Goal: Task Accomplishment & Management: Manage account settings

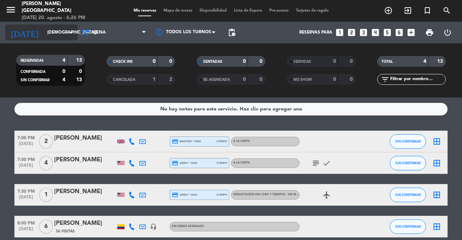
click at [64, 29] on input "[DEMOGRAPHIC_DATA][DATE]" at bounding box center [72, 32] width 57 height 12
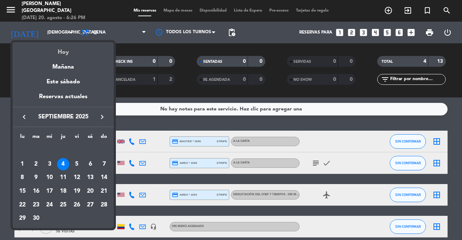
click at [70, 54] on div "Hoy" at bounding box center [63, 49] width 101 height 15
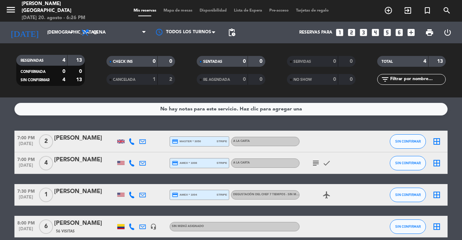
type input "mié. 20 ago."
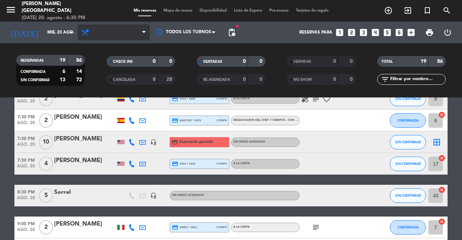
scroll to position [233, 0]
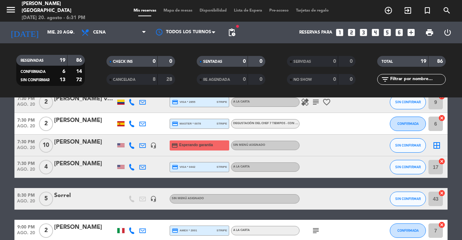
click at [408, 151] on button "SIN CONFIRMAR" at bounding box center [408, 145] width 36 height 14
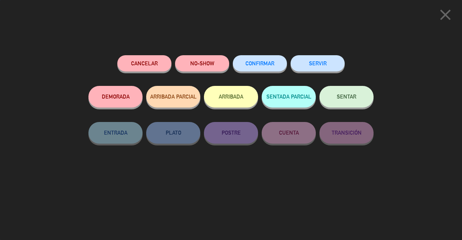
click at [147, 69] on button "Cancelar" at bounding box center [144, 63] width 54 height 16
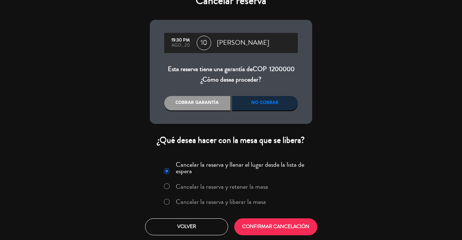
scroll to position [12, 0]
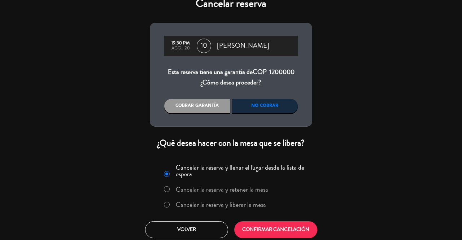
click at [245, 204] on label "Cancelar la reserva y liberar la mesa" at bounding box center [221, 205] width 90 height 7
click at [278, 224] on button "CONFIRMAR CANCELACIÓN" at bounding box center [275, 229] width 83 height 17
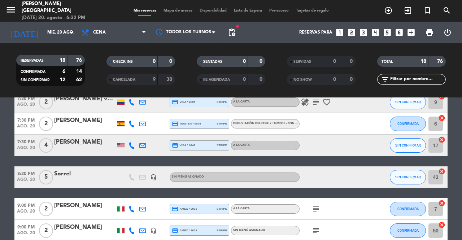
click at [413, 32] on icon "add_box" at bounding box center [411, 32] width 9 height 9
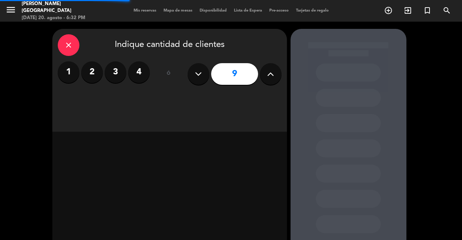
click at [280, 75] on button at bounding box center [271, 74] width 22 height 22
click at [278, 74] on button at bounding box center [271, 74] width 22 height 22
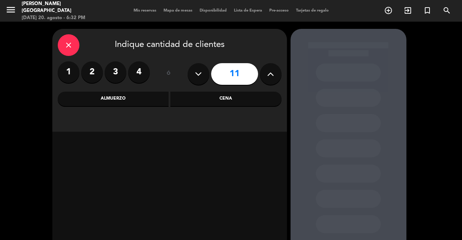
click at [198, 77] on icon at bounding box center [198, 74] width 7 height 11
click at [269, 77] on icon at bounding box center [270, 74] width 7 height 11
click at [269, 79] on button at bounding box center [271, 74] width 22 height 22
click at [271, 79] on icon at bounding box center [270, 74] width 7 height 11
click at [274, 80] on button at bounding box center [271, 74] width 22 height 22
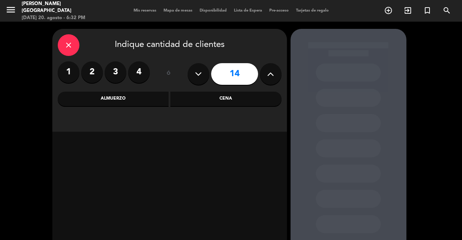
click at [273, 81] on button at bounding box center [271, 74] width 22 height 22
type input "15"
click at [443, 95] on div "close Indique cantidad de clientes 1 2 3 4 ó 15 Almuerzo Cena" at bounding box center [231, 151] width 462 height 259
click at [173, 10] on span "Mapa de mesas" at bounding box center [178, 11] width 36 height 4
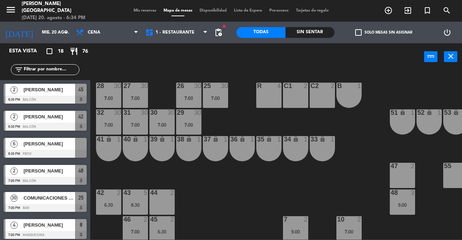
click at [139, 9] on span "Mis reservas" at bounding box center [145, 11] width 30 height 4
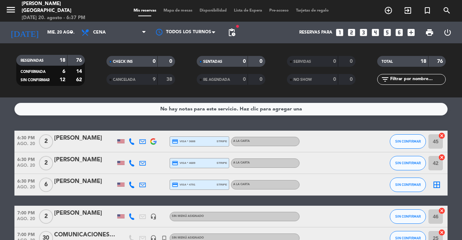
click at [131, 185] on icon at bounding box center [132, 185] width 7 height 7
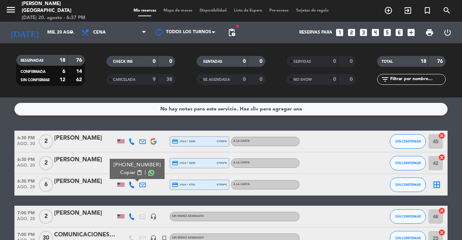
click at [137, 174] on span "content_paste" at bounding box center [139, 172] width 5 height 5
click at [415, 184] on span "SIN CONFIRMAR" at bounding box center [408, 185] width 26 height 4
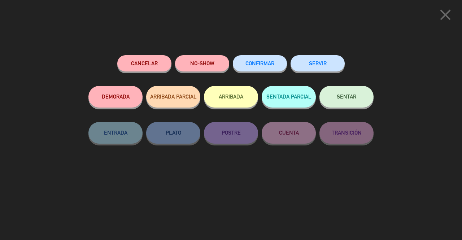
click at [449, 16] on icon "close" at bounding box center [446, 15] width 18 height 18
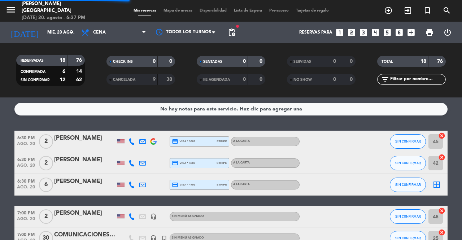
click at [90, 184] on div "[PERSON_NAME]" at bounding box center [84, 181] width 61 height 9
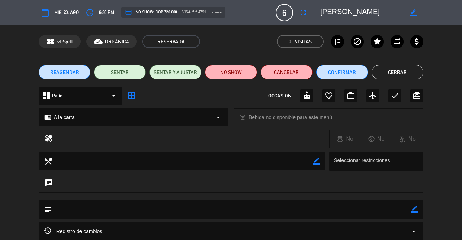
click at [403, 73] on button "Cerrar" at bounding box center [398, 72] width 52 height 14
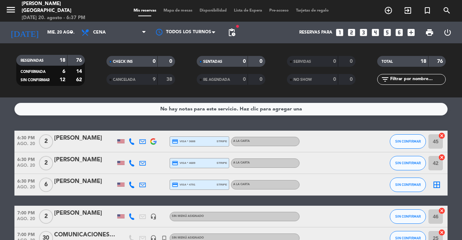
click at [393, 12] on icon "search" at bounding box center [388, 10] width 9 height 9
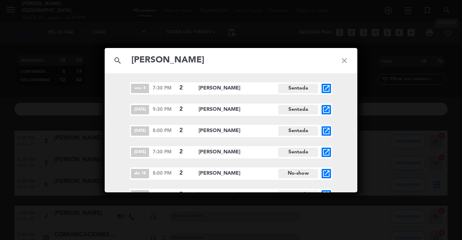
type input "[PERSON_NAME]"
click at [341, 60] on icon "close" at bounding box center [345, 61] width 26 height 26
click at [349, 61] on icon "close" at bounding box center [345, 61] width 26 height 26
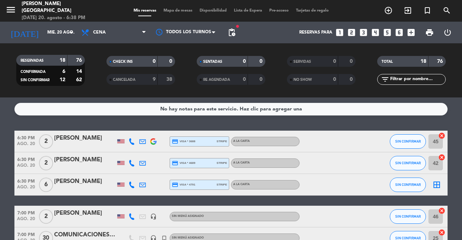
click at [89, 191] on div at bounding box center [84, 190] width 61 height 6
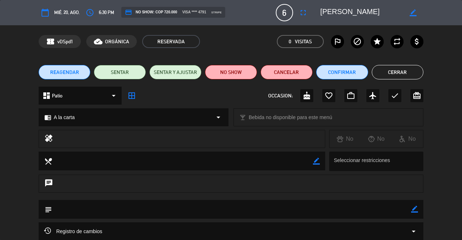
click at [76, 75] on span "REAGENDAR" at bounding box center [64, 73] width 29 height 8
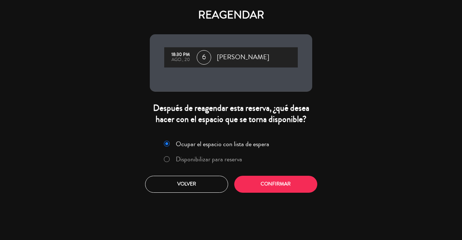
click at [217, 160] on label "Disponibilizar para reserva" at bounding box center [209, 159] width 66 height 7
click at [286, 188] on button "Confirmar" at bounding box center [275, 184] width 83 height 17
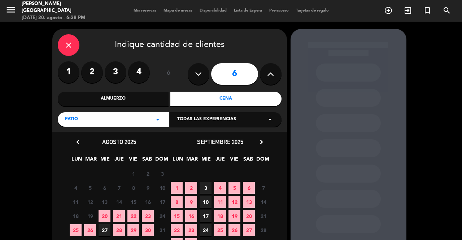
click at [142, 96] on div "Almuerzo" at bounding box center [113, 99] width 111 height 14
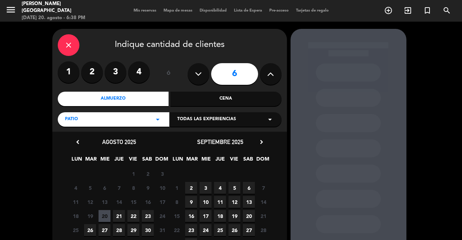
click at [134, 213] on span "22" at bounding box center [133, 216] width 12 height 12
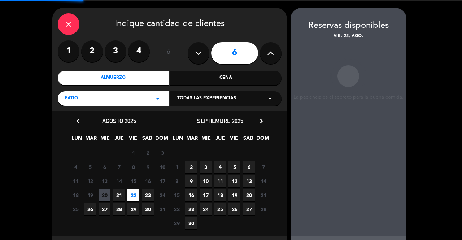
scroll to position [29, 0]
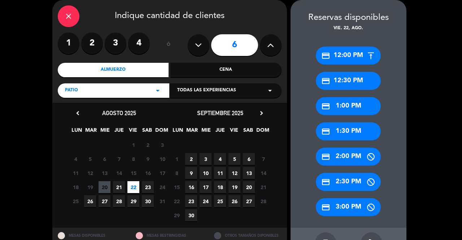
click at [362, 82] on div "credit_card 12:30 PM" at bounding box center [348, 81] width 65 height 18
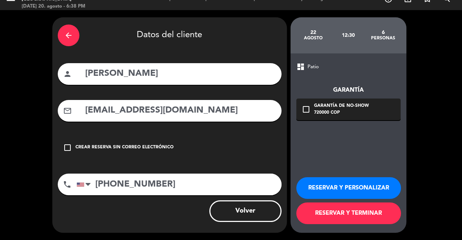
scroll to position [12, 0]
click at [345, 217] on button "RESERVAR Y TERMINAR" at bounding box center [348, 214] width 105 height 22
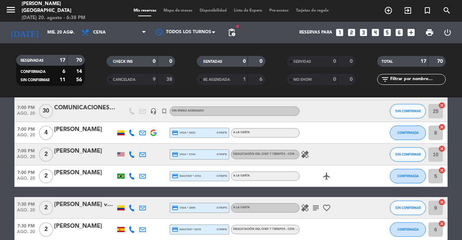
scroll to position [101, 0]
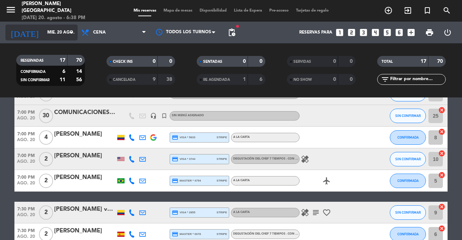
click at [62, 33] on input "mié. 20 ago." at bounding box center [72, 32] width 57 height 12
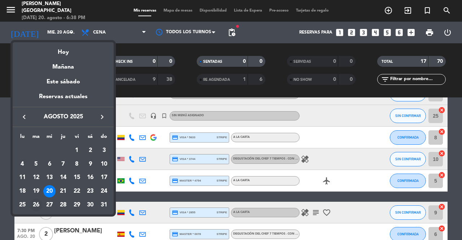
click at [35, 202] on div "26" at bounding box center [36, 205] width 12 height 12
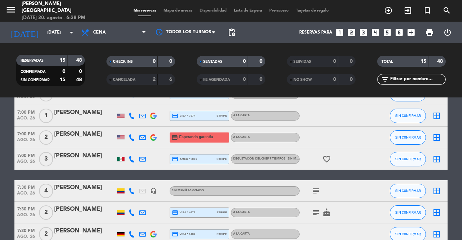
click at [316, 189] on icon "subject" at bounding box center [316, 191] width 9 height 9
click at [153, 188] on icon "headset_mic" at bounding box center [153, 191] width 7 height 7
click at [403, 191] on span "SIN CONFIRMAR" at bounding box center [408, 191] width 26 height 4
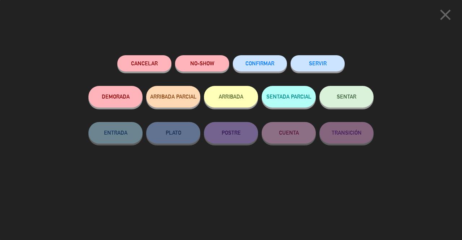
click at [147, 60] on button "Cancelar" at bounding box center [144, 63] width 54 height 16
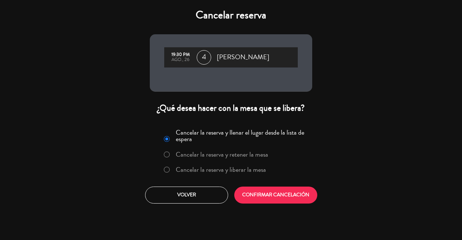
click at [185, 166] on label "Cancelar la reserva y liberar la mesa" at bounding box center [221, 169] width 90 height 7
click at [256, 188] on button "CONFIRMAR CANCELACIÓN" at bounding box center [275, 195] width 83 height 17
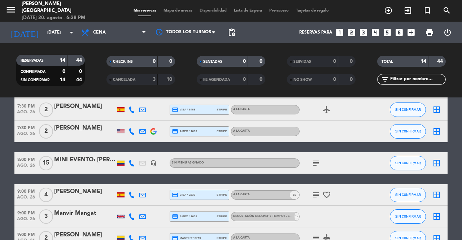
scroll to position [212, 0]
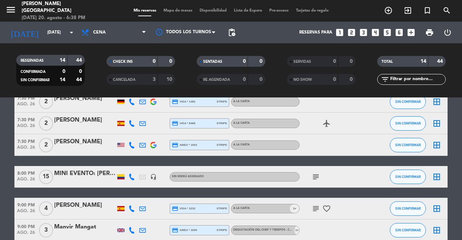
click at [313, 176] on icon "subject" at bounding box center [316, 177] width 9 height 9
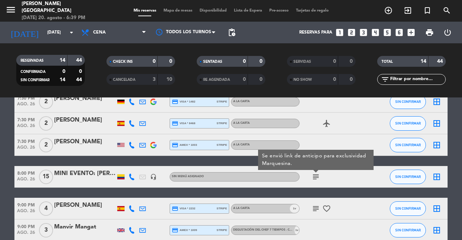
click at [316, 178] on icon "subject" at bounding box center [316, 177] width 9 height 9
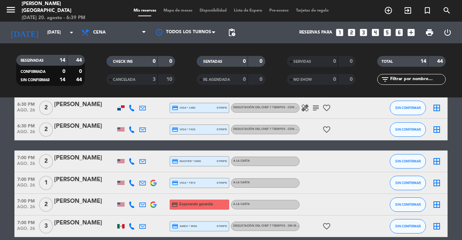
scroll to position [0, 0]
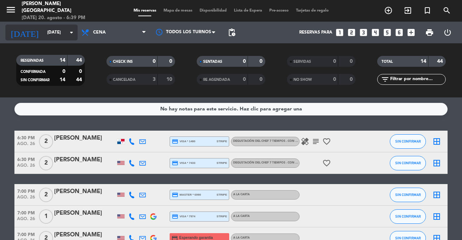
click at [44, 33] on input "[DATE]" at bounding box center [72, 32] width 57 height 12
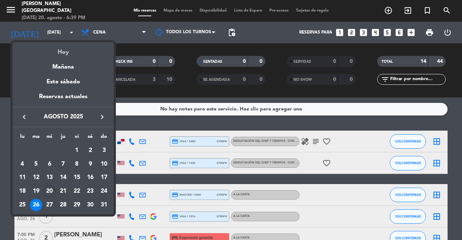
click at [45, 46] on div "Hoy" at bounding box center [63, 49] width 101 height 15
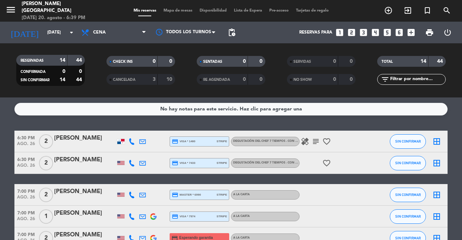
type input "mié. 20 ago."
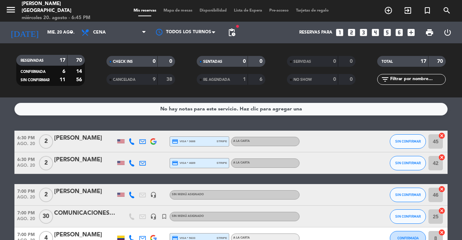
click at [169, 10] on span "Mapa de mesas" at bounding box center [178, 11] width 36 height 4
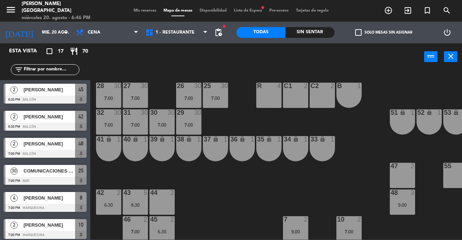
click at [140, 12] on span "Mis reservas" at bounding box center [145, 11] width 30 height 4
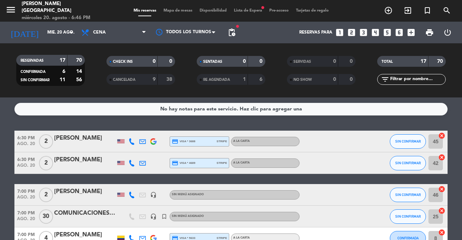
click at [244, 10] on span "Lista de Espera fiber_manual_record" at bounding box center [247, 11] width 35 height 4
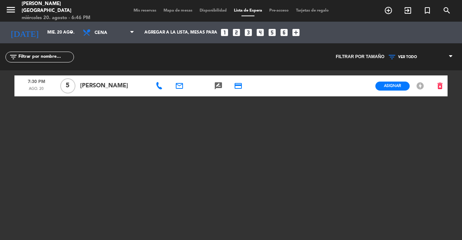
scroll to position [11, 0]
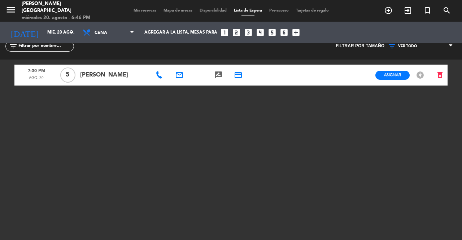
click at [157, 85] on div at bounding box center [160, 75] width 20 height 21
click at [159, 77] on icon at bounding box center [159, 75] width 7 height 7
click at [194, 65] on span "content_paste" at bounding box center [196, 62] width 5 height 5
click at [131, 10] on span "Mis reservas" at bounding box center [145, 11] width 30 height 4
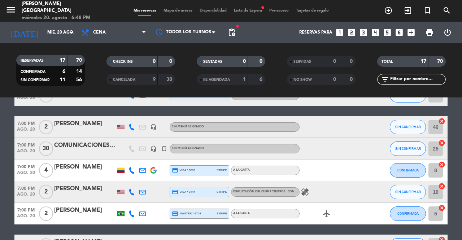
scroll to position [68, 0]
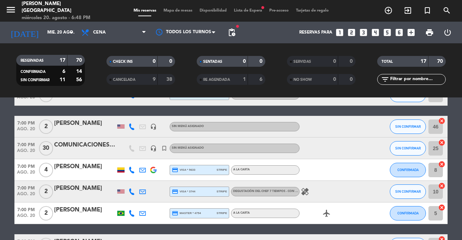
click at [309, 194] on icon "healing" at bounding box center [305, 191] width 9 height 9
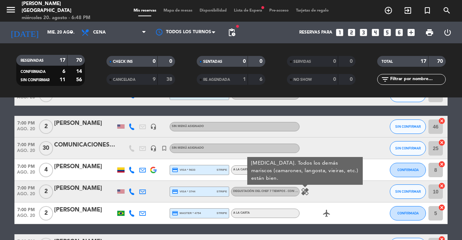
click at [301, 191] on icon "healing" at bounding box center [305, 191] width 9 height 9
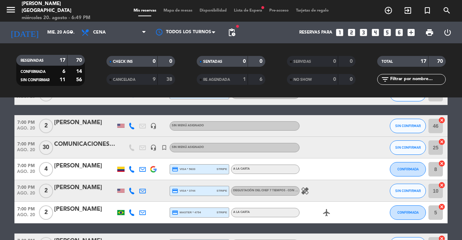
scroll to position [63, 0]
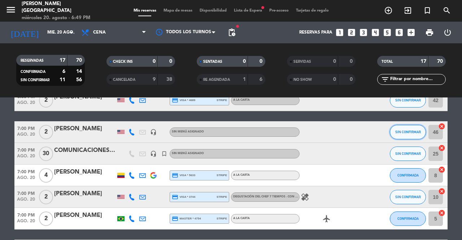
click at [400, 139] on button "SIN CONFIRMAR" at bounding box center [408, 132] width 36 height 14
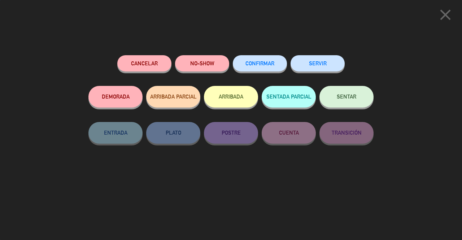
click at [355, 98] on span "SENTAR" at bounding box center [347, 97] width 20 height 6
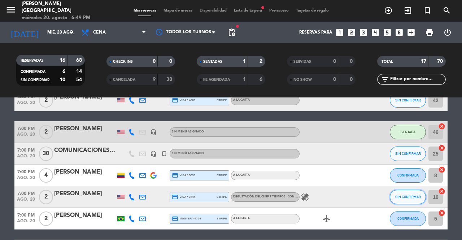
click at [402, 197] on span "SIN CONFIRMAR" at bounding box center [408, 197] width 26 height 4
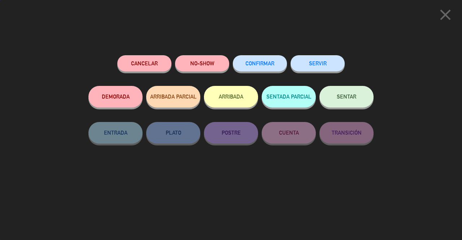
click at [350, 102] on button "SENTAR" at bounding box center [347, 97] width 54 height 22
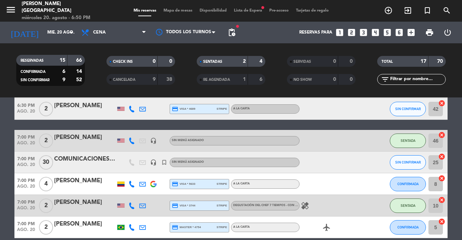
scroll to position [0, 0]
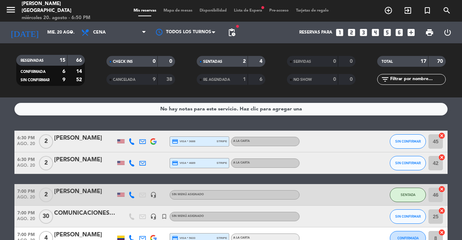
click at [393, 14] on icon "exit_to_app" at bounding box center [388, 10] width 9 height 9
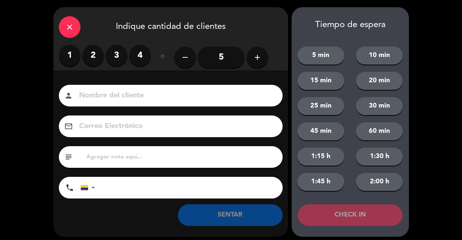
click at [63, 30] on div "close" at bounding box center [70, 27] width 22 height 22
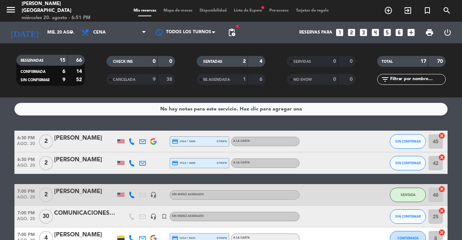
click at [241, 10] on span "Lista de Espera fiber_manual_record" at bounding box center [247, 11] width 35 height 4
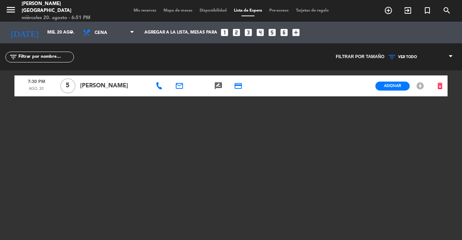
click at [158, 86] on icon at bounding box center [159, 85] width 7 height 7
click at [179, 77] on span "Copiar" at bounding box center [185, 73] width 15 height 8
click at [141, 12] on span "Mis reservas" at bounding box center [145, 11] width 30 height 4
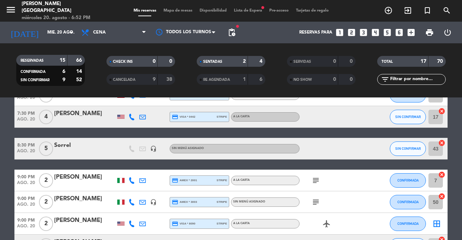
scroll to position [345, 0]
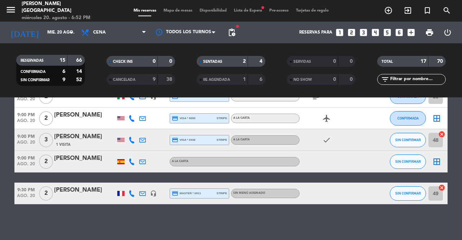
click at [443, 136] on icon "cancel" at bounding box center [441, 134] width 7 height 7
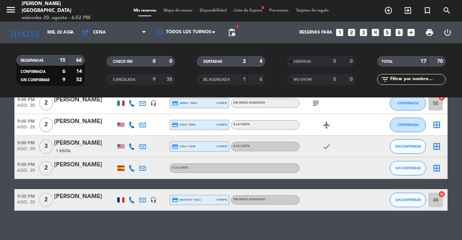
scroll to position [337, 0]
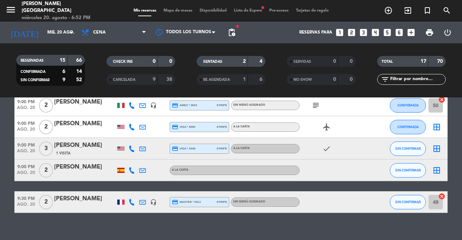
click at [177, 0] on div "menu [PERSON_NAME] [GEOGRAPHIC_DATA] [DATE] 20. agosto - 6:52 PM Mis reservas M…" at bounding box center [231, 11] width 462 height 22
click at [166, 12] on span "Mapa de mesas" at bounding box center [178, 11] width 36 height 4
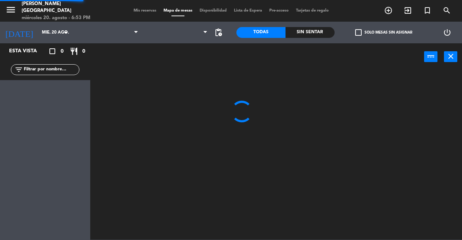
click at [179, 9] on span "Mapa de mesas" at bounding box center [178, 11] width 36 height 4
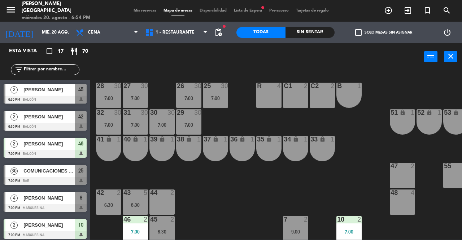
click at [136, 9] on span "Mis reservas" at bounding box center [145, 11] width 30 height 4
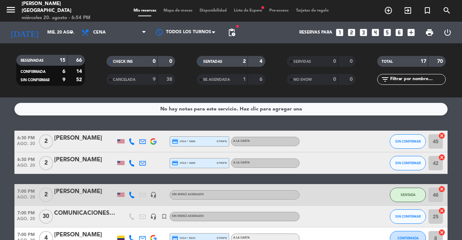
click at [168, 10] on span "Mapa de mesas" at bounding box center [178, 11] width 36 height 4
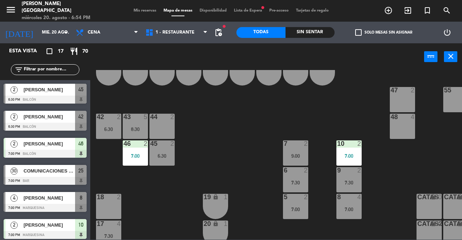
scroll to position [77, 0]
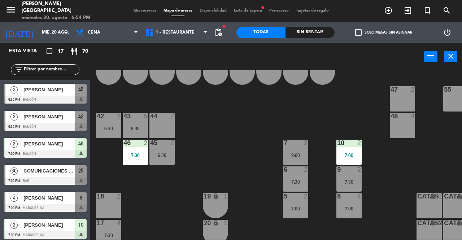
click at [65, 97] on div at bounding box center [45, 100] width 83 height 8
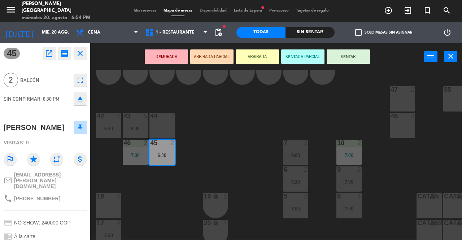
click at [404, 126] on div "48 4" at bounding box center [402, 125] width 25 height 25
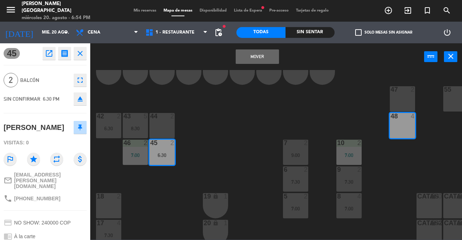
click at [265, 60] on button "Mover" at bounding box center [257, 56] width 43 height 14
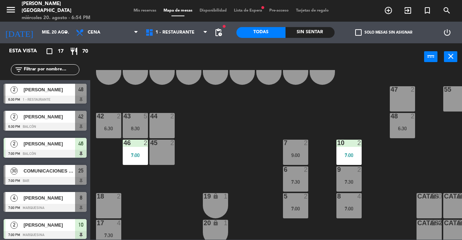
click at [411, 126] on div "6:30" at bounding box center [402, 128] width 25 height 5
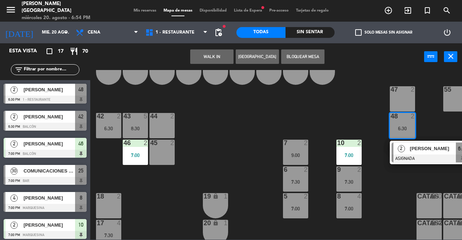
click at [418, 148] on span "[PERSON_NAME]" at bounding box center [433, 149] width 46 height 8
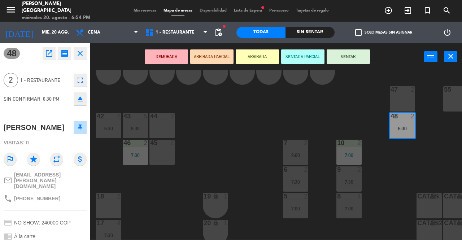
click at [346, 56] on button "SENTAR" at bounding box center [348, 56] width 43 height 14
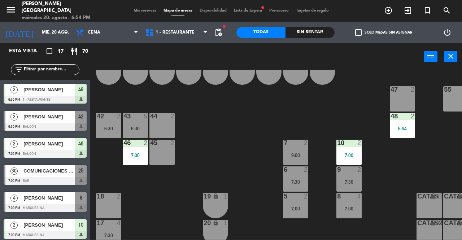
click at [148, 160] on div "46 2 7:00" at bounding box center [135, 152] width 25 height 25
click at [173, 158] on div "45 2" at bounding box center [162, 152] width 25 height 25
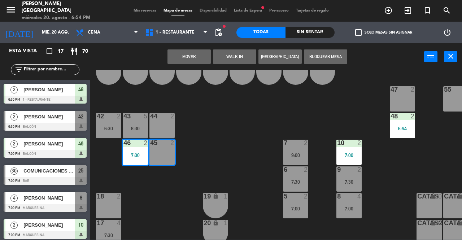
click at [183, 59] on button "Mover" at bounding box center [189, 56] width 43 height 14
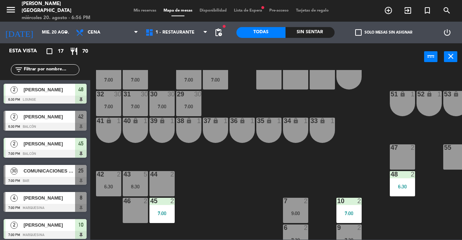
scroll to position [17, 0]
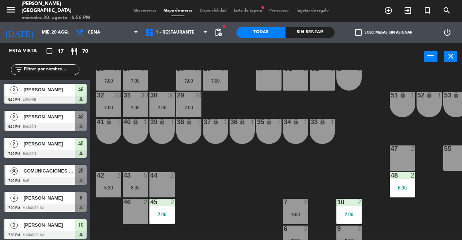
click at [401, 159] on div "47 2" at bounding box center [402, 158] width 25 height 25
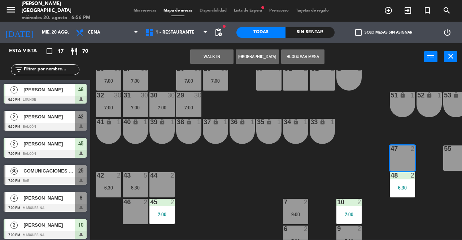
click at [205, 62] on button "WALK IN" at bounding box center [211, 56] width 43 height 14
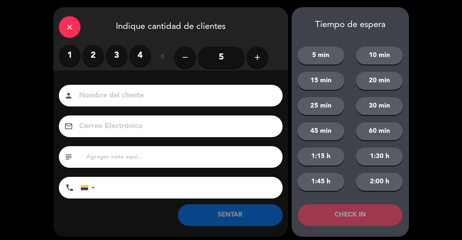
click at [69, 56] on label "1" at bounding box center [70, 56] width 22 height 22
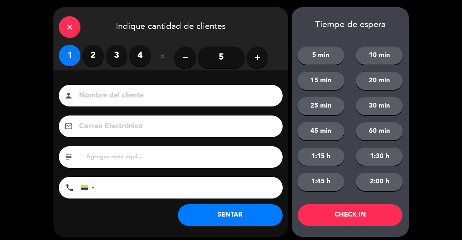
click at [117, 100] on input at bounding box center [175, 96] width 195 height 13
type input "SR EXT"
click at [230, 208] on button "SENTAR" at bounding box center [230, 215] width 105 height 22
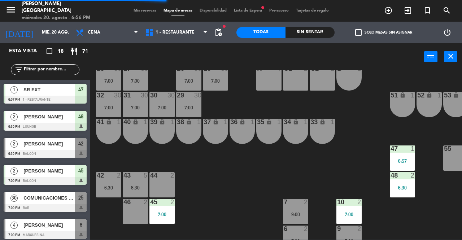
scroll to position [17, 65]
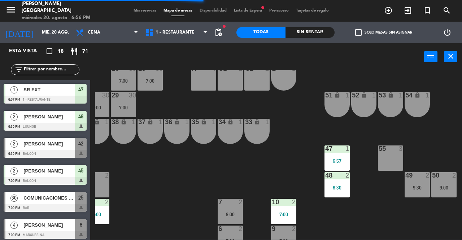
click at [342, 188] on div "6:30" at bounding box center [337, 187] width 25 height 5
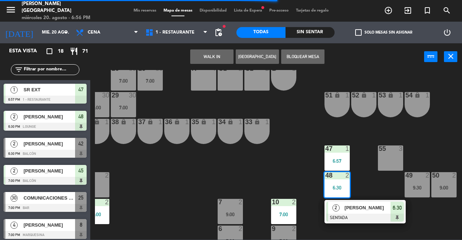
click at [300, 178] on div "25 30 7:00 26 30 7:00 27 30 7:00 28 30 7:00 R 4 C1 2 C2 2 B 1 29 30 7:00 30 30 …" at bounding box center [278, 155] width 367 height 170
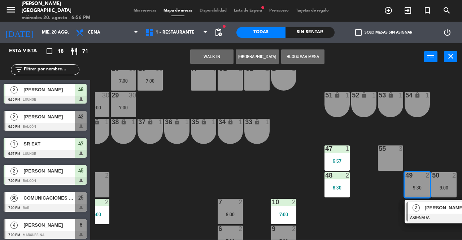
click at [377, 213] on div "25 30 7:00 26 30 7:00 27 30 7:00 28 30 7:00 R 4 C1 2 C2 2 B 1 29 30 7:00 30 30 …" at bounding box center [278, 155] width 367 height 170
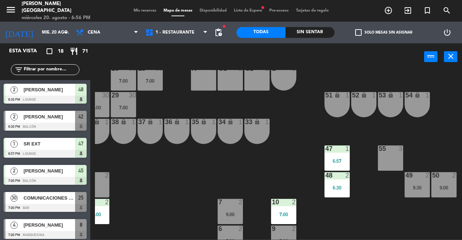
click at [446, 186] on div "9:00" at bounding box center [444, 187] width 25 height 5
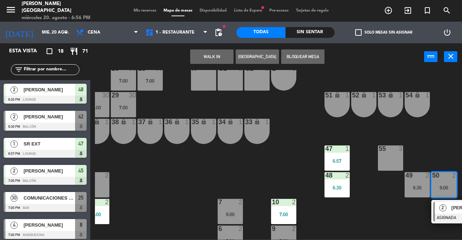
click at [209, 55] on button "WALK IN" at bounding box center [211, 56] width 43 height 14
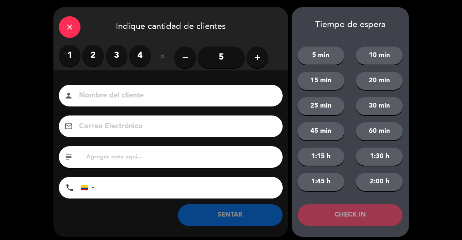
click at [94, 59] on label "2" at bounding box center [93, 56] width 22 height 22
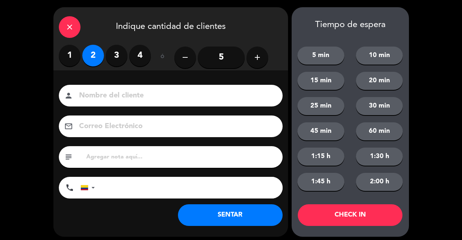
click at [124, 101] on input at bounding box center [175, 96] width 195 height 13
type input "SR EXT"
click at [243, 226] on button "SENTAR" at bounding box center [230, 215] width 105 height 22
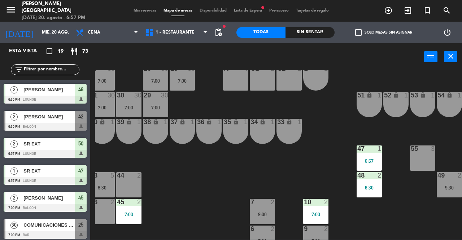
scroll to position [17, 33]
click at [75, 127] on div at bounding box center [45, 127] width 83 height 8
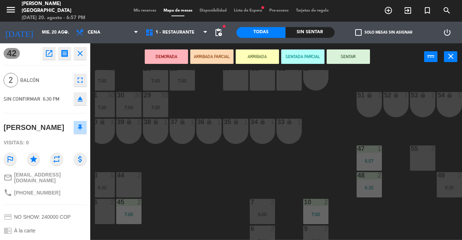
click at [441, 186] on div "9:30" at bounding box center [449, 187] width 25 height 5
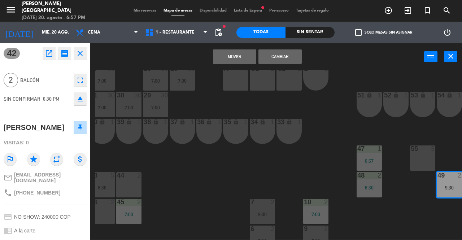
click at [235, 56] on button "Mover" at bounding box center [234, 56] width 43 height 14
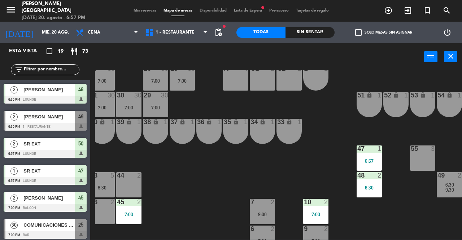
scroll to position [17, 65]
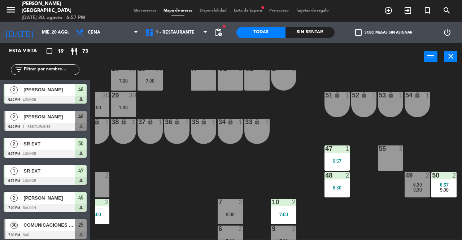
click at [414, 185] on span "6:30" at bounding box center [417, 185] width 9 height 6
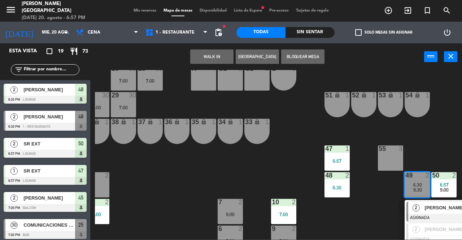
click at [423, 205] on div "2" at bounding box center [416, 208] width 16 height 12
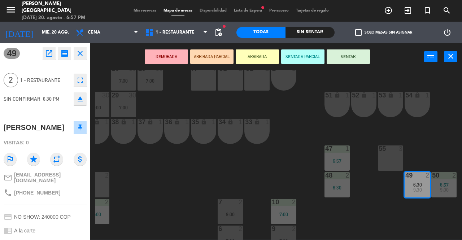
click at [348, 59] on button "SENTAR" at bounding box center [348, 56] width 43 height 14
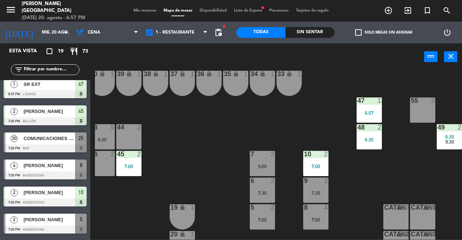
scroll to position [92, 33]
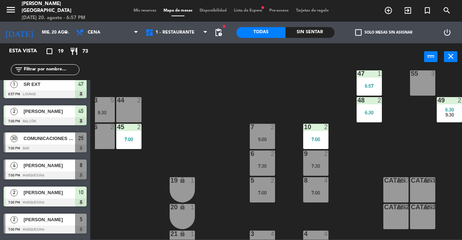
click at [258, 138] on div "9:00" at bounding box center [262, 139] width 25 height 5
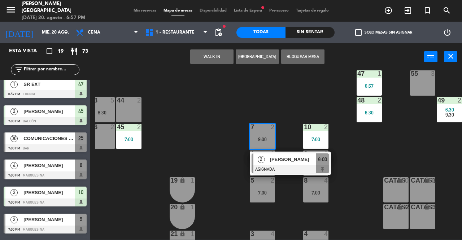
click at [261, 186] on div "5 2 7:00" at bounding box center [262, 189] width 25 height 25
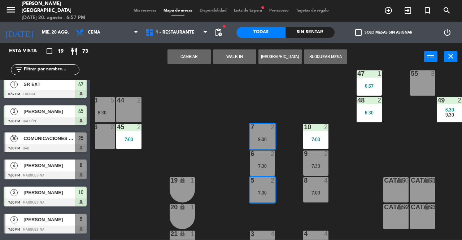
click at [186, 66] on div "Cambiar WALK IN Crear Reserva Bloquear Mesa power_input close" at bounding box center [257, 56] width 334 height 27
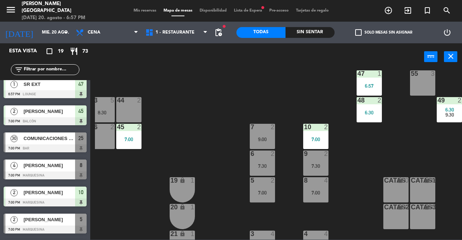
click at [157, 105] on div "25 30 7:00 26 30 7:00 27 30 7:00 28 30 7:00 R 4 C1 2 C2 2 B 1 29 30 7:00 30 30 …" at bounding box center [278, 155] width 367 height 170
click at [261, 133] on div "7 2 9:00" at bounding box center [262, 136] width 25 height 25
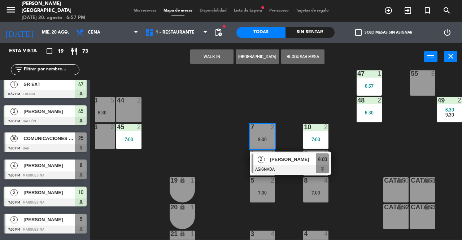
click at [256, 189] on div "5 2 7:00" at bounding box center [262, 189] width 25 height 25
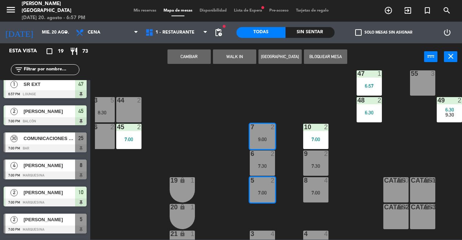
click at [187, 57] on button "Cambiar" at bounding box center [189, 56] width 43 height 14
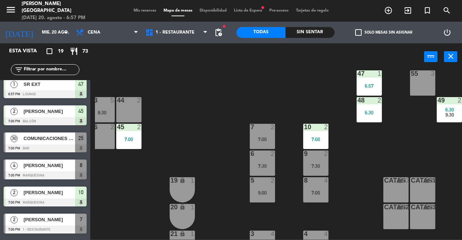
click at [262, 134] on div "7 2 7:00" at bounding box center [262, 136] width 25 height 25
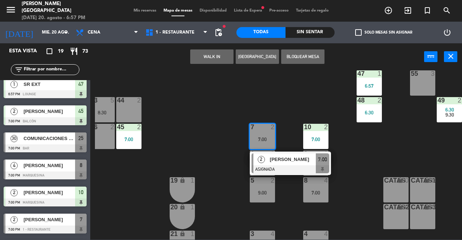
click at [285, 166] on div at bounding box center [291, 169] width 78 height 8
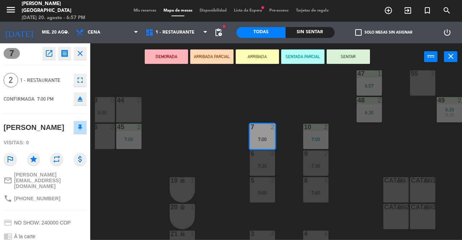
click at [344, 59] on button "SENTAR" at bounding box center [348, 56] width 43 height 14
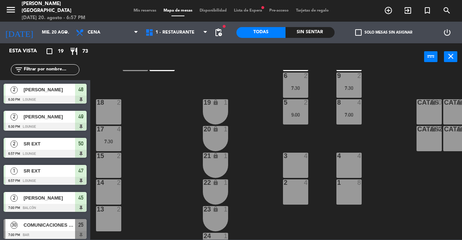
scroll to position [193, 0]
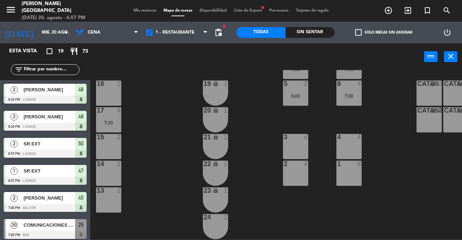
click at [248, 12] on span "Lista de Espera fiber_manual_record" at bounding box center [247, 11] width 35 height 4
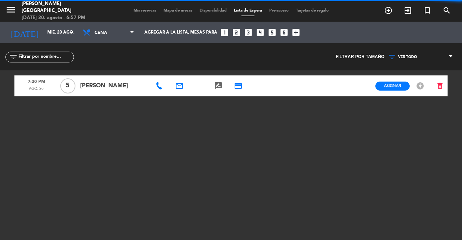
click at [387, 85] on span "Asignar" at bounding box center [392, 85] width 17 height 5
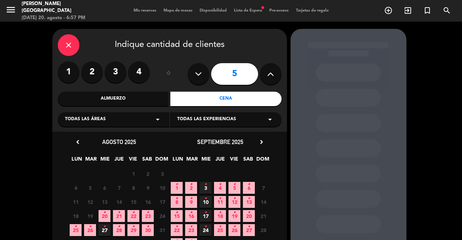
click at [104, 212] on icon "•" at bounding box center [104, 213] width 3 height 12
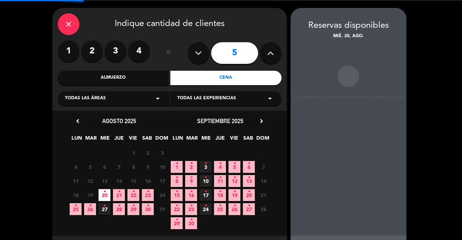
scroll to position [29, 0]
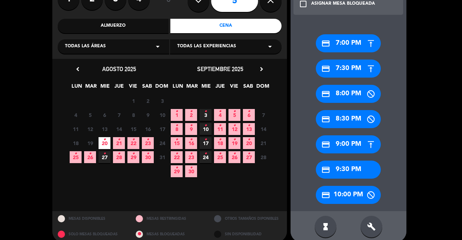
click at [336, 73] on div "credit_card 7:30 PM" at bounding box center [348, 69] width 65 height 18
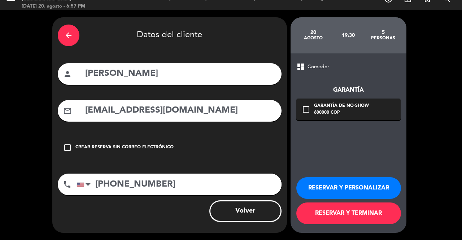
scroll to position [12, 0]
click at [335, 219] on button "RESERVAR Y TERMINAR" at bounding box center [348, 214] width 105 height 22
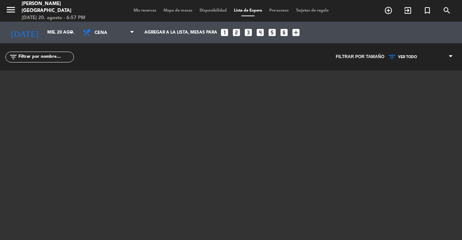
click at [146, 12] on span "Mis reservas" at bounding box center [145, 11] width 30 height 4
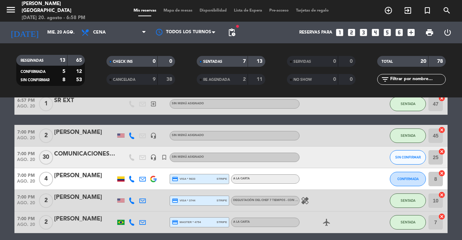
scroll to position [114, 0]
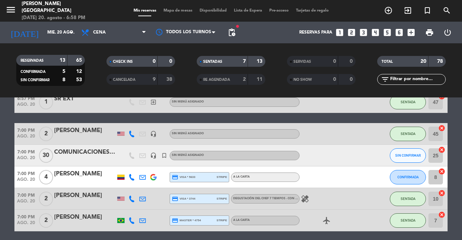
click at [354, 32] on icon "looks_two" at bounding box center [351, 32] width 9 height 9
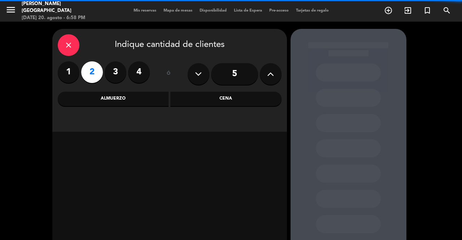
click at [241, 99] on div "Cena" at bounding box center [225, 99] width 111 height 14
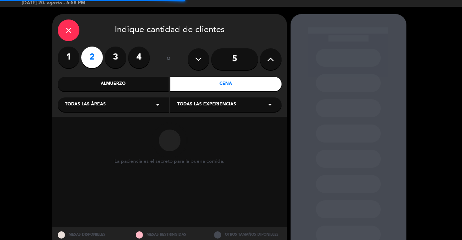
scroll to position [16, 0]
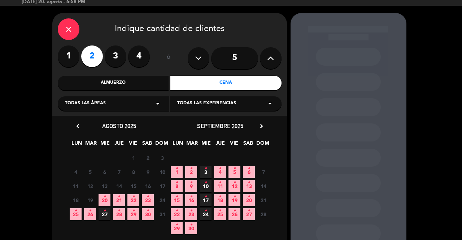
click at [104, 198] on icon "•" at bounding box center [104, 197] width 3 height 12
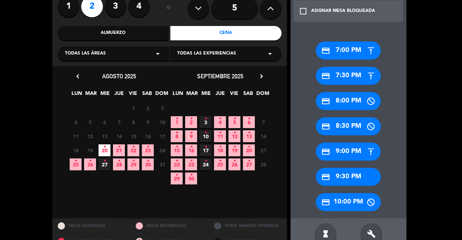
scroll to position [70, 0]
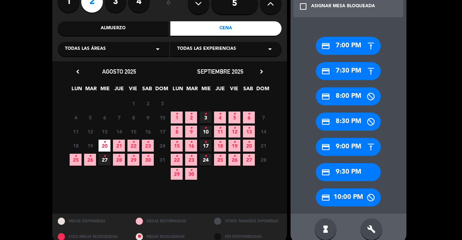
click at [339, 125] on div "credit_card 8:30 PM" at bounding box center [348, 122] width 65 height 18
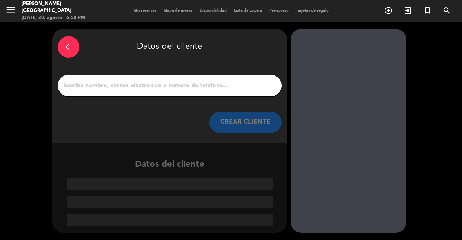
scroll to position [0, 0]
click at [207, 87] on input "1" at bounding box center [169, 86] width 213 height 10
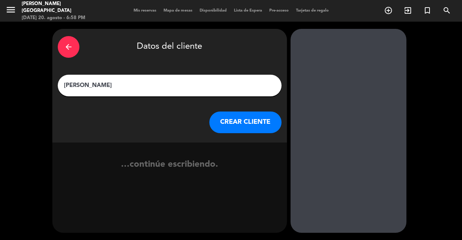
type input "[PERSON_NAME]"
click at [234, 114] on button "CREAR CLIENTE" at bounding box center [245, 123] width 72 height 22
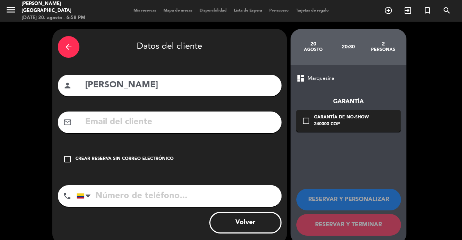
click at [143, 153] on div "check_box_outline_blank Crear reserva sin correo electrónico" at bounding box center [170, 159] width 224 height 22
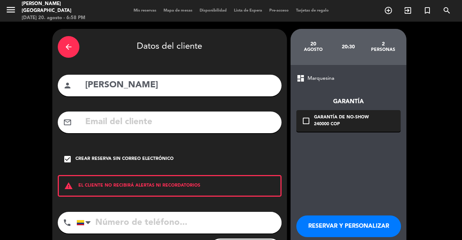
scroll to position [30, 0]
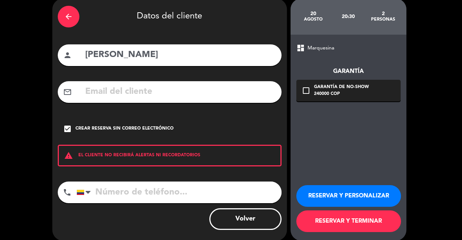
click at [338, 230] on button "RESERVAR Y TERMINAR" at bounding box center [348, 222] width 105 height 22
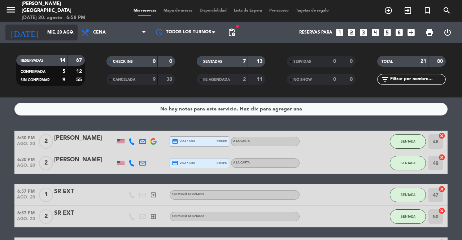
click at [56, 34] on input "mié. 20 ago." at bounding box center [72, 32] width 57 height 12
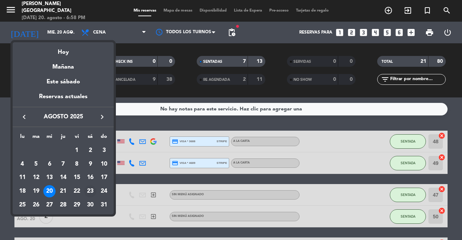
click at [89, 188] on div "23" at bounding box center [90, 191] width 12 height 12
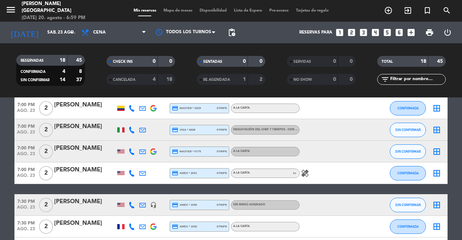
scroll to position [173, 0]
click at [109, 34] on span "Cena" at bounding box center [114, 33] width 72 height 16
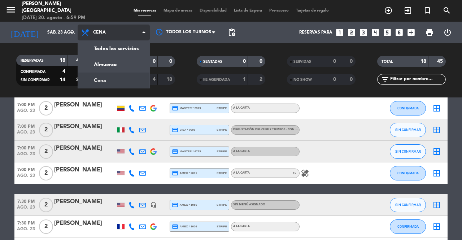
click at [111, 64] on div "menu [PERSON_NAME] [GEOGRAPHIC_DATA] [DATE] 20. agosto - 6:59 PM Mis reservas M…" at bounding box center [231, 49] width 462 height 98
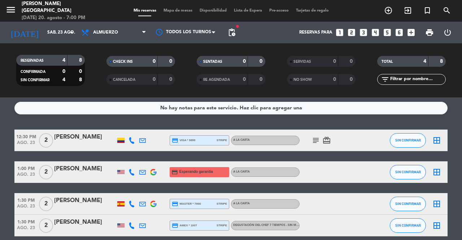
scroll to position [0, 0]
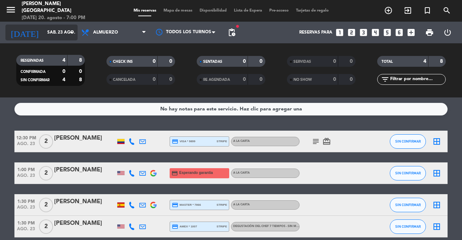
click at [66, 34] on input "sáb. 23 ago." at bounding box center [72, 32] width 57 height 12
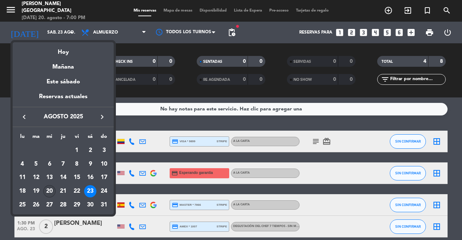
click at [49, 191] on div "20" at bounding box center [49, 191] width 12 height 12
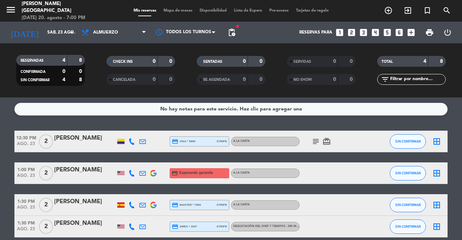
type input "mié. 20 ago."
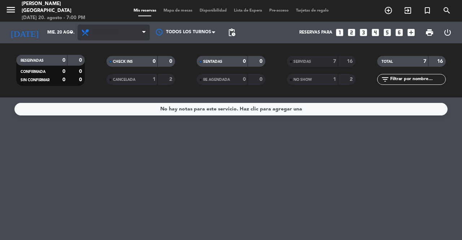
click at [118, 36] on span "Almuerzo" at bounding box center [114, 33] width 72 height 16
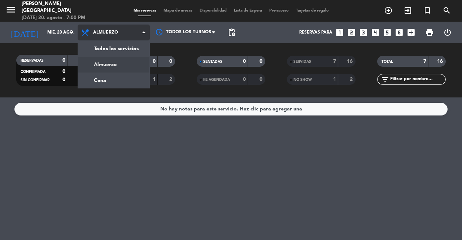
click at [98, 82] on div "menu [PERSON_NAME] [GEOGRAPHIC_DATA] [DATE] 20. agosto - 7:00 PM Mis reservas M…" at bounding box center [231, 49] width 462 height 98
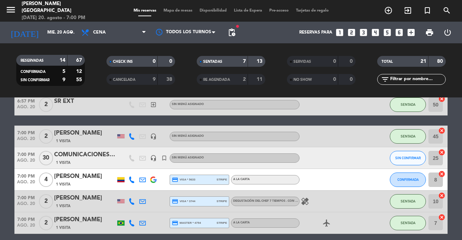
scroll to position [112, 0]
click at [351, 33] on icon "looks_two" at bounding box center [351, 32] width 9 height 9
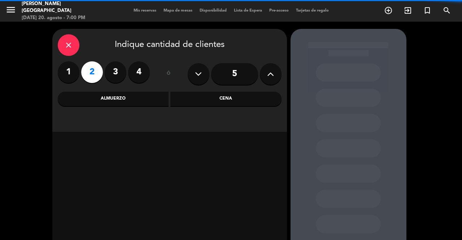
click at [253, 103] on div "Cena" at bounding box center [225, 99] width 111 height 14
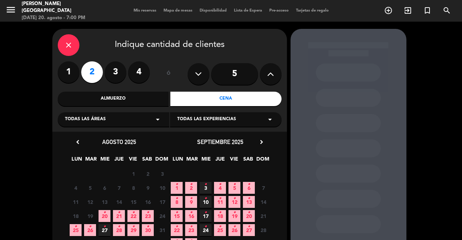
click at [148, 212] on icon "•" at bounding box center [148, 213] width 3 height 12
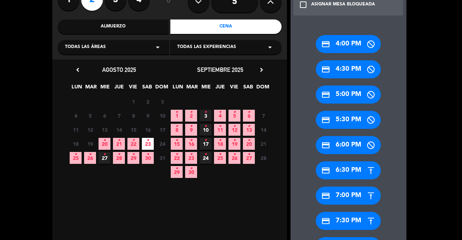
scroll to position [81, 0]
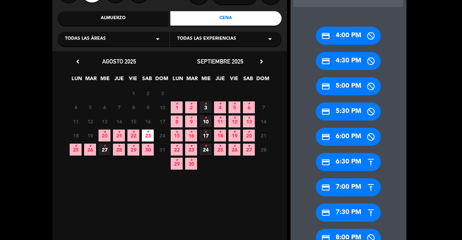
click at [346, 212] on div "credit_card 7:30 PM" at bounding box center [348, 213] width 65 height 18
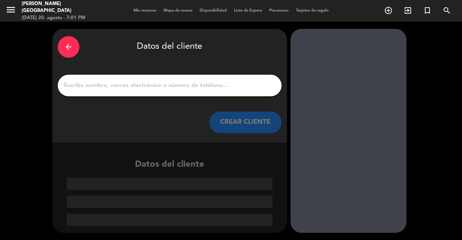
click at [153, 87] on input "1" at bounding box center [169, 86] width 213 height 10
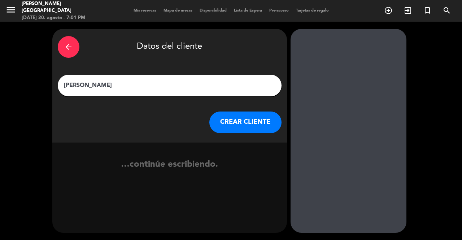
type input "[PERSON_NAME]"
click at [242, 128] on button "CREAR CLIENTE" at bounding box center [245, 123] width 72 height 22
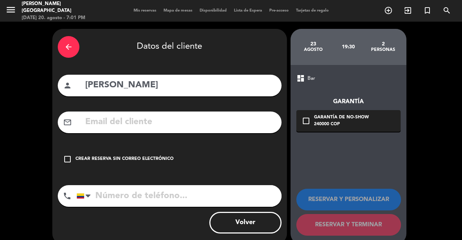
click at [146, 198] on input "tel" at bounding box center [179, 196] width 205 height 22
type input "[PHONE_NUMBER]"
click at [162, 160] on div "Crear reserva sin correo electrónico" at bounding box center [124, 159] width 98 height 7
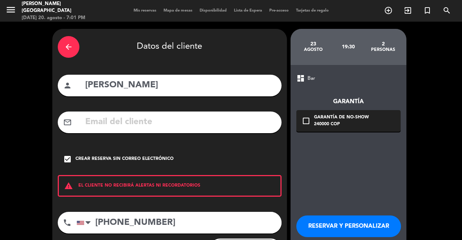
scroll to position [33, 0]
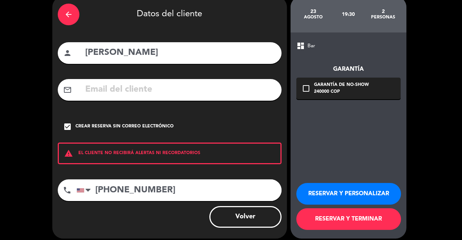
click at [348, 222] on button "RESERVAR Y TERMINAR" at bounding box center [348, 219] width 105 height 22
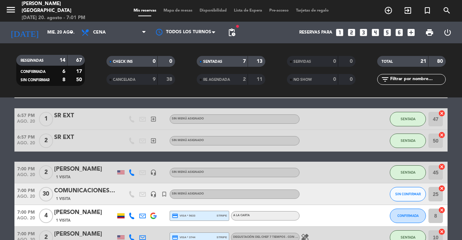
scroll to position [81, 0]
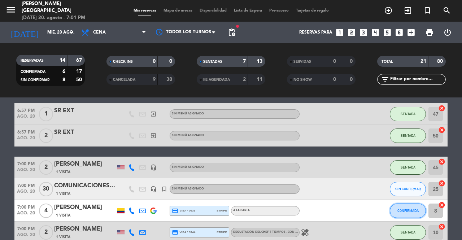
click at [408, 211] on span "CONFIRMADA" at bounding box center [408, 211] width 21 height 4
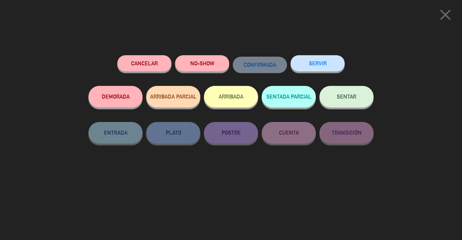
click at [350, 101] on button "SENTAR" at bounding box center [347, 97] width 54 height 22
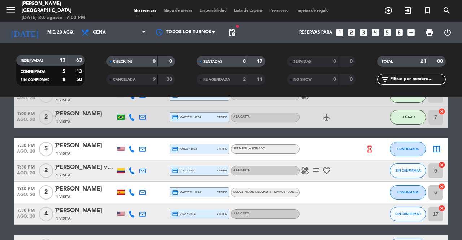
scroll to position [224, 0]
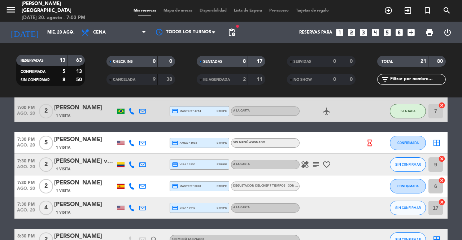
click at [176, 11] on span "Mapa de mesas" at bounding box center [178, 11] width 36 height 4
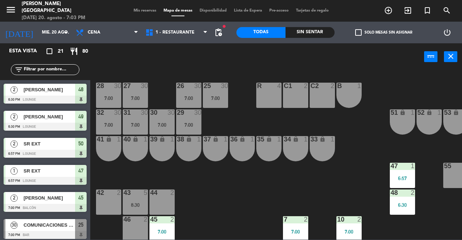
click at [106, 144] on div "41 lock 1" at bounding box center [108, 148] width 25 height 25
click at [135, 150] on div "40 lock 1" at bounding box center [135, 148] width 25 height 25
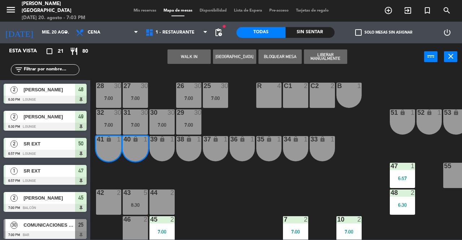
click at [185, 62] on button "WALK IN" at bounding box center [189, 56] width 43 height 14
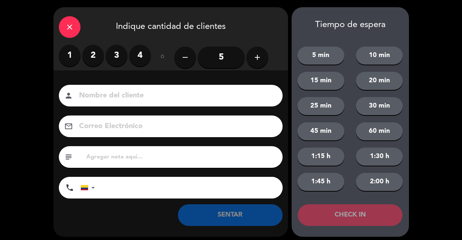
click at [98, 56] on label "2" at bounding box center [93, 56] width 22 height 22
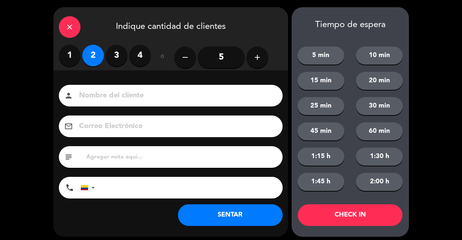
click at [116, 100] on input at bounding box center [175, 96] width 195 height 13
type input "SR EXT"
click at [253, 215] on button "SENTAR" at bounding box center [230, 215] width 105 height 22
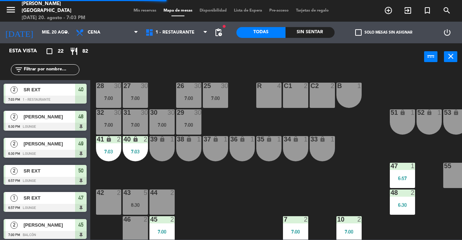
click at [163, 149] on div "39 lock 1" at bounding box center [162, 148] width 25 height 25
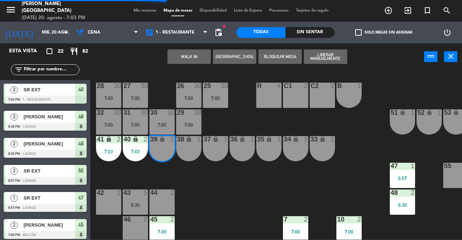
click at [187, 150] on div "38 lock 1" at bounding box center [188, 148] width 25 height 25
click at [180, 61] on button "WALK IN" at bounding box center [189, 56] width 43 height 14
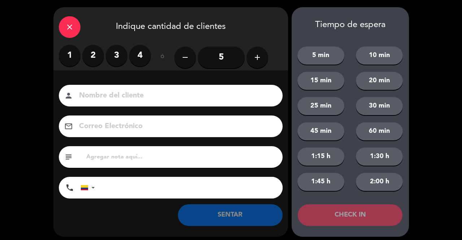
click at [98, 59] on label "2" at bounding box center [93, 56] width 22 height 22
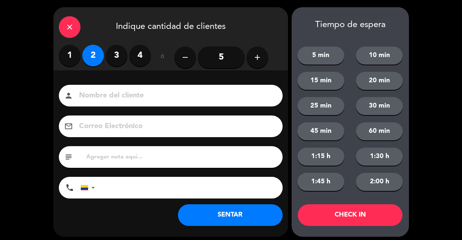
click at [131, 101] on input at bounding box center [175, 96] width 195 height 13
type input "SR EXT"
click at [258, 211] on button "SENTAR" at bounding box center [230, 215] width 105 height 22
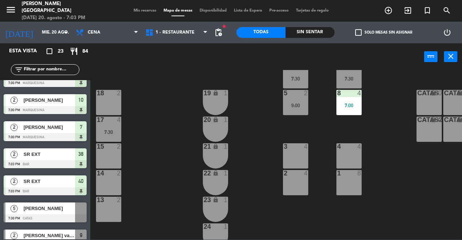
scroll to position [229, 0]
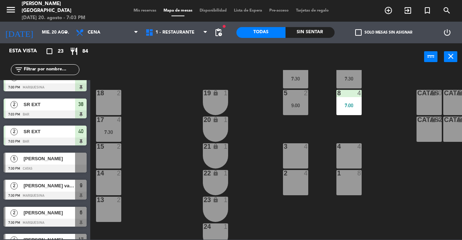
click at [78, 161] on div at bounding box center [81, 159] width 12 height 12
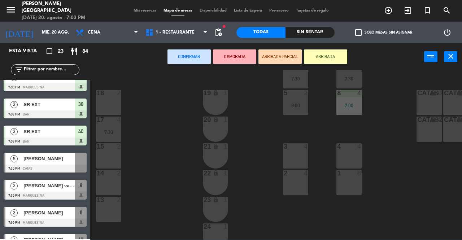
click at [108, 212] on div "13 2" at bounding box center [108, 209] width 25 height 25
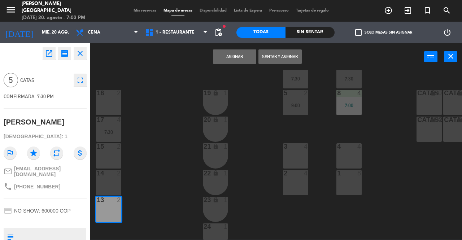
click at [110, 187] on div "14 2" at bounding box center [108, 182] width 25 height 25
click at [232, 56] on button "Asignar" at bounding box center [234, 56] width 43 height 14
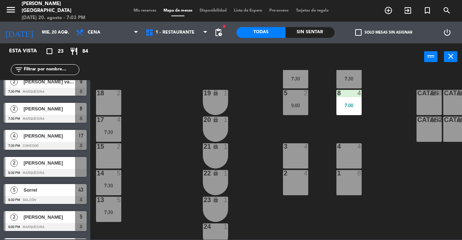
scroll to position [334, 0]
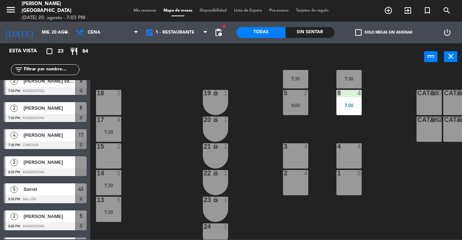
click at [77, 172] on div at bounding box center [45, 172] width 83 height 8
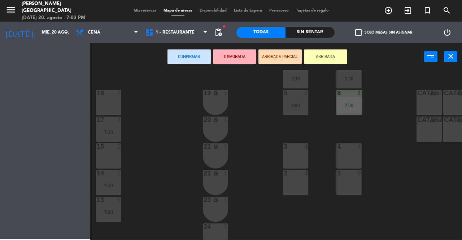
click at [110, 161] on div "15 2" at bounding box center [108, 155] width 25 height 25
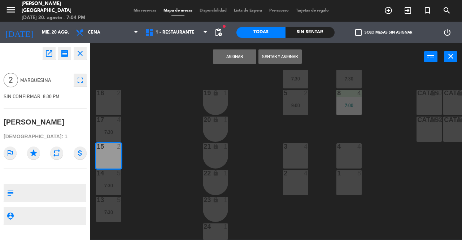
click at [229, 60] on button "Asignar" at bounding box center [234, 56] width 43 height 14
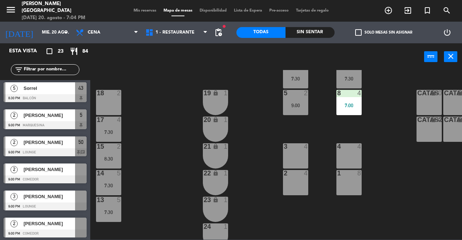
scroll to position [464, 0]
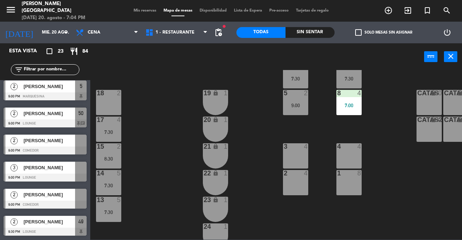
click at [130, 9] on span "Mis reservas" at bounding box center [145, 11] width 30 height 4
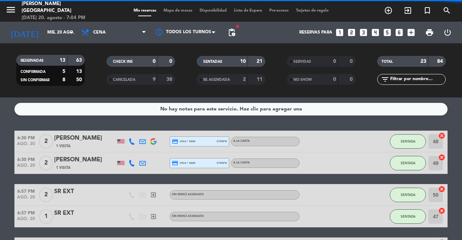
click at [175, 10] on span "Mapa de mesas" at bounding box center [178, 11] width 36 height 4
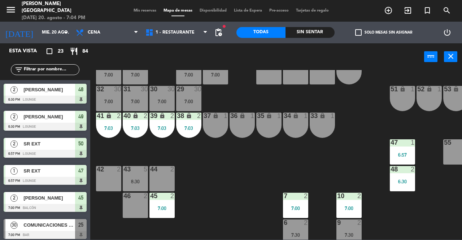
scroll to position [24, 0]
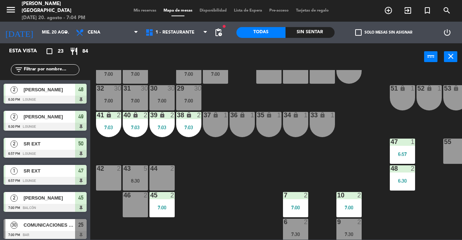
click at [134, 10] on span "Mis reservas" at bounding box center [145, 11] width 30 height 4
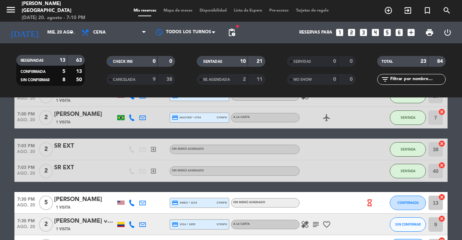
scroll to position [221, 0]
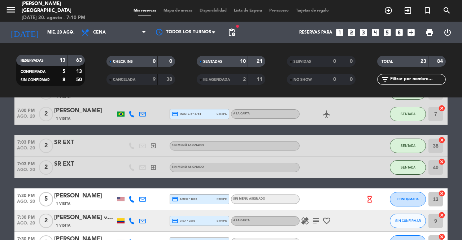
click at [181, 11] on span "Mapa de mesas" at bounding box center [178, 11] width 36 height 4
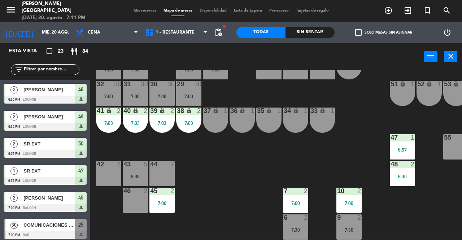
scroll to position [38, 0]
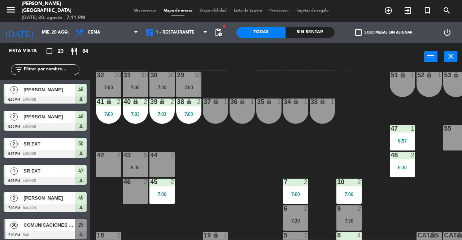
click at [100, 176] on div "42 2" at bounding box center [108, 164] width 25 height 25
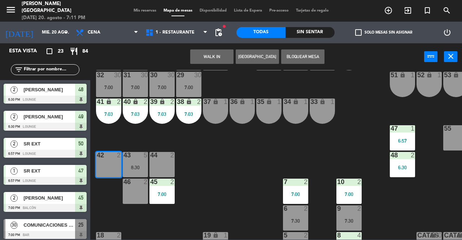
click at [210, 54] on button "WALK IN" at bounding box center [211, 56] width 43 height 14
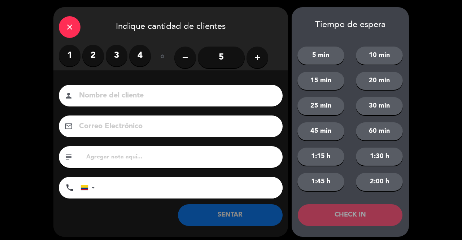
click at [94, 63] on label "2" at bounding box center [93, 56] width 22 height 22
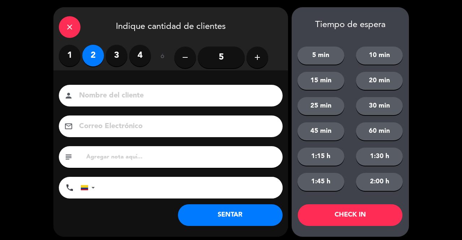
click at [118, 96] on input at bounding box center [175, 96] width 195 height 13
type input "SR EXT"
click at [243, 220] on button "SENTAR" at bounding box center [230, 215] width 105 height 22
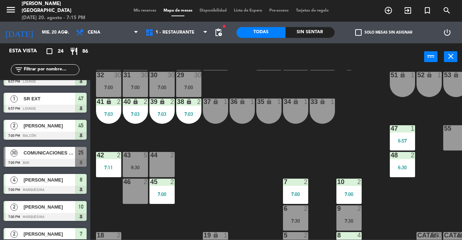
scroll to position [75, 0]
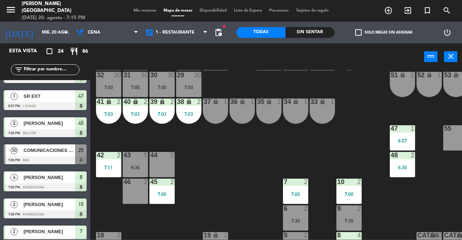
click at [135, 12] on span "Mis reservas" at bounding box center [145, 11] width 30 height 4
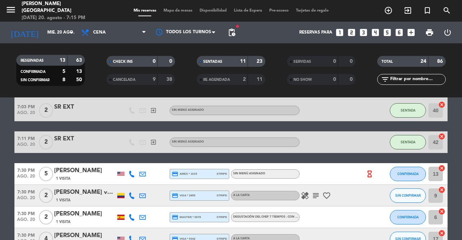
scroll to position [298, 0]
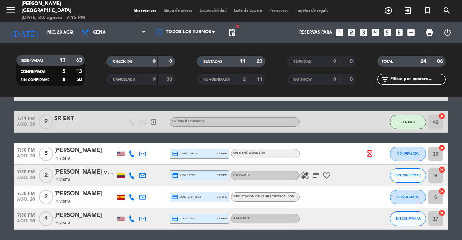
click at [305, 173] on icon "healing" at bounding box center [305, 175] width 9 height 9
click at [312, 177] on icon "subject" at bounding box center [316, 175] width 9 height 9
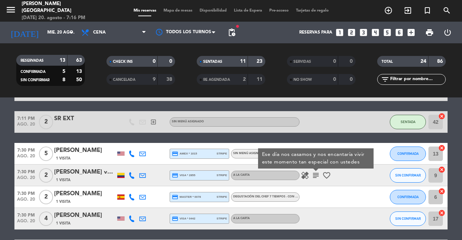
click at [305, 176] on icon "healing" at bounding box center [305, 175] width 9 height 9
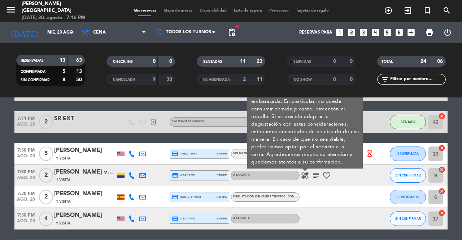
click at [410, 176] on span "SIN CONFIRMAR" at bounding box center [408, 175] width 26 height 4
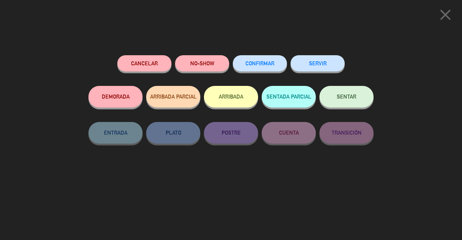
click at [360, 101] on button "SENTAR" at bounding box center [347, 97] width 54 height 22
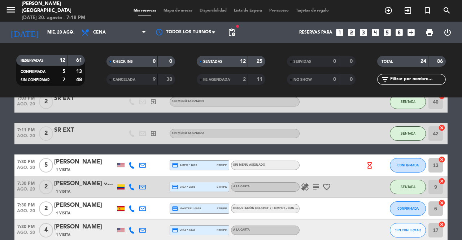
scroll to position [292, 0]
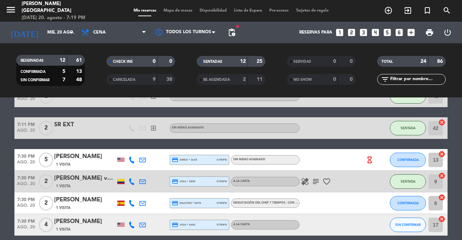
click at [333, 143] on div "6:30 PM [DATE] 2 [PERSON_NAME] 1 Visita credit_card visa * 3688 stripe A la car…" at bounding box center [230, 139] width 433 height 601
click at [321, 142] on div "6:30 PM [DATE] 2 [PERSON_NAME] 1 Visita credit_card visa * 3688 stripe A la car…" at bounding box center [230, 139] width 433 height 601
click at [358, 103] on div at bounding box center [332, 96] width 65 height 21
click at [362, 144] on div "6:30 PM [DATE] 2 [PERSON_NAME] 1 Visita credit_card visa * 3688 stripe A la car…" at bounding box center [230, 139] width 433 height 601
click at [356, 144] on div "6:30 PM [DATE] 2 [PERSON_NAME] 1 Visita credit_card visa * 3688 stripe A la car…" at bounding box center [230, 139] width 433 height 601
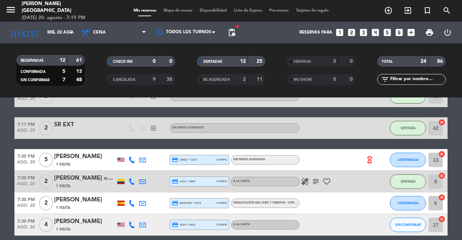
click at [316, 48] on div "RESERVADAS 12 61 CONFIRMADA 5 13 SIN CONFIRMAR 7 48 CHECK INS 0 0 CANCELADA 9 3…" at bounding box center [231, 70] width 462 height 54
drag, startPoint x: 327, startPoint y: 147, endPoint x: 324, endPoint y: 154, distance: 8.1
click at [324, 154] on div "6:30 PM [DATE] 2 [PERSON_NAME] 1 Visita credit_card visa * 3688 stripe A la car…" at bounding box center [230, 139] width 433 height 601
click at [324, 154] on div at bounding box center [332, 159] width 65 height 21
click at [336, 144] on div "6:30 PM [DATE] 2 [PERSON_NAME] 1 Visita credit_card visa * 3688 stripe A la car…" at bounding box center [230, 139] width 433 height 601
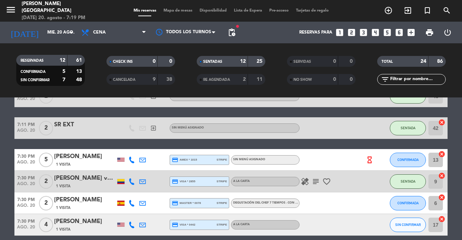
click at [336, 144] on div "6:30 PM [DATE] 2 [PERSON_NAME] 1 Visita credit_card visa * 3688 stripe A la car…" at bounding box center [230, 139] width 433 height 601
click at [175, 10] on span "Mapa de mesas" at bounding box center [178, 11] width 36 height 4
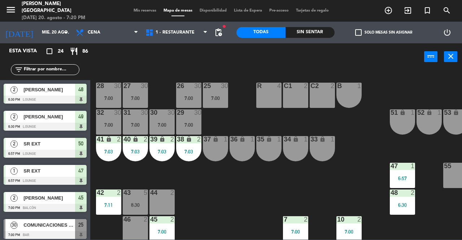
click at [407, 176] on div "6:57" at bounding box center [402, 178] width 25 height 5
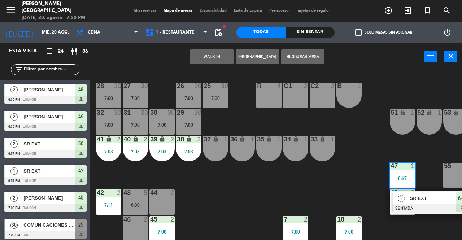
click at [414, 199] on span "SR EXT" at bounding box center [433, 199] width 46 height 8
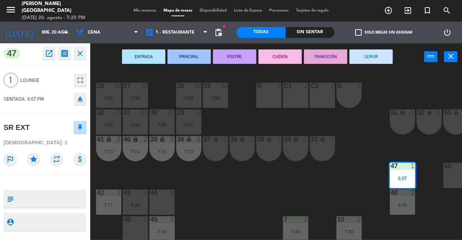
click at [367, 61] on button "SERVIR" at bounding box center [371, 56] width 43 height 14
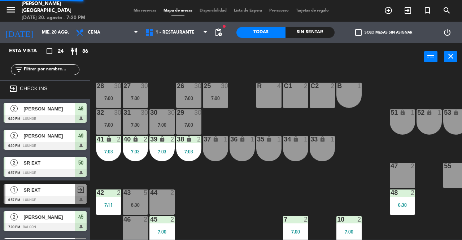
click at [408, 187] on div "47 2" at bounding box center [402, 175] width 25 height 25
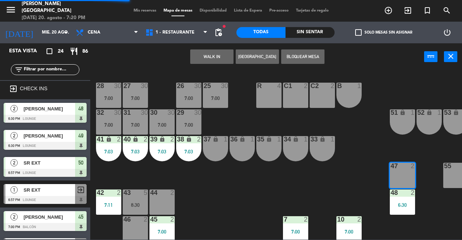
click at [207, 53] on button "WALK IN" at bounding box center [211, 56] width 43 height 14
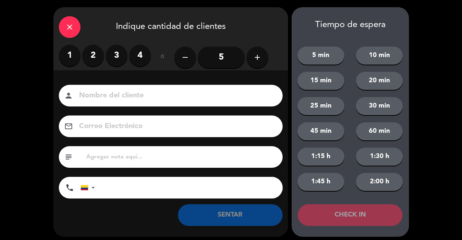
click at [95, 57] on label "2" at bounding box center [93, 56] width 22 height 22
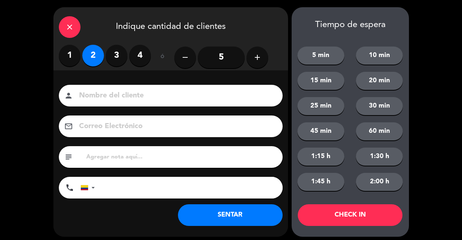
click at [120, 91] on input at bounding box center [175, 96] width 195 height 13
type input "SR LOC"
click at [242, 215] on button "SENTAR" at bounding box center [230, 215] width 105 height 22
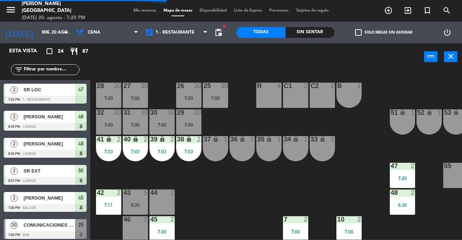
click at [138, 11] on span "Mis reservas" at bounding box center [145, 11] width 30 height 4
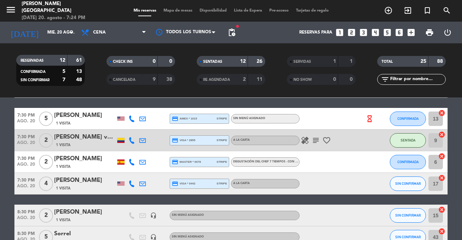
scroll to position [342, 0]
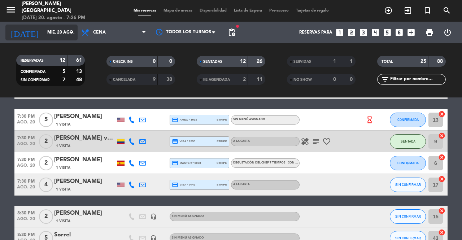
click at [45, 37] on input "mié. 20 ago." at bounding box center [72, 32] width 57 height 12
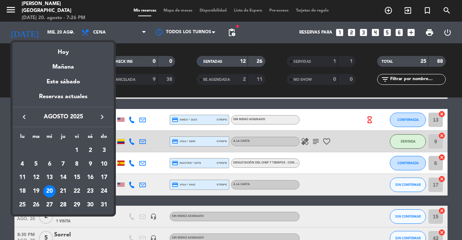
click at [60, 202] on div "28" at bounding box center [63, 205] width 12 height 12
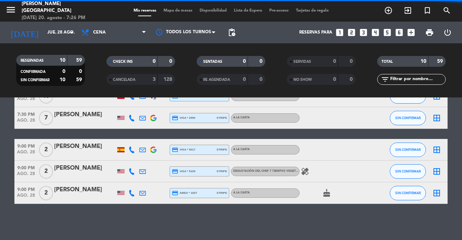
scroll to position [173, 0]
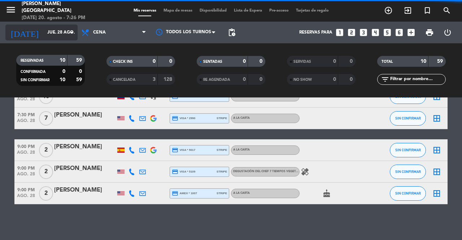
click at [45, 33] on input "jue. 28 ago." at bounding box center [72, 32] width 57 height 12
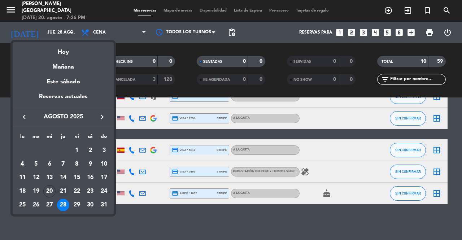
click at [63, 192] on div "21" at bounding box center [63, 191] width 12 height 12
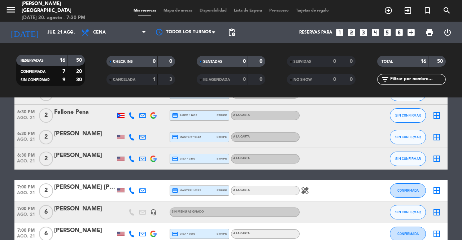
scroll to position [0, 0]
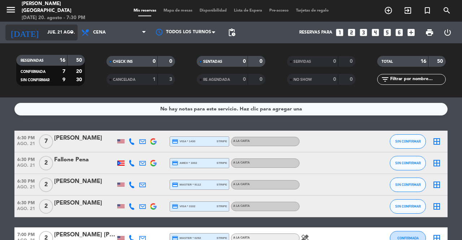
click at [44, 33] on input "jue. 21 ago." at bounding box center [72, 32] width 57 height 12
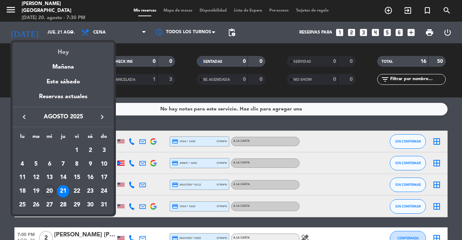
click at [45, 53] on div "Hoy" at bounding box center [63, 49] width 101 height 15
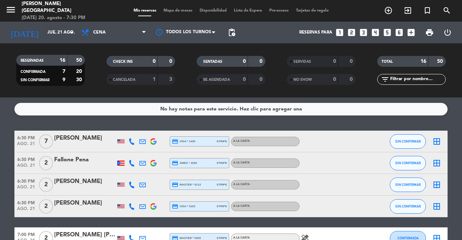
type input "mié. 20 ago."
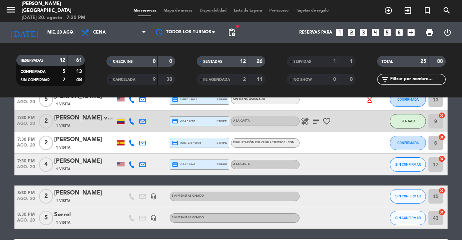
scroll to position [365, 0]
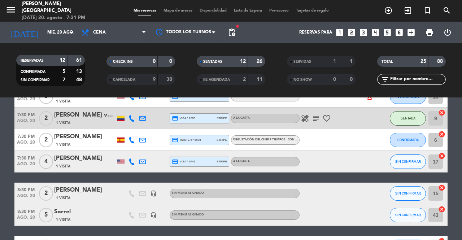
click at [173, 9] on span "Mapa de mesas" at bounding box center [178, 11] width 36 height 4
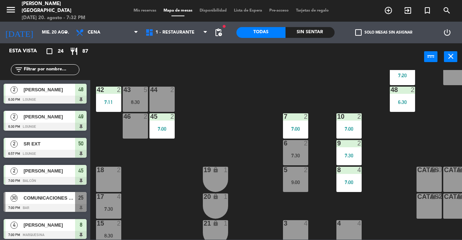
scroll to position [118, 0]
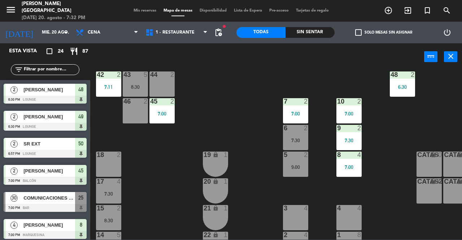
click at [209, 161] on div "19 lock 1" at bounding box center [215, 164] width 25 height 25
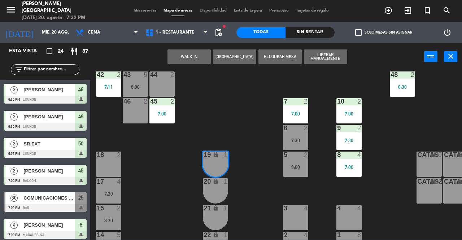
click at [215, 184] on icon "lock" at bounding box center [216, 181] width 6 height 6
click at [178, 59] on button "WALK IN" at bounding box center [189, 56] width 43 height 14
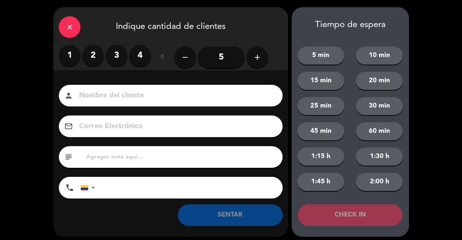
click at [94, 61] on label "2" at bounding box center [93, 56] width 22 height 22
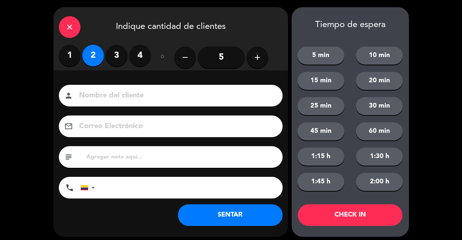
click at [118, 109] on div "Nombre del cliente person Correo Electrónico email subject phone [GEOGRAPHIC_DA…" at bounding box center [170, 143] width 235 height 116
click at [120, 92] on input at bounding box center [175, 96] width 195 height 13
type input "SR EXT"
click at [250, 210] on button "SENTAR" at bounding box center [230, 215] width 105 height 22
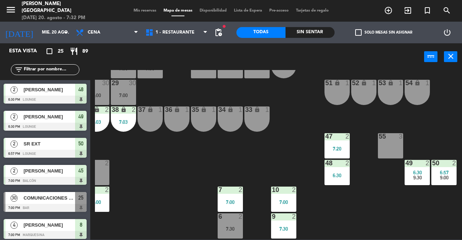
scroll to position [30, 65]
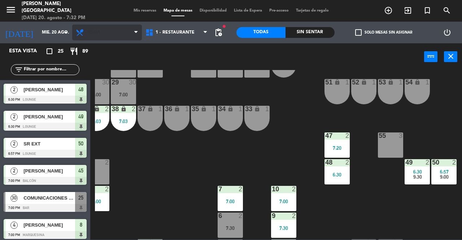
click at [138, 25] on span "Cena" at bounding box center [107, 33] width 70 height 16
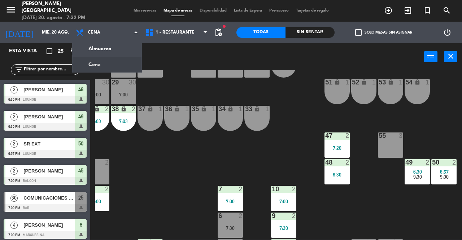
click at [137, 12] on span "Mis reservas" at bounding box center [145, 11] width 30 height 4
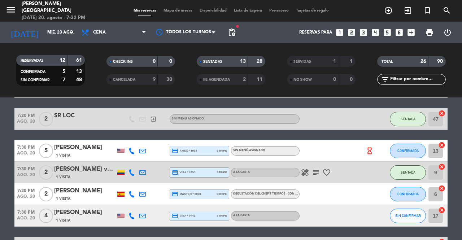
scroll to position [329, 0]
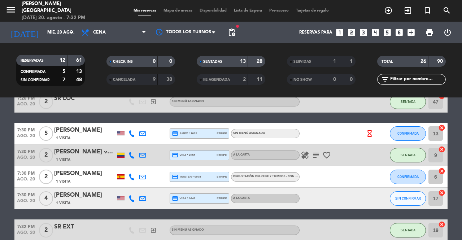
click at [410, 199] on span "SIN CONFIRMAR" at bounding box center [408, 198] width 26 height 4
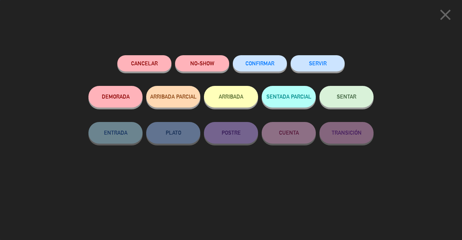
click at [342, 98] on span "SENTAR" at bounding box center [347, 97] width 20 height 6
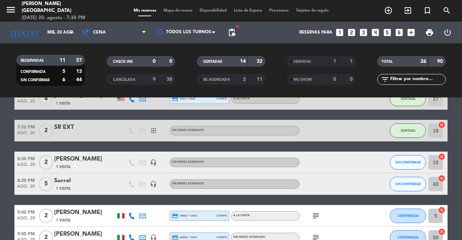
scroll to position [427, 0]
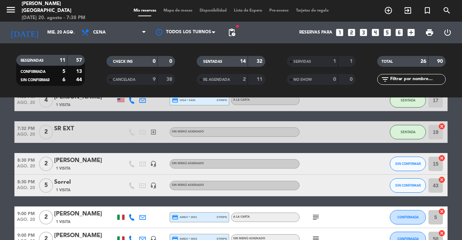
click at [175, 10] on span "Mapa de mesas" at bounding box center [178, 11] width 36 height 4
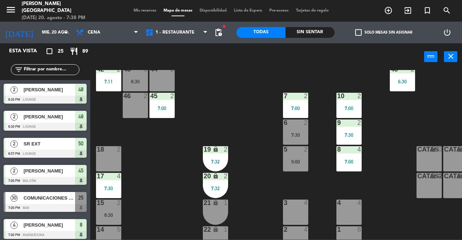
scroll to position [120, 0]
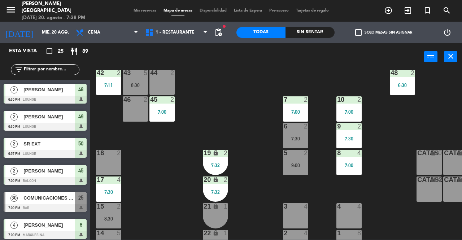
click at [287, 142] on div "6 2 7:30" at bounding box center [295, 135] width 25 height 25
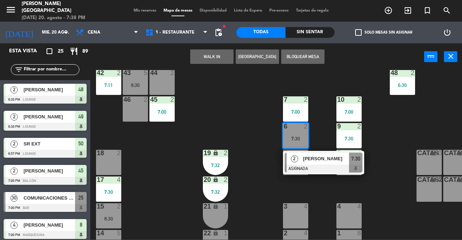
click at [322, 165] on div at bounding box center [324, 169] width 78 height 8
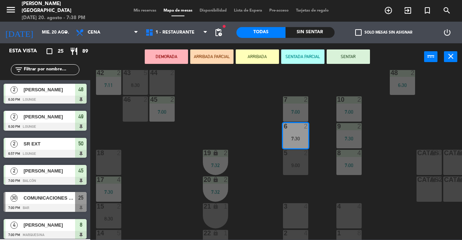
click at [349, 56] on button "SENTAR" at bounding box center [348, 56] width 43 height 14
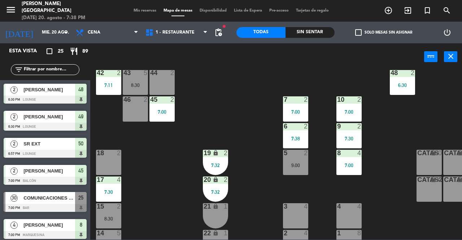
scroll to position [0, 0]
click at [137, 11] on span "Mis reservas" at bounding box center [145, 11] width 30 height 4
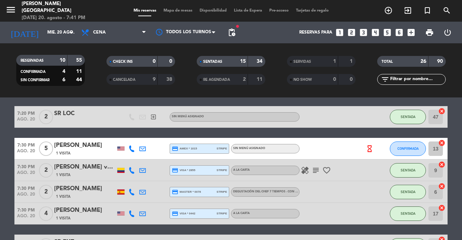
scroll to position [313, 0]
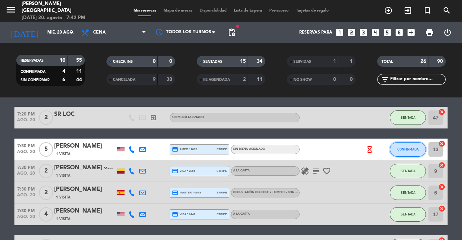
click at [402, 148] on span "CONFIRMADA" at bounding box center [408, 149] width 21 height 4
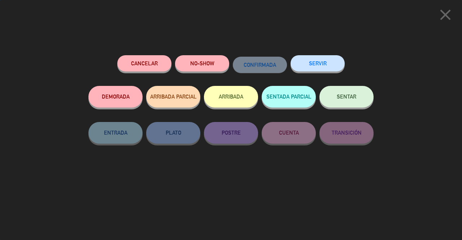
click at [350, 102] on button "SENTAR" at bounding box center [347, 97] width 54 height 22
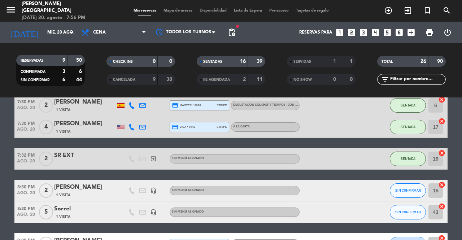
scroll to position [400, 0]
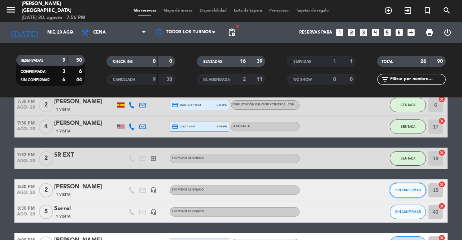
click at [404, 184] on button "SIN CONFIRMAR" at bounding box center [408, 190] width 36 height 14
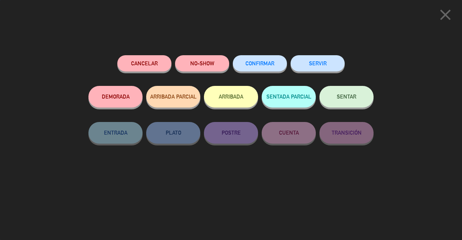
click at [159, 63] on button "Cancelar" at bounding box center [144, 63] width 54 height 16
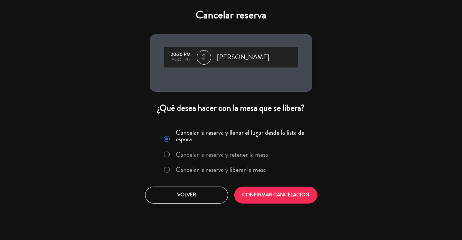
click at [247, 169] on label "Cancelar la reserva y liberar la mesa" at bounding box center [221, 169] width 90 height 7
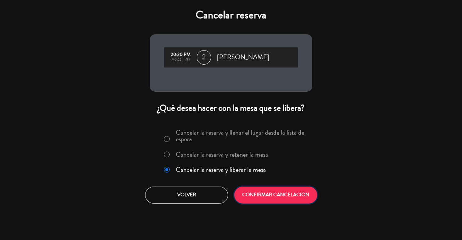
click at [272, 196] on button "CONFIRMAR CANCELACIÓN" at bounding box center [275, 195] width 83 height 17
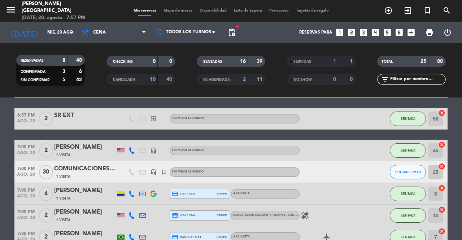
scroll to position [93, 0]
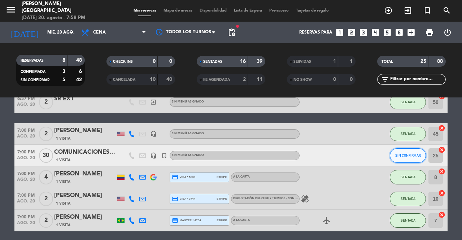
click at [401, 155] on span "SIN CONFIRMAR" at bounding box center [408, 155] width 26 height 4
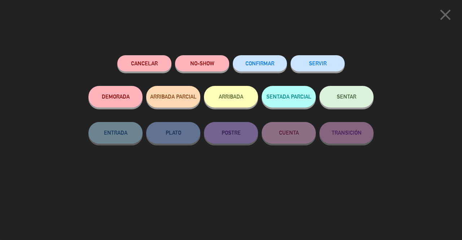
click at [338, 92] on button "SENTAR" at bounding box center [347, 97] width 54 height 22
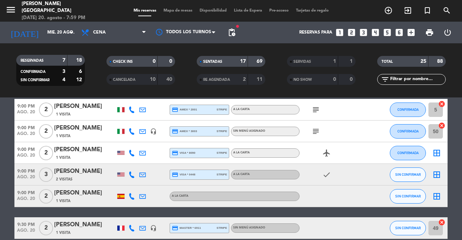
scroll to position [547, 0]
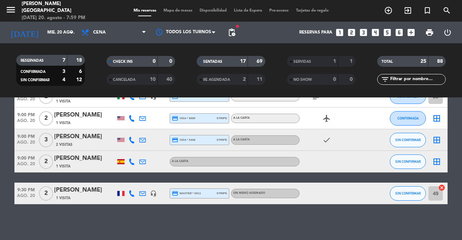
click at [179, 9] on span "Mapa de mesas" at bounding box center [178, 11] width 36 height 4
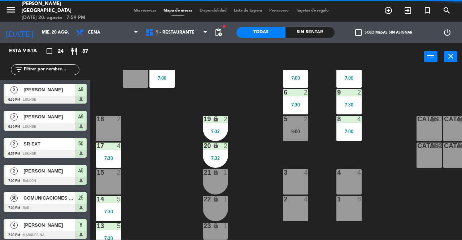
scroll to position [155, 0]
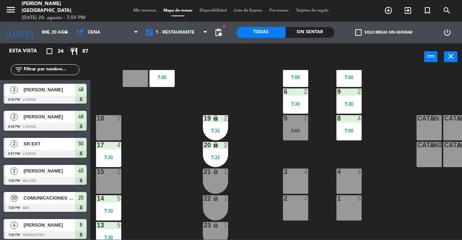
click at [222, 181] on div "21 lock 1" at bounding box center [215, 181] width 25 height 25
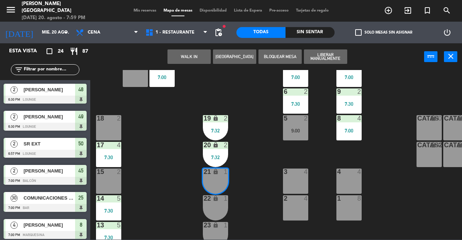
click at [198, 52] on button "WALK IN" at bounding box center [189, 56] width 43 height 14
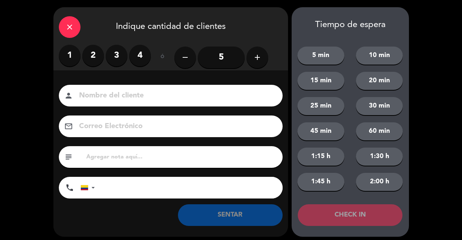
click at [73, 58] on label "1" at bounding box center [70, 56] width 22 height 22
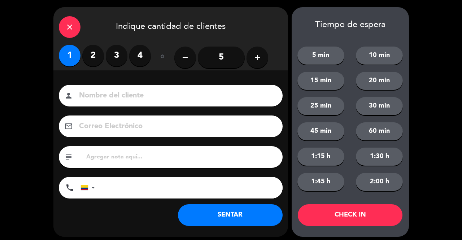
click at [221, 92] on input at bounding box center [175, 96] width 195 height 13
type input "SR EXT"
click at [236, 212] on button "SENTAR" at bounding box center [230, 215] width 105 height 22
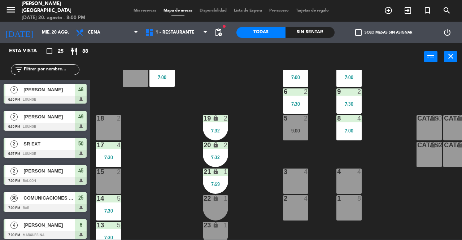
click at [146, 12] on span "Mis reservas" at bounding box center [145, 11] width 30 height 4
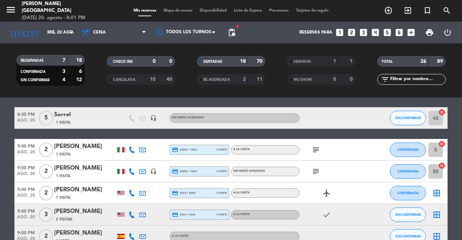
scroll to position [504, 0]
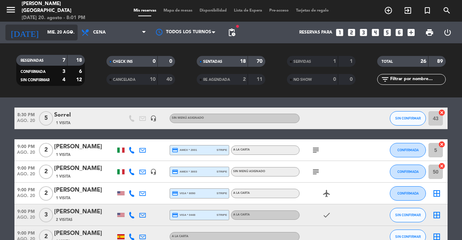
click at [44, 37] on input "mié. 20 ago." at bounding box center [72, 32] width 57 height 12
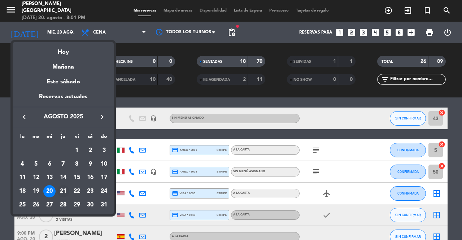
click at [61, 194] on div "21" at bounding box center [63, 191] width 12 height 12
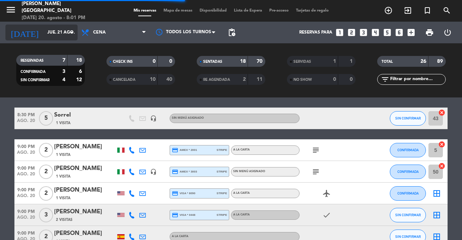
click at [51, 32] on input "jue. 21 ago." at bounding box center [72, 32] width 57 height 12
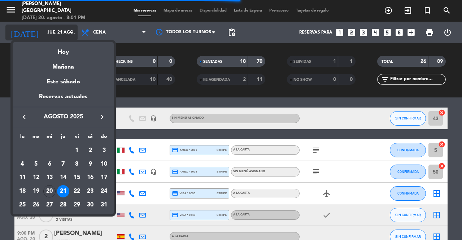
scroll to position [303, 0]
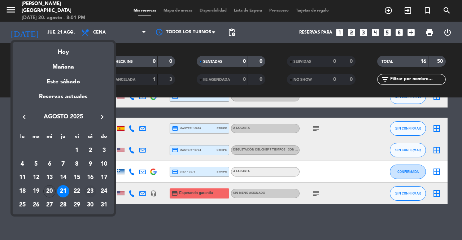
click at [88, 191] on div "23" at bounding box center [90, 191] width 12 height 12
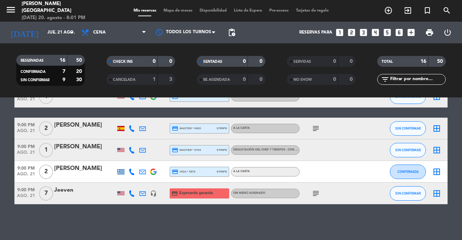
type input "sáb. 23 ago."
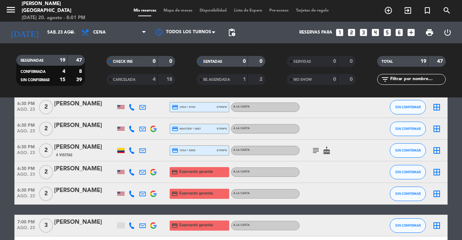
scroll to position [0, 0]
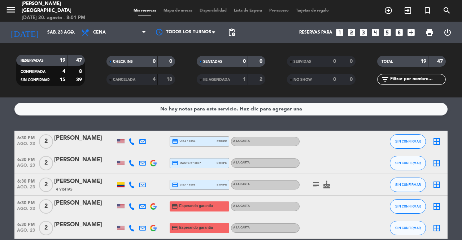
click at [410, 31] on icon "add_box" at bounding box center [411, 32] width 9 height 9
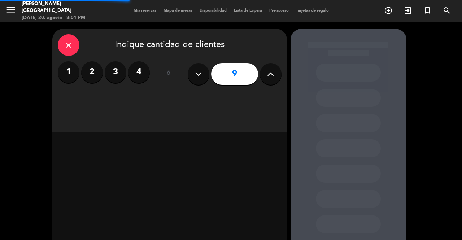
click at [274, 76] on icon at bounding box center [270, 74] width 7 height 11
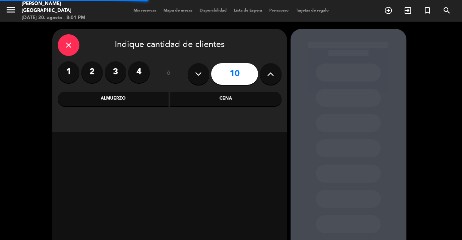
click at [267, 77] on icon at bounding box center [270, 74] width 7 height 11
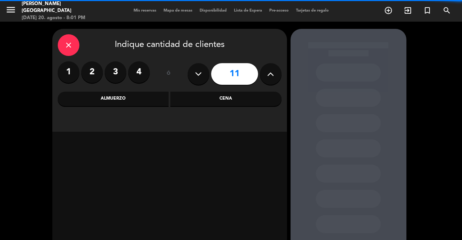
click at [267, 78] on icon at bounding box center [270, 74] width 7 height 11
click at [271, 77] on icon at bounding box center [270, 74] width 7 height 11
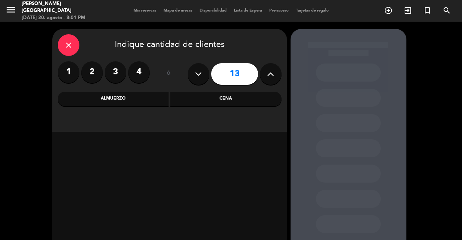
click at [272, 76] on icon at bounding box center [270, 74] width 7 height 11
click at [273, 77] on icon at bounding box center [270, 74] width 7 height 11
click at [269, 77] on icon at bounding box center [270, 74] width 7 height 11
click at [270, 78] on icon at bounding box center [270, 74] width 7 height 11
click at [264, 79] on button at bounding box center [271, 74] width 22 height 22
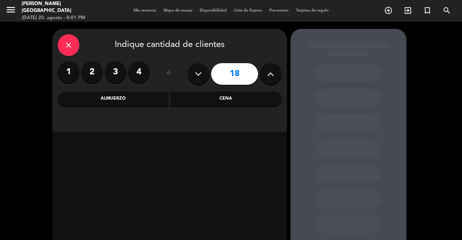
click at [266, 77] on button at bounding box center [271, 74] width 22 height 22
click at [248, 98] on div "Cena" at bounding box center [225, 99] width 111 height 14
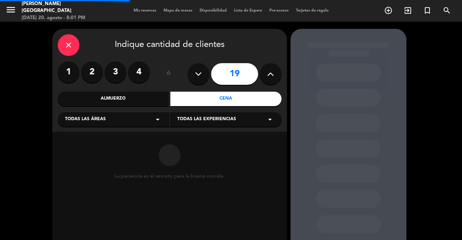
click at [274, 79] on button at bounding box center [271, 74] width 22 height 22
type input "20"
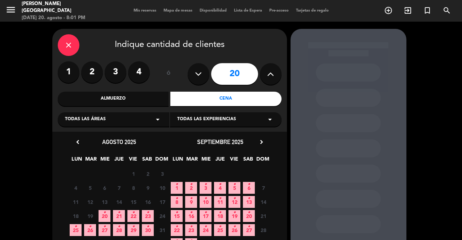
click at [148, 212] on icon "•" at bounding box center [148, 213] width 3 height 12
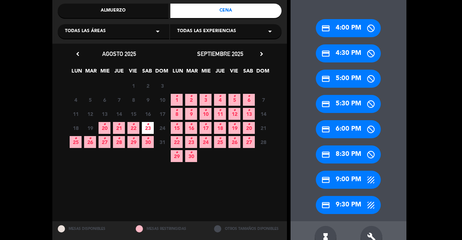
scroll to position [94, 0]
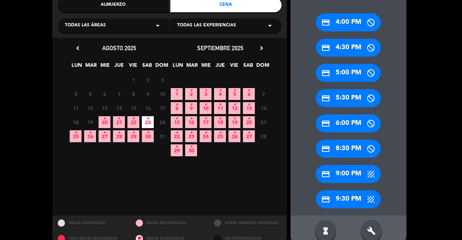
click at [373, 230] on icon "build" at bounding box center [371, 231] width 9 height 9
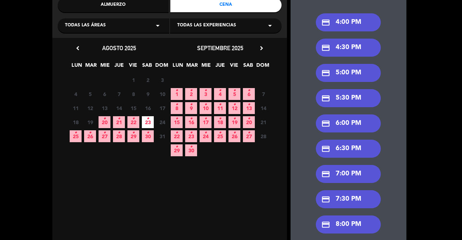
click at [356, 150] on div "credit_card 6:30 PM" at bounding box center [348, 149] width 65 height 18
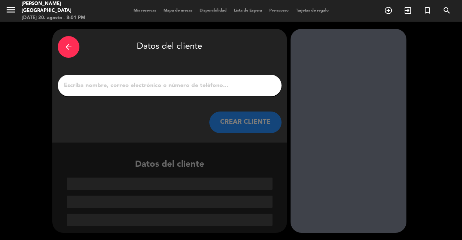
scroll to position [0, 0]
click at [221, 73] on div "arrow_back Datos del cliente CREAR CLIENTE" at bounding box center [169, 86] width 235 height 114
click at [229, 83] on input "1" at bounding box center [169, 86] width 213 height 10
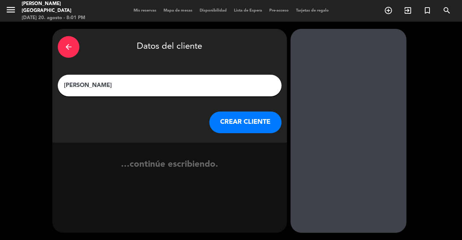
type input "[PERSON_NAME]"
click at [244, 131] on button "CREAR CLIENTE" at bounding box center [245, 123] width 72 height 22
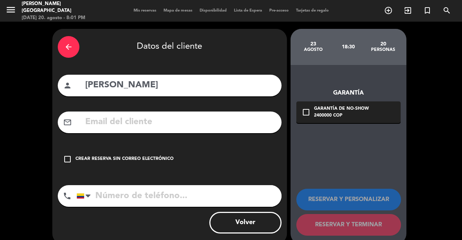
scroll to position [12, 0]
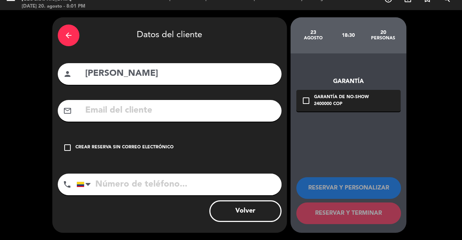
click at [155, 146] on div "Crear reserva sin correo electrónico" at bounding box center [124, 147] width 98 height 7
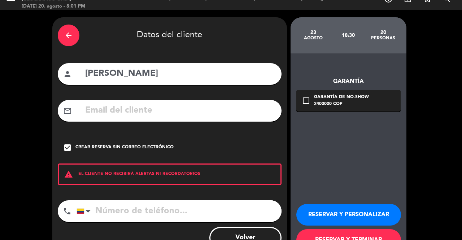
click at [159, 208] on input "tel" at bounding box center [179, 211] width 205 height 22
paste input "[PHONE_NUMBER]"
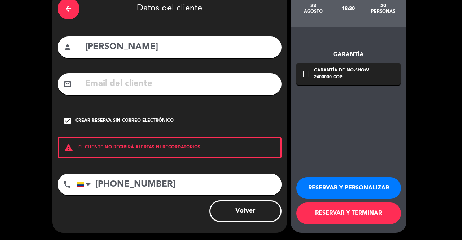
type input "[PHONE_NUMBER]"
click at [372, 188] on button "RESERVAR Y PERSONALIZAR" at bounding box center [348, 188] width 105 height 22
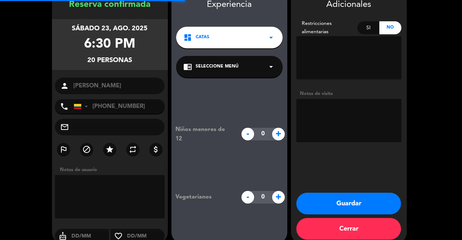
scroll to position [29, 0]
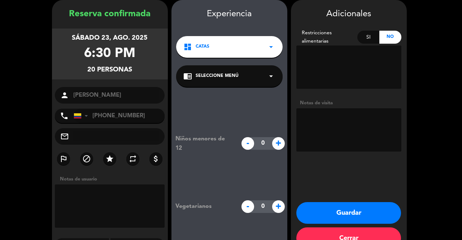
click at [359, 129] on textarea at bounding box center [348, 129] width 105 height 43
type textarea "R"
type textarea "ANT 2400000"
click at [374, 204] on button "Guardar" at bounding box center [348, 213] width 105 height 22
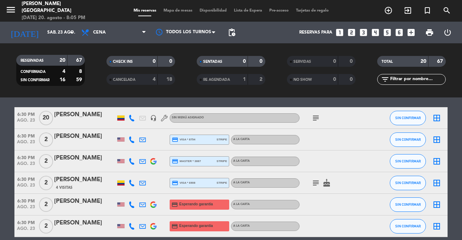
scroll to position [27, 0]
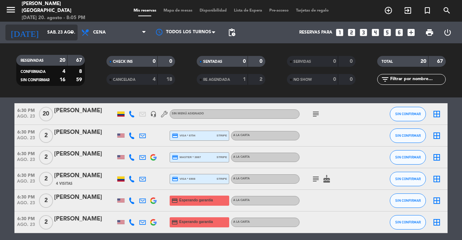
click at [44, 38] on input "sáb. 23 ago." at bounding box center [72, 32] width 57 height 12
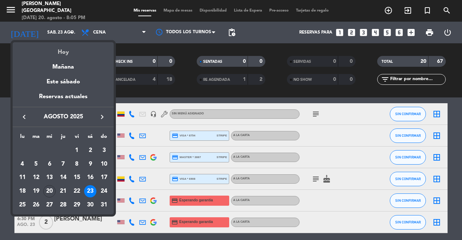
click at [46, 52] on div "Hoy" at bounding box center [63, 49] width 101 height 15
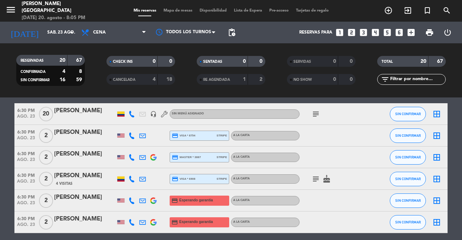
type input "mié. 20 ago."
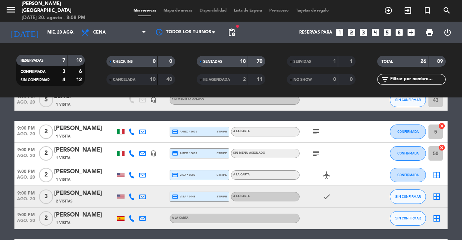
scroll to position [538, 0]
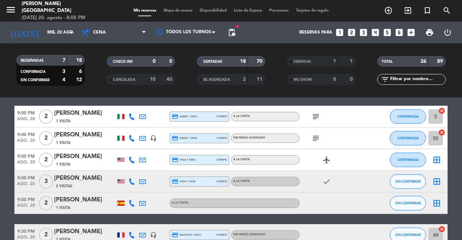
click at [64, 189] on span "2 Visitas" at bounding box center [64, 186] width 17 height 6
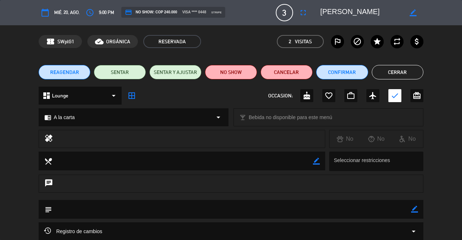
click at [397, 75] on button "Cerrar" at bounding box center [398, 72] width 52 height 14
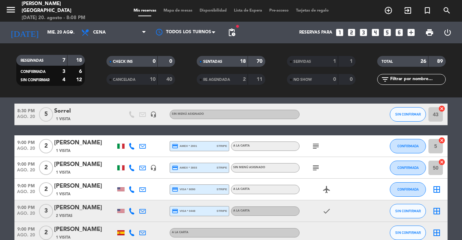
scroll to position [510, 0]
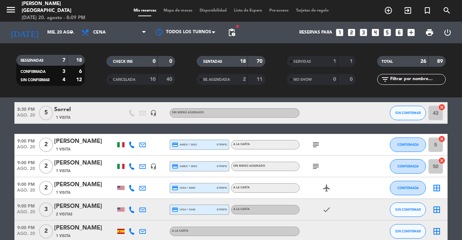
click at [313, 167] on icon "subject" at bounding box center [316, 166] width 9 height 9
click at [313, 168] on icon "subject" at bounding box center [316, 166] width 9 height 9
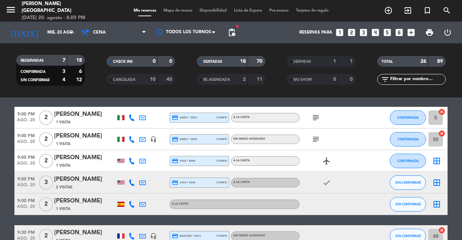
scroll to position [538, 0]
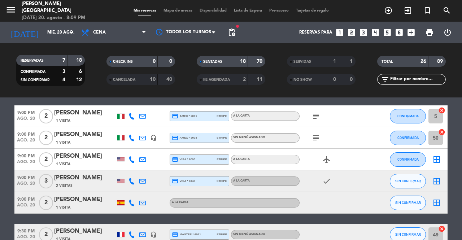
click at [56, 187] on span "2 Visitas" at bounding box center [64, 186] width 17 height 6
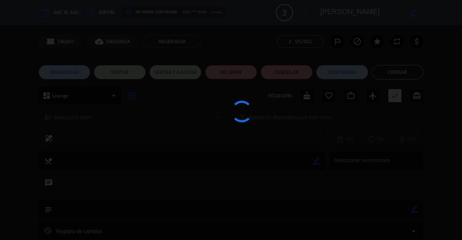
click at [400, 72] on div at bounding box center [231, 120] width 462 height 240
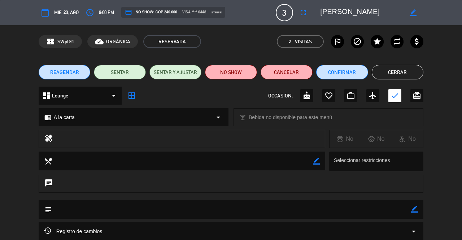
click at [407, 74] on button "Cerrar" at bounding box center [398, 72] width 52 height 14
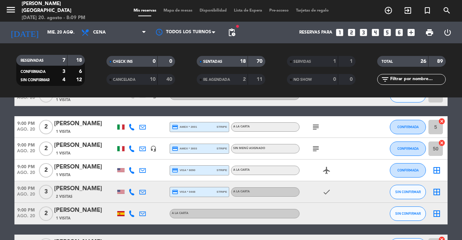
scroll to position [528, 0]
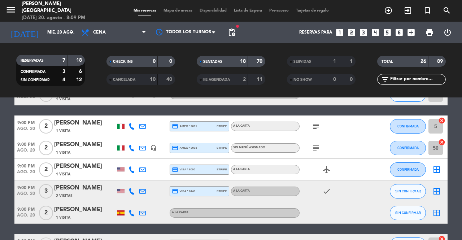
click at [172, 11] on span "Mapa de mesas" at bounding box center [178, 11] width 36 height 4
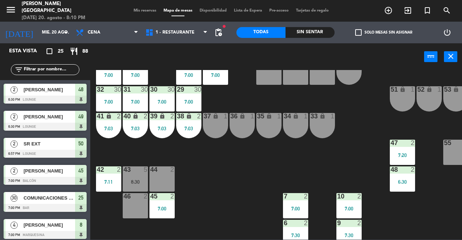
scroll to position [27, 0]
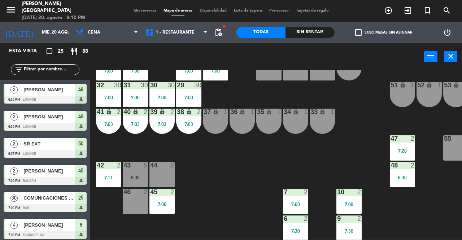
click at [169, 205] on div "7:00" at bounding box center [162, 204] width 25 height 5
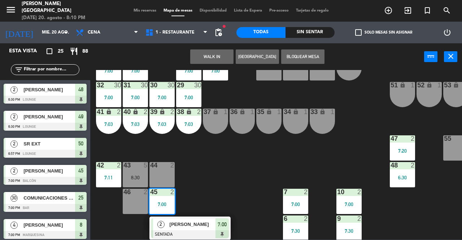
click at [209, 230] on div "[PERSON_NAME]" at bounding box center [192, 224] width 47 height 12
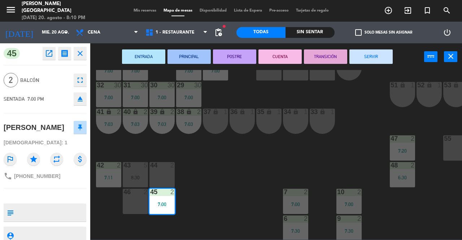
click at [377, 59] on button "SERVIR" at bounding box center [371, 56] width 43 height 14
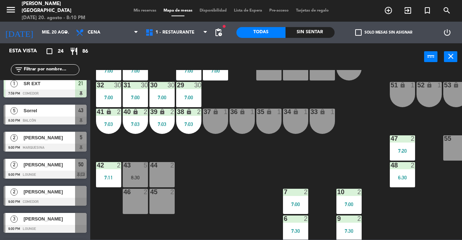
scroll to position [447, 0]
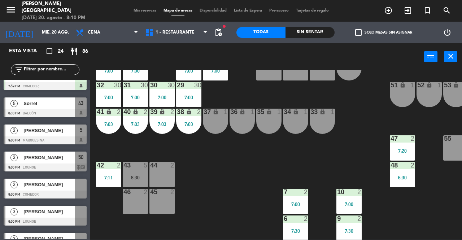
click at [75, 165] on div at bounding box center [45, 168] width 83 height 8
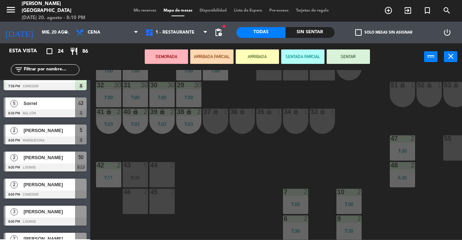
click at [168, 202] on div "45 2" at bounding box center [162, 201] width 25 height 25
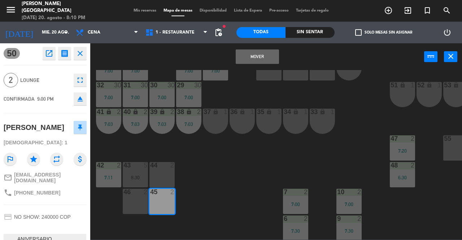
click at [257, 55] on button "Mover" at bounding box center [257, 56] width 43 height 14
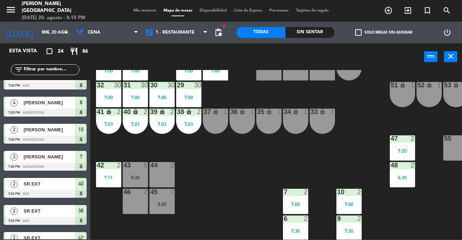
scroll to position [27, 65]
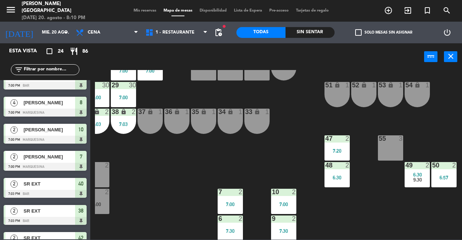
click at [446, 175] on div "6:57" at bounding box center [444, 177] width 25 height 5
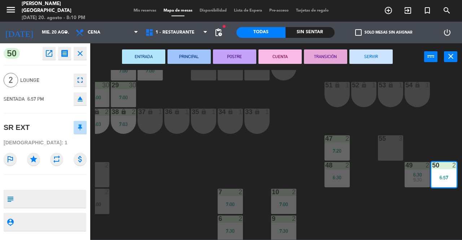
click at [367, 63] on button "SERVIR" at bounding box center [371, 56] width 43 height 14
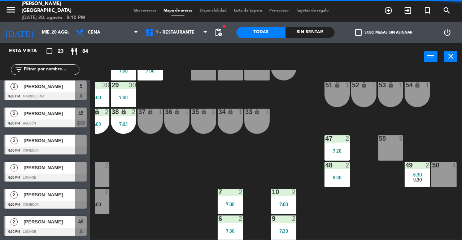
scroll to position [464, 0]
click at [79, 198] on div at bounding box center [81, 195] width 12 height 12
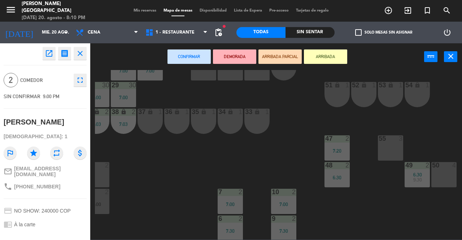
click at [445, 169] on div "50 4" at bounding box center [444, 174] width 25 height 25
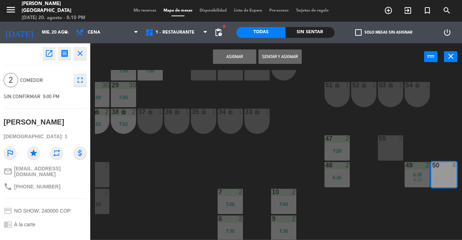
click at [238, 62] on button "Asignar" at bounding box center [234, 56] width 43 height 14
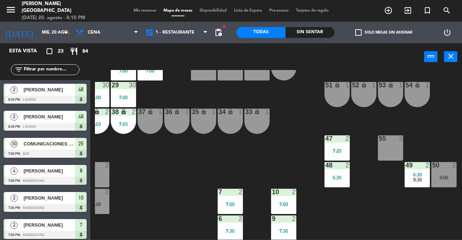
scroll to position [0, 0]
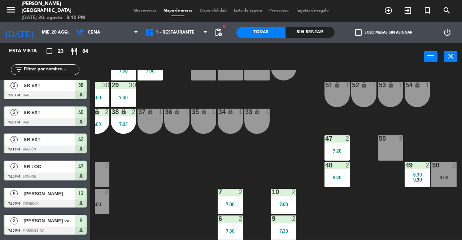
click at [345, 177] on div "6:30" at bounding box center [337, 177] width 25 height 5
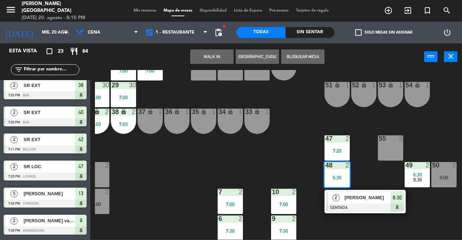
click at [372, 204] on div at bounding box center [365, 208] width 78 height 8
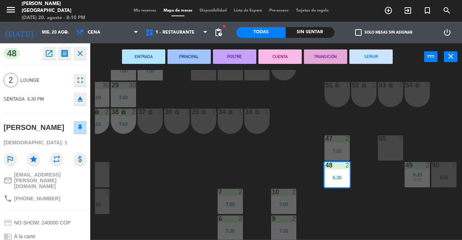
click at [364, 58] on button "SERVIR" at bounding box center [371, 56] width 43 height 14
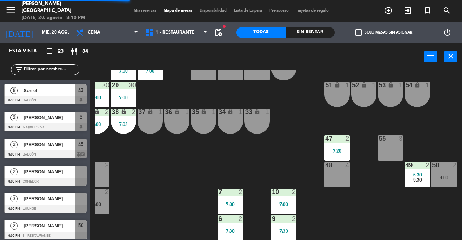
scroll to position [464, 0]
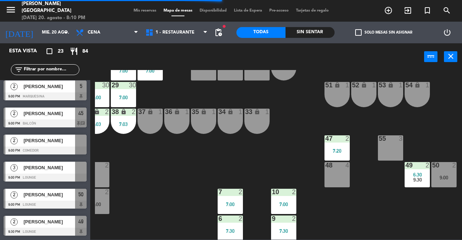
click at [79, 176] on div at bounding box center [45, 178] width 83 height 8
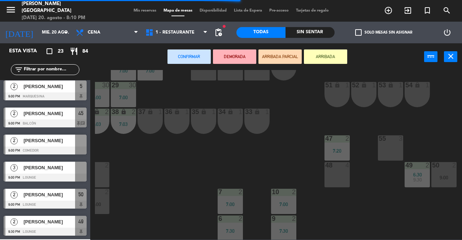
click at [338, 178] on div "48 4" at bounding box center [337, 174] width 25 height 25
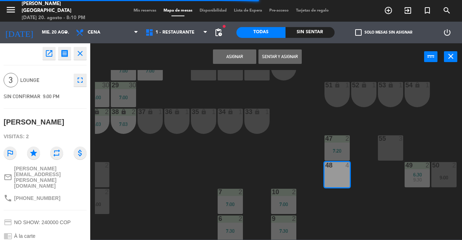
click at [241, 58] on button "Asignar" at bounding box center [234, 56] width 43 height 14
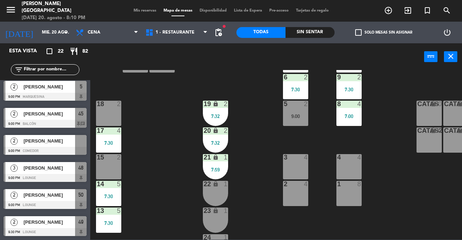
scroll to position [173, 0]
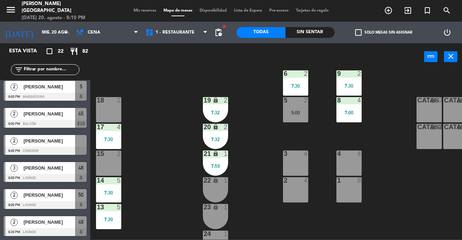
click at [77, 153] on div at bounding box center [45, 151] width 83 height 8
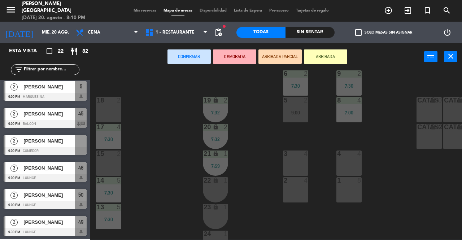
click at [112, 162] on div "15 2" at bounding box center [108, 163] width 25 height 25
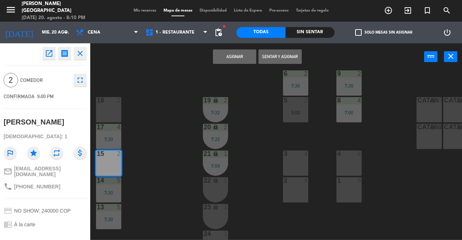
click at [232, 61] on button "Asignar" at bounding box center [234, 56] width 43 height 14
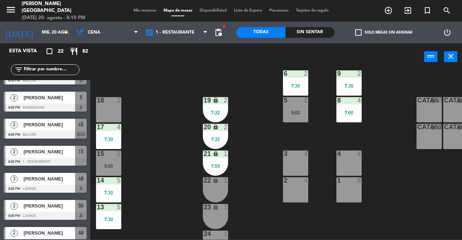
scroll to position [436, 0]
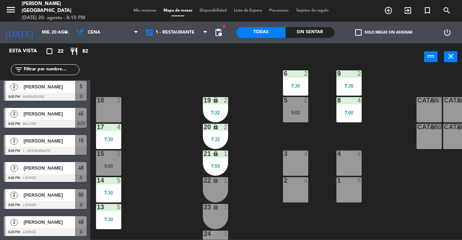
click at [144, 12] on span "Mis reservas" at bounding box center [145, 11] width 30 height 4
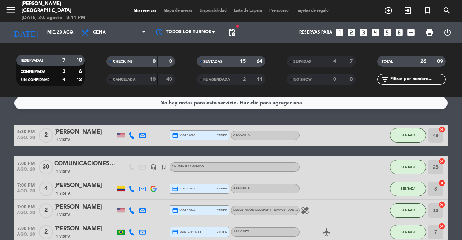
scroll to position [7, 0]
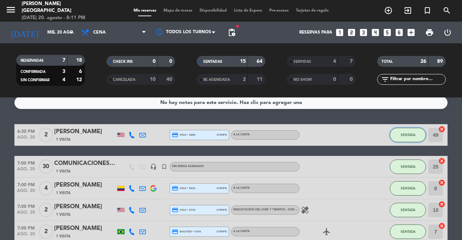
click at [409, 135] on span "SENTADA" at bounding box center [408, 135] width 15 height 4
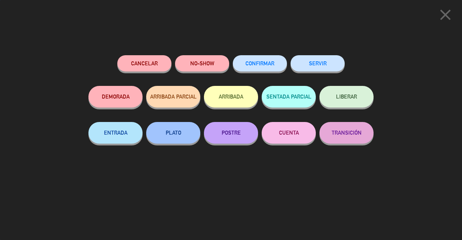
click at [324, 65] on button "SERVIR" at bounding box center [318, 63] width 54 height 16
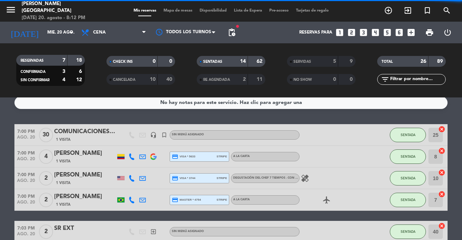
click at [409, 140] on button "SENTADA" at bounding box center [408, 135] width 36 height 14
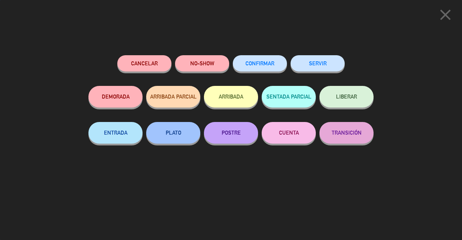
click at [318, 70] on button "SERVIR" at bounding box center [318, 63] width 54 height 16
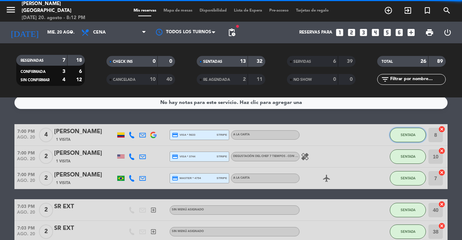
click at [407, 135] on span "SENTADA" at bounding box center [408, 135] width 15 height 4
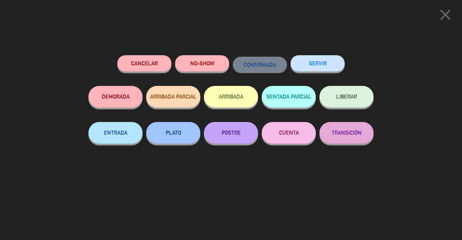
click at [307, 65] on button "SERVIR" at bounding box center [318, 63] width 54 height 16
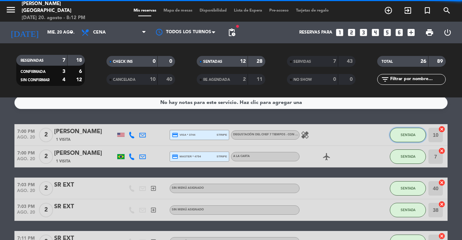
click at [413, 137] on span "SENTADA" at bounding box center [408, 135] width 15 height 4
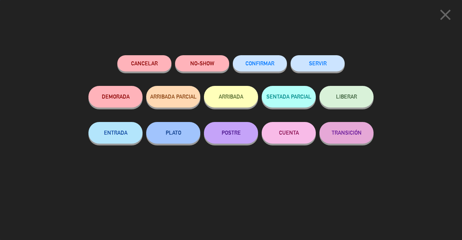
click at [328, 71] on button "SERVIR" at bounding box center [318, 63] width 54 height 16
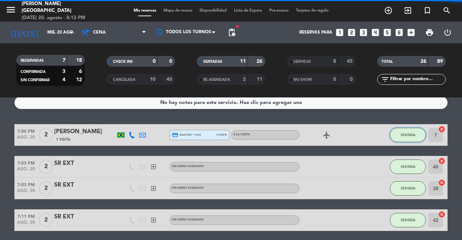
click at [407, 135] on span "SENTADA" at bounding box center [408, 135] width 15 height 4
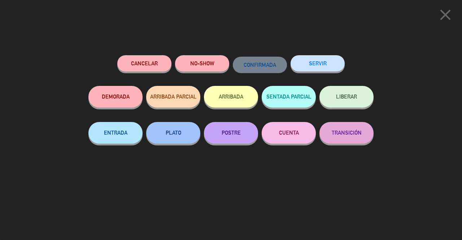
click at [334, 66] on button "SERVIR" at bounding box center [318, 63] width 54 height 16
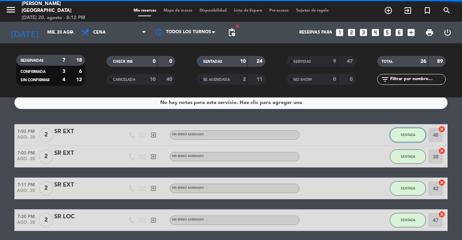
click at [413, 137] on button "SENTADA" at bounding box center [408, 135] width 36 height 14
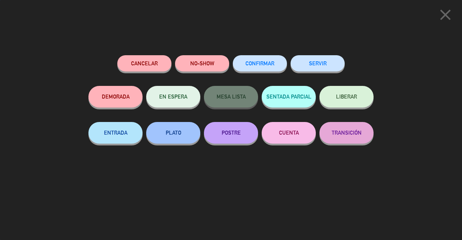
click at [337, 62] on button "SERVIR" at bounding box center [318, 63] width 54 height 16
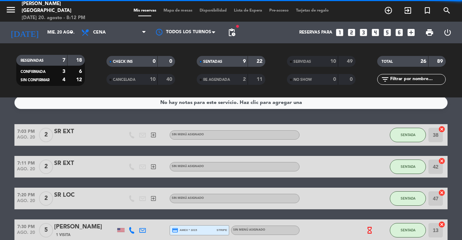
click at [414, 137] on button "SENTADA" at bounding box center [408, 135] width 36 height 14
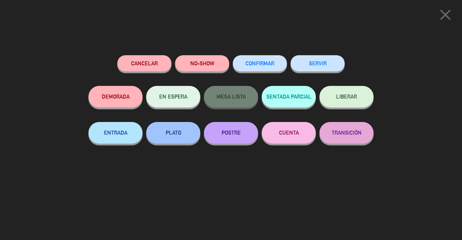
click at [321, 69] on button "SERVIR" at bounding box center [318, 63] width 54 height 16
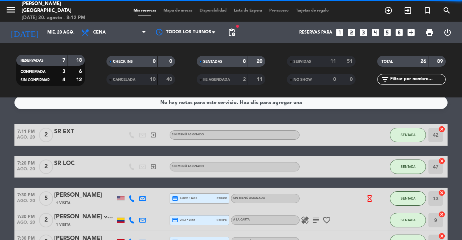
click at [415, 136] on span "SENTADA" at bounding box center [408, 135] width 15 height 4
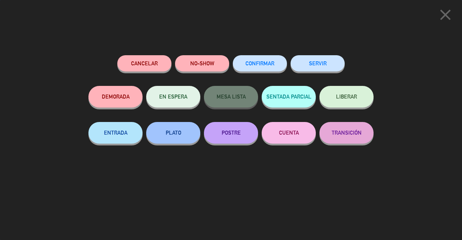
click at [332, 66] on button "SERVIR" at bounding box center [318, 63] width 54 height 16
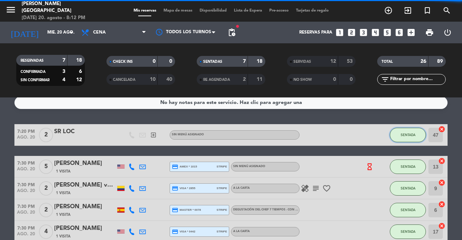
click at [409, 136] on span "SENTADA" at bounding box center [408, 135] width 15 height 4
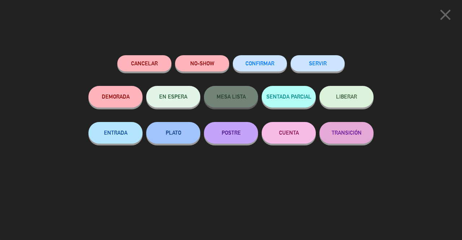
click at [328, 66] on button "SERVIR" at bounding box center [318, 63] width 54 height 16
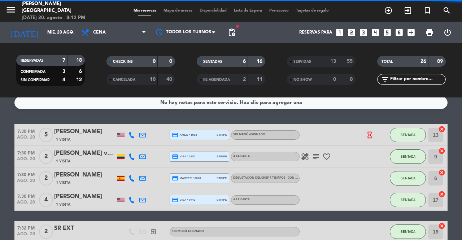
click at [416, 131] on button "SENTADA" at bounding box center [408, 135] width 36 height 14
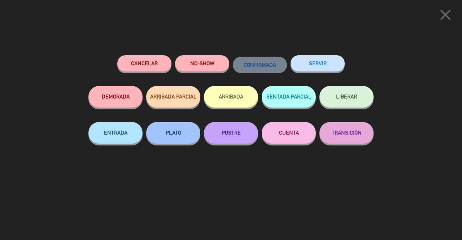
click at [322, 65] on button "SERVIR" at bounding box center [318, 63] width 54 height 16
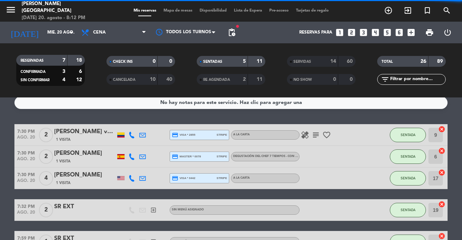
click at [413, 137] on span "SENTADA" at bounding box center [408, 135] width 15 height 4
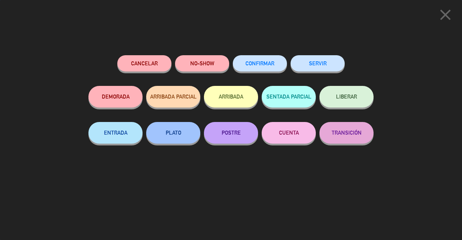
click at [329, 67] on button "SERVIR" at bounding box center [318, 63] width 54 height 16
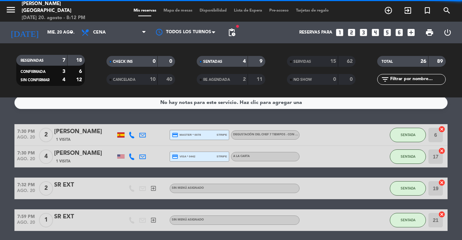
click at [409, 135] on span "SENTADA" at bounding box center [408, 135] width 15 height 4
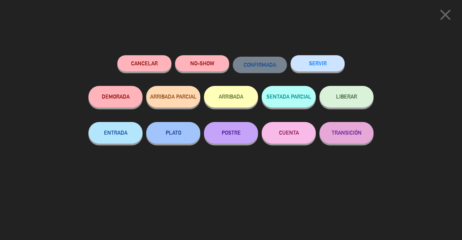
click at [329, 62] on button "SERVIR" at bounding box center [318, 63] width 54 height 16
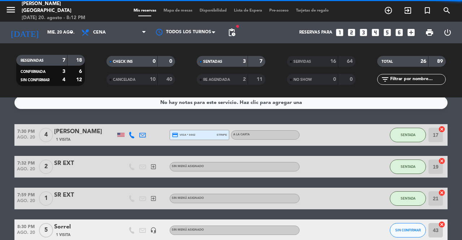
click at [410, 135] on span "SENTADA" at bounding box center [408, 135] width 15 height 4
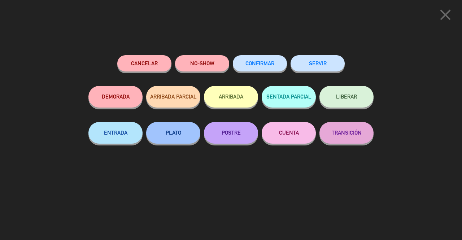
click at [335, 66] on button "SERVIR" at bounding box center [318, 63] width 54 height 16
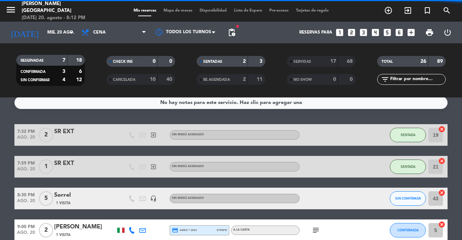
click at [408, 136] on span "SENTADA" at bounding box center [408, 135] width 15 height 4
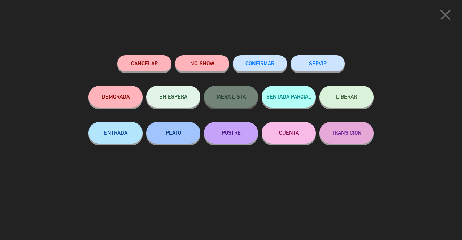
click at [326, 64] on button "SERVIR" at bounding box center [318, 63] width 54 height 16
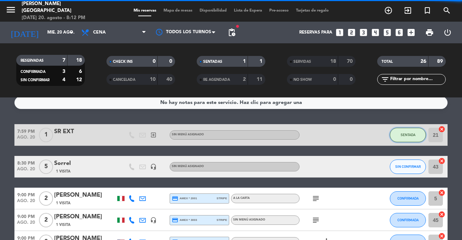
click at [408, 135] on span "SENTADA" at bounding box center [408, 135] width 15 height 4
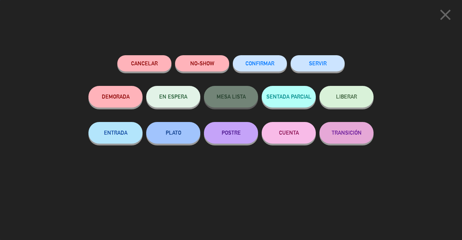
click at [328, 69] on button "SERVIR" at bounding box center [318, 63] width 54 height 16
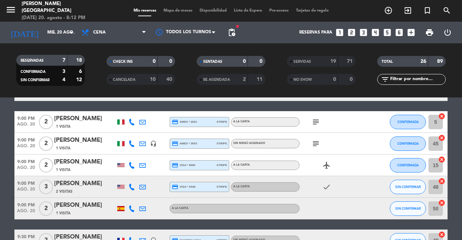
scroll to position [49, 0]
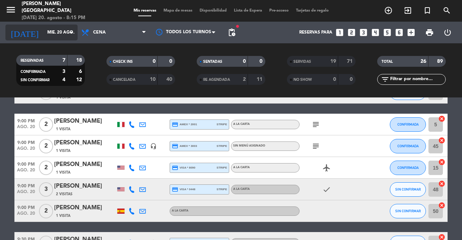
click at [44, 27] on input "mié. 20 ago." at bounding box center [72, 32] width 57 height 12
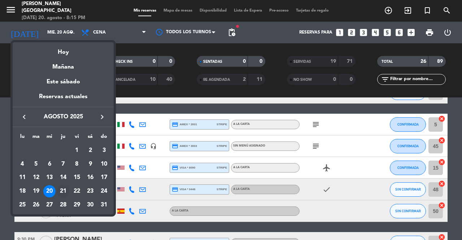
click at [62, 193] on div "21" at bounding box center [63, 191] width 12 height 12
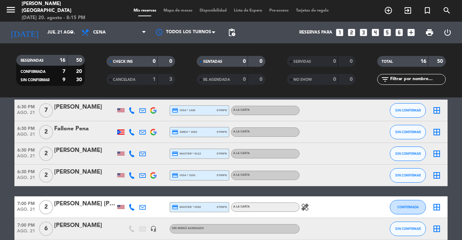
scroll to position [0, 0]
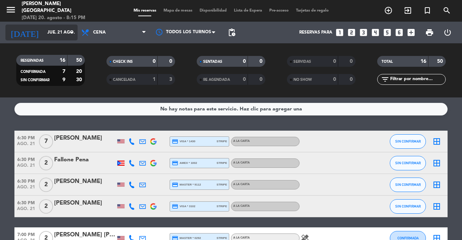
click at [46, 33] on input "jue. 21 ago." at bounding box center [72, 32] width 57 height 12
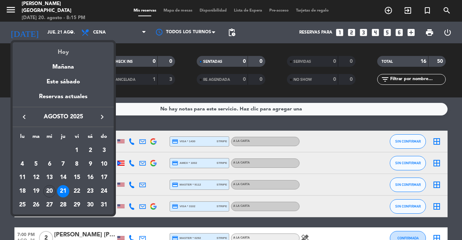
click at [59, 48] on div "Hoy" at bounding box center [63, 49] width 101 height 15
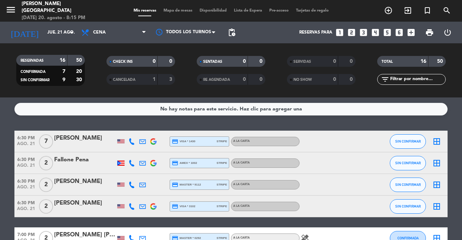
type input "mié. 20 ago."
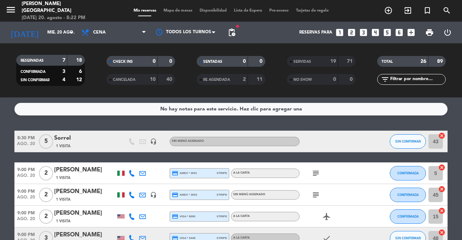
click at [374, 34] on icon "looks_4" at bounding box center [375, 32] width 9 height 9
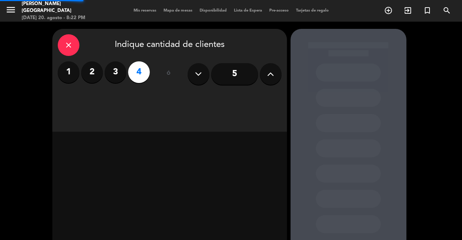
click at [253, 96] on div "close Indique cantidad de clientes 1 2 3 4 ó 5" at bounding box center [169, 80] width 235 height 103
click at [241, 98] on div "close Indique cantidad de clientes 1 2 3 4 ó 5" at bounding box center [169, 80] width 235 height 103
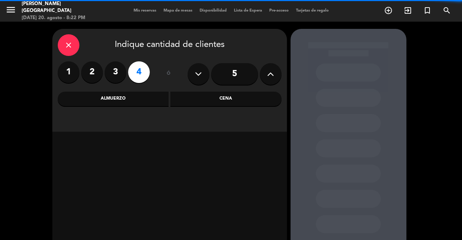
click at [239, 102] on div "Cena" at bounding box center [225, 99] width 111 height 14
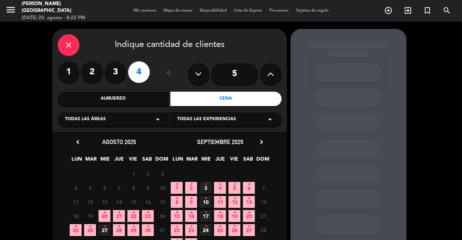
scroll to position [15, 0]
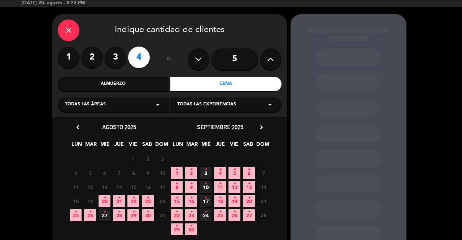
click at [117, 200] on span "21 •" at bounding box center [119, 201] width 12 height 12
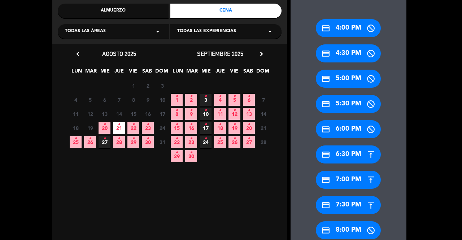
scroll to position [103, 0]
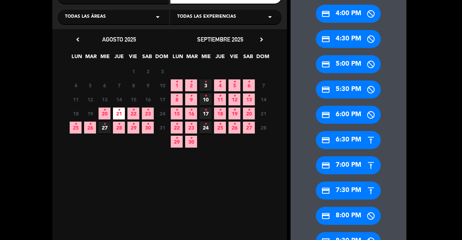
click at [350, 191] on div "credit_card 7:30 PM" at bounding box center [348, 191] width 65 height 18
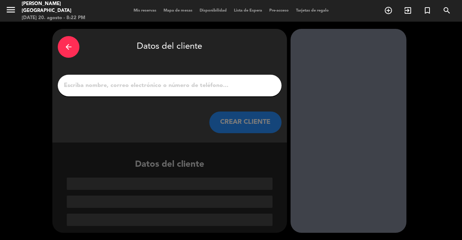
click at [218, 82] on input "1" at bounding box center [169, 86] width 213 height 10
click at [231, 86] on input "1" at bounding box center [169, 86] width 213 height 10
paste input "[PERSON_NAME]"
type input "[PERSON_NAME]"
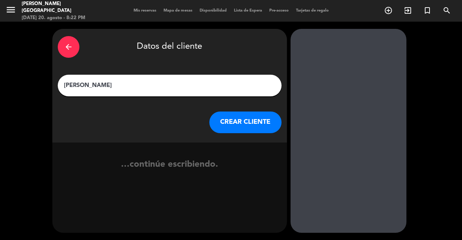
click at [236, 125] on button "CREAR CLIENTE" at bounding box center [245, 123] width 72 height 22
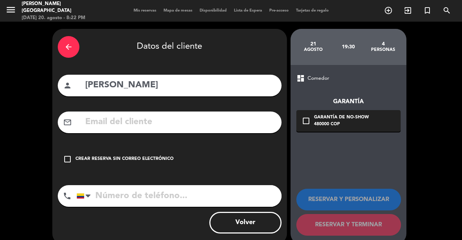
click at [191, 194] on input "tel" at bounding box center [179, 196] width 205 height 22
paste input "[PHONE_NUMBER]‬"
type input "[PHONE_NUMBER]‬"
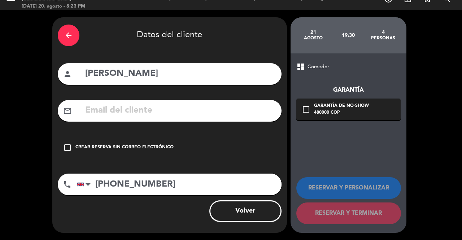
click at [163, 139] on div "check_box_outline_blank Crear reserva sin correo electrónico" at bounding box center [170, 148] width 224 height 22
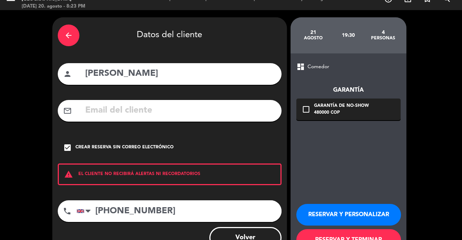
scroll to position [38, 0]
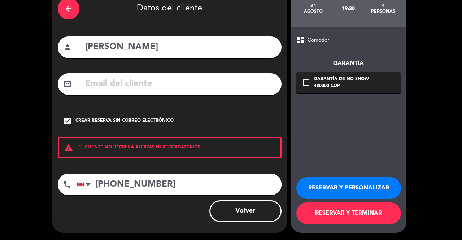
click at [351, 182] on button "RESERVAR Y PERSONALIZAR" at bounding box center [348, 188] width 105 height 22
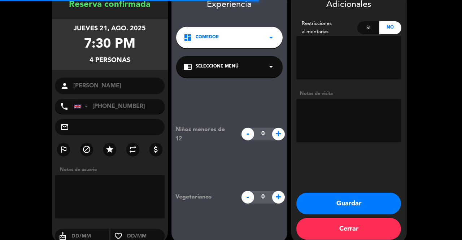
scroll to position [29, 0]
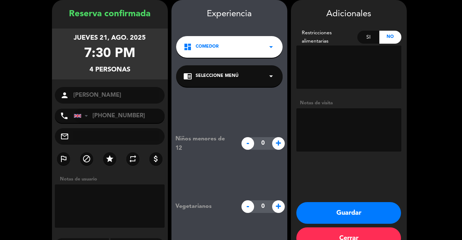
click at [224, 83] on div "chrome_reader_mode Seleccione Menú arrow_drop_down" at bounding box center [229, 76] width 107 height 22
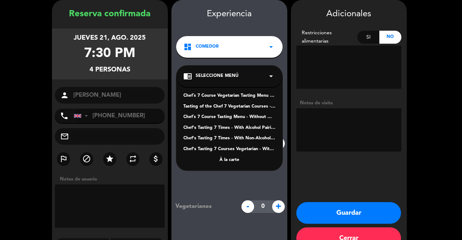
click at [248, 128] on div "Chef's Tasting 7 Times - With Alcohol Pairing" at bounding box center [229, 128] width 92 height 7
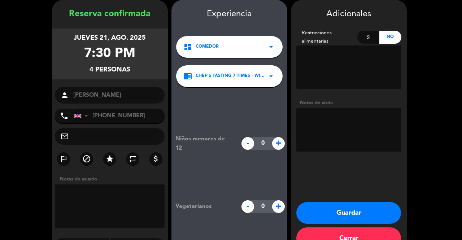
click at [277, 207] on span "+" at bounding box center [278, 206] width 13 height 13
type input "1"
click at [332, 218] on button "Guardar" at bounding box center [348, 213] width 105 height 22
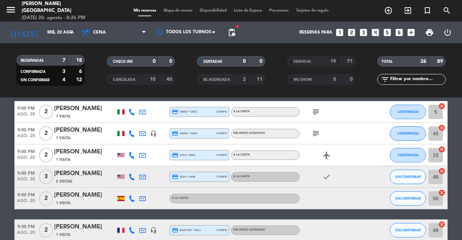
scroll to position [58, 0]
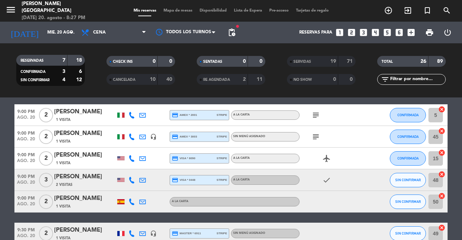
click at [330, 174] on div "check" at bounding box center [332, 179] width 65 height 21
click at [324, 171] on div "check" at bounding box center [332, 179] width 65 height 21
click at [323, 182] on icon "check" at bounding box center [326, 180] width 9 height 9
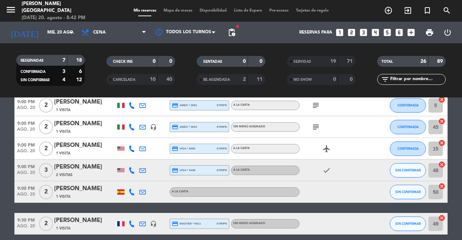
scroll to position [71, 0]
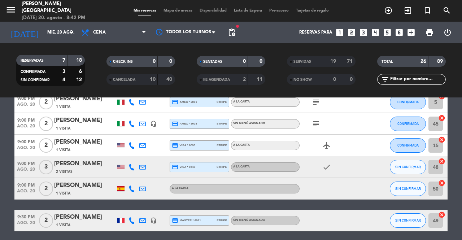
click at [75, 192] on div "1 Visita" at bounding box center [84, 193] width 61 height 6
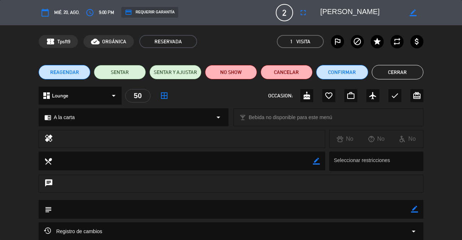
click at [165, 98] on icon "border_all" at bounding box center [164, 95] width 9 height 9
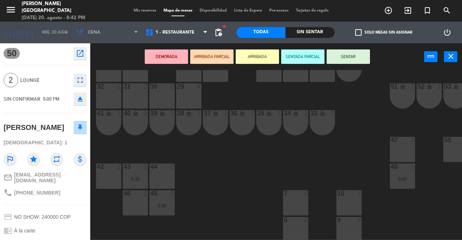
scroll to position [27, 0]
click at [293, 197] on div "7 4" at bounding box center [295, 202] width 25 height 25
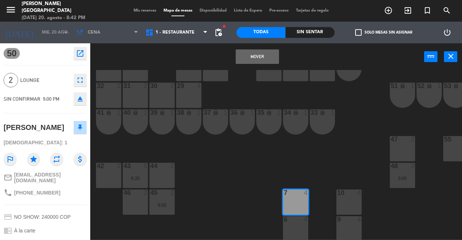
click at [255, 56] on button "Mover" at bounding box center [257, 56] width 43 height 14
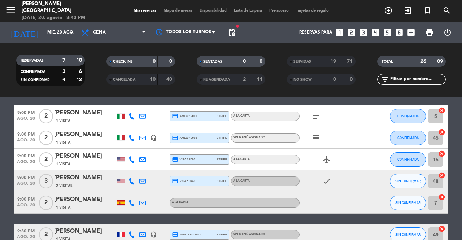
scroll to position [57, 0]
click at [406, 202] on span "SIN CONFIRMAR" at bounding box center [408, 203] width 26 height 4
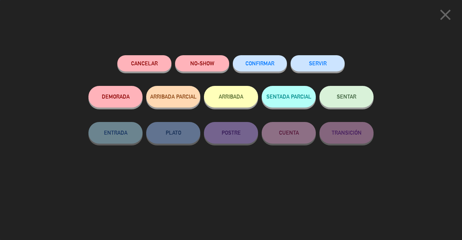
click at [345, 100] on span "SENTAR" at bounding box center [347, 97] width 20 height 6
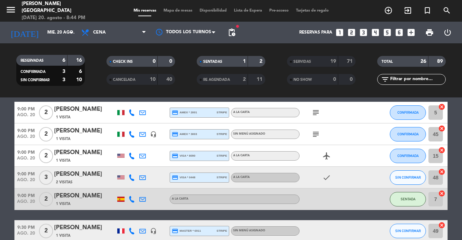
scroll to position [60, 0]
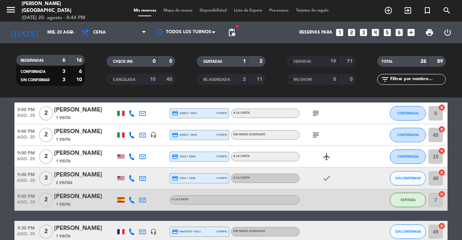
click at [44, 204] on span "2" at bounding box center [46, 200] width 14 height 14
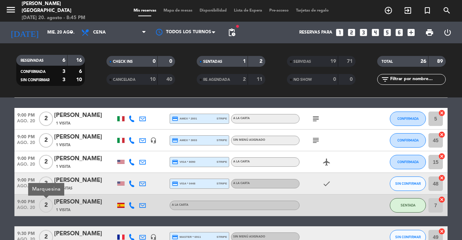
scroll to position [56, 0]
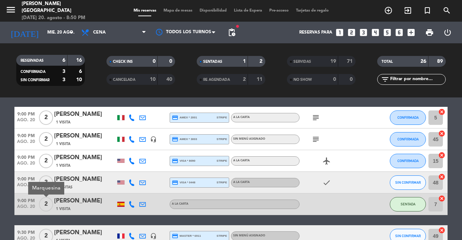
click at [178, 10] on span "Mapa de mesas" at bounding box center [178, 11] width 36 height 4
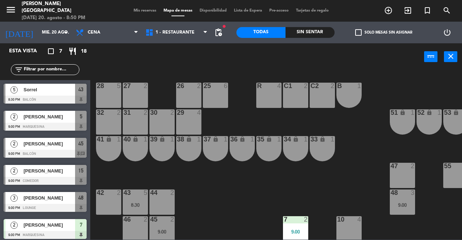
click at [115, 149] on div "41 lock 1" at bounding box center [108, 148] width 25 height 25
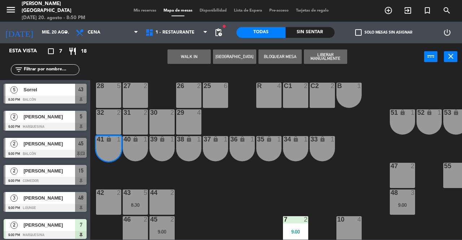
click at [137, 151] on div "40 lock 1" at bounding box center [135, 148] width 25 height 25
click at [163, 152] on div "39 lock 1" at bounding box center [162, 148] width 25 height 25
click at [198, 56] on button "WALK IN" at bounding box center [189, 56] width 43 height 14
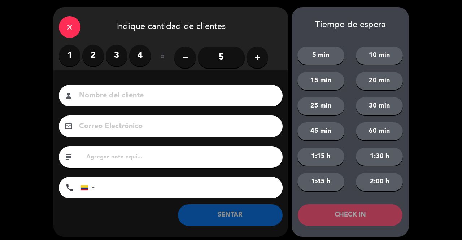
click at [118, 61] on label "3" at bounding box center [117, 56] width 22 height 22
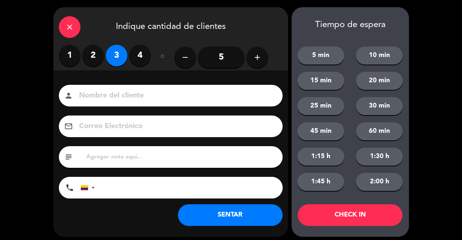
click at [140, 96] on input at bounding box center [175, 96] width 195 height 13
type input "SR EXT"
click at [237, 224] on button "SENTAR" at bounding box center [230, 215] width 105 height 22
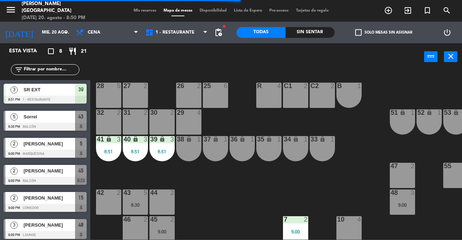
click at [130, 199] on div "43 5 8:30" at bounding box center [135, 202] width 25 height 25
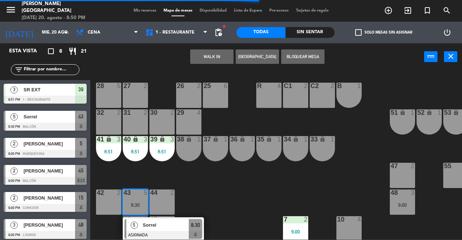
click at [152, 229] on span "Sorrel" at bounding box center [166, 225] width 46 height 8
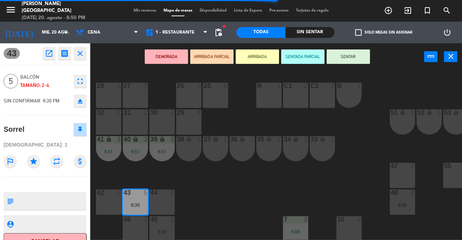
click at [80, 85] on icon "fullscreen" at bounding box center [80, 81] width 9 height 9
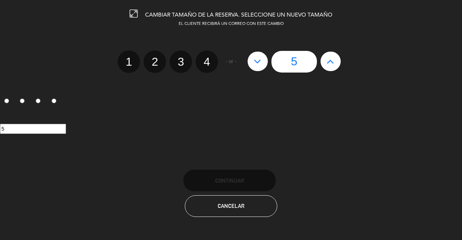
click at [334, 67] on button at bounding box center [331, 62] width 20 height 20
type input "6"
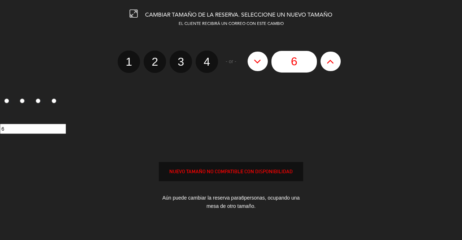
click at [329, 62] on icon at bounding box center [331, 62] width 8 height 12
type input "7"
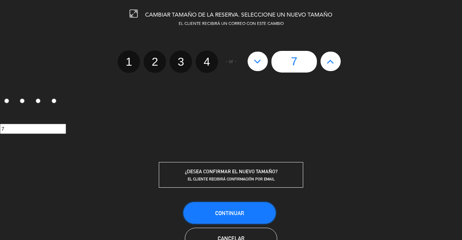
click at [235, 210] on span "Continuar" at bounding box center [229, 213] width 29 height 6
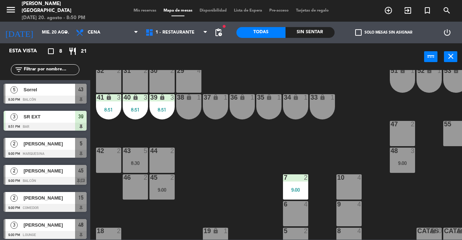
scroll to position [53, 0]
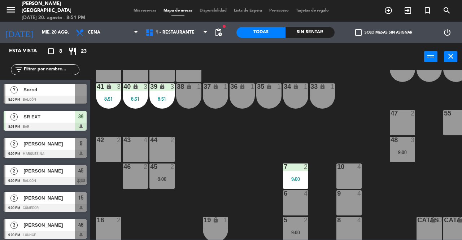
click at [135, 152] on div "43 4" at bounding box center [135, 149] width 25 height 25
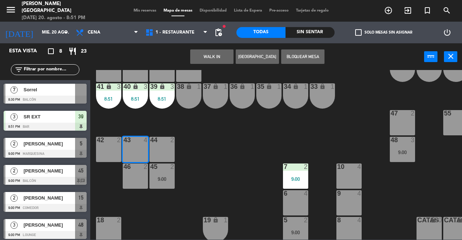
click at [205, 173] on div "25 6 26 2 27 2 28 5 R 4 C1 2 C2 2 B 1 29 4 30 2 31 2 32 2 51 lock 1 52 lock 1 5…" at bounding box center [278, 155] width 367 height 170
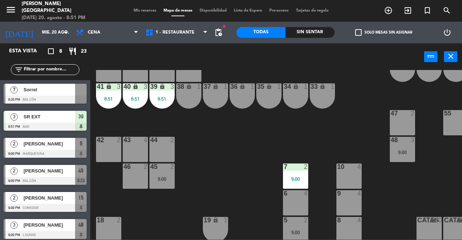
click at [161, 175] on div "45 2 9:00" at bounding box center [162, 176] width 25 height 25
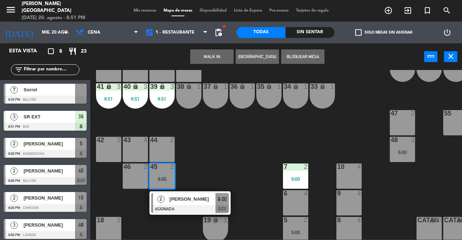
click at [206, 153] on div "25 6 26 2 27 2 28 5 R 4 C1 2 C2 2 B 1 29 4 30 2 31 2 32 2 51 lock 1 52 lock 1 5…" at bounding box center [278, 155] width 367 height 170
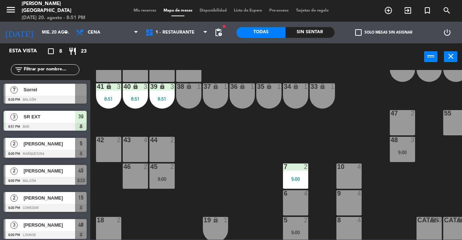
click at [73, 94] on span "Sorrel" at bounding box center [49, 90] width 52 height 8
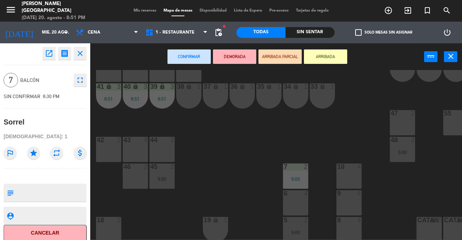
click at [111, 150] on div "42 2" at bounding box center [108, 149] width 25 height 25
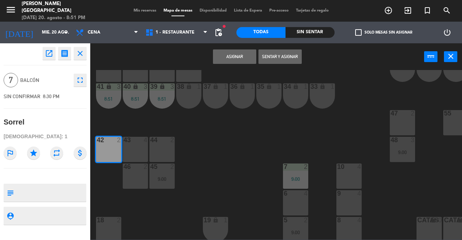
click at [125, 152] on div "43 4" at bounding box center [135, 149] width 25 height 25
click at [233, 56] on button "Asignar" at bounding box center [234, 56] width 43 height 14
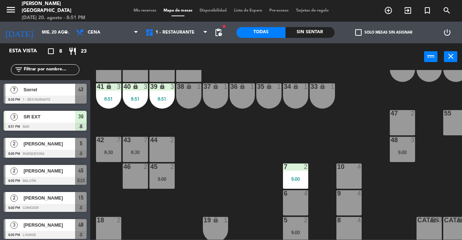
click at [133, 155] on div "43 7 8:30" at bounding box center [135, 149] width 25 height 25
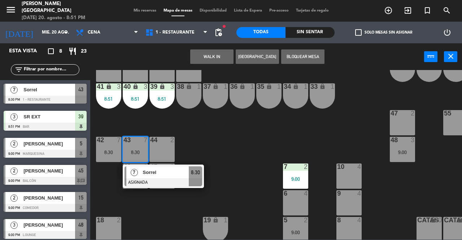
click at [157, 183] on div at bounding box center [164, 182] width 78 height 8
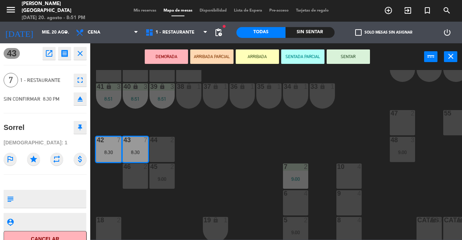
click at [345, 59] on button "SENTAR" at bounding box center [348, 56] width 43 height 14
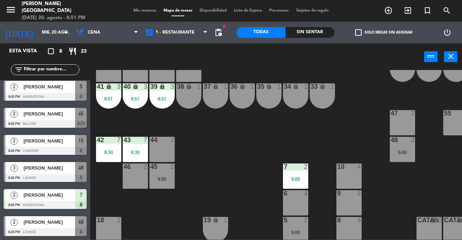
scroll to position [53, 65]
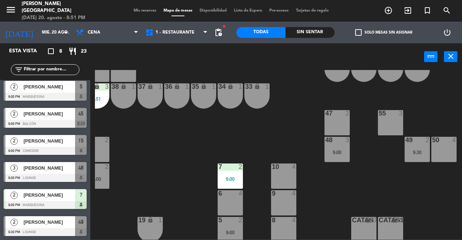
click at [326, 143] on div "48" at bounding box center [325, 140] width 0 height 7
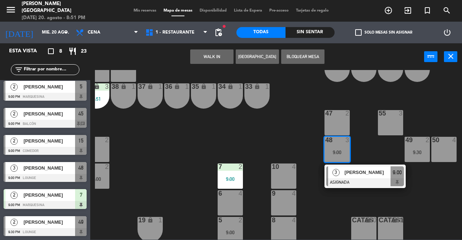
click at [438, 146] on div "50 4" at bounding box center [444, 149] width 25 height 25
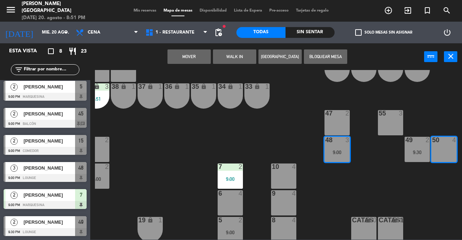
click at [190, 54] on button "Mover" at bounding box center [189, 56] width 43 height 14
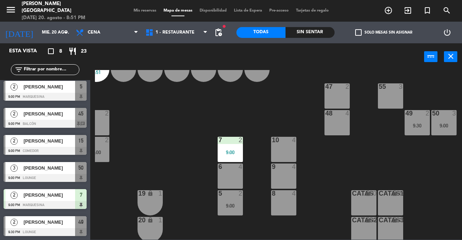
scroll to position [82, 65]
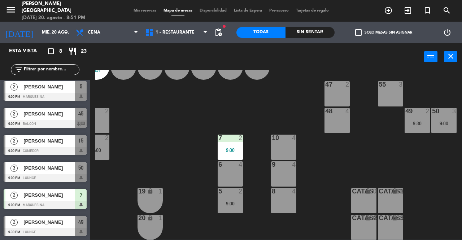
click at [230, 200] on div "5 2 9:00" at bounding box center [230, 200] width 25 height 25
click at [191, 174] on div "25 6 26 2 27 2 28 5 R 4 C1 2 C2 2 B 1 29 4 30 2 31 2 32 2 51 lock 1 52 lock 1 5…" at bounding box center [278, 155] width 367 height 170
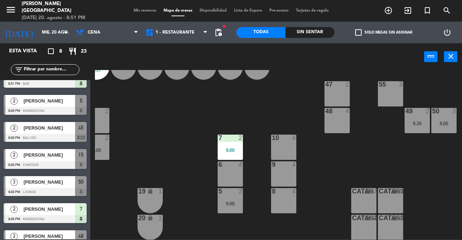
scroll to position [0, 0]
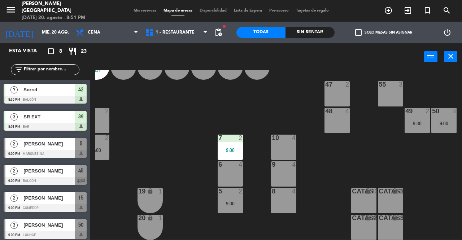
click at [134, 11] on span "Mis reservas" at bounding box center [145, 11] width 30 height 4
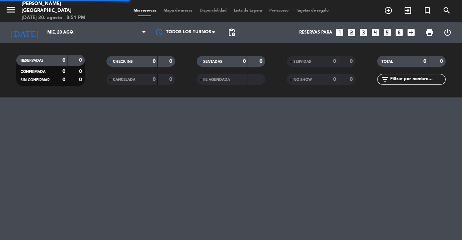
click at [173, 10] on span "Mapa de mesas" at bounding box center [178, 11] width 36 height 4
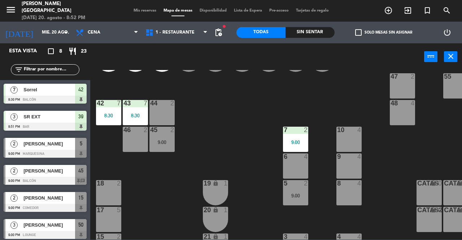
scroll to position [98, 0]
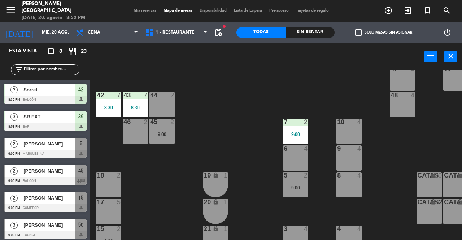
click at [109, 180] on div "18 2" at bounding box center [108, 184] width 25 height 25
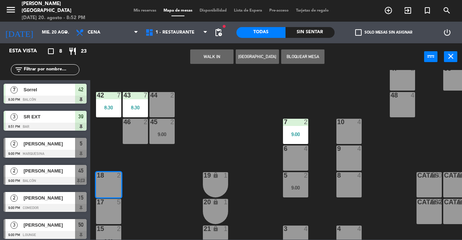
click at [204, 61] on button "WALK IN" at bounding box center [211, 56] width 43 height 14
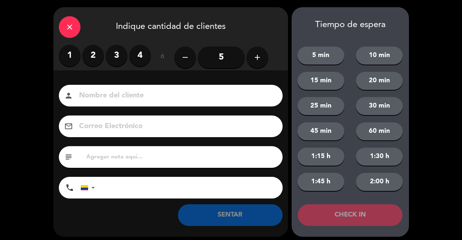
click at [90, 62] on label "2" at bounding box center [93, 56] width 22 height 22
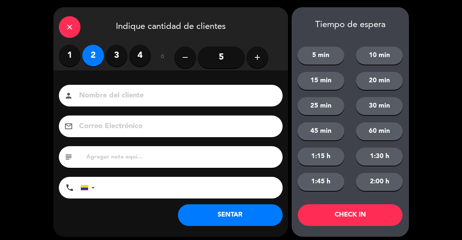
click at [115, 92] on input at bounding box center [175, 96] width 195 height 13
type input "SR EXT"
click at [242, 224] on button "SENTAR" at bounding box center [230, 215] width 105 height 22
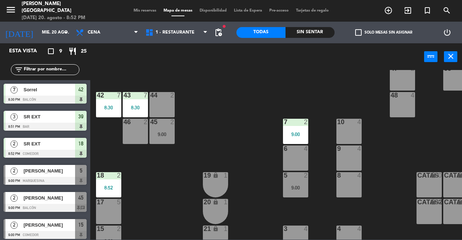
click at [142, 9] on span "Mis reservas" at bounding box center [145, 11] width 30 height 4
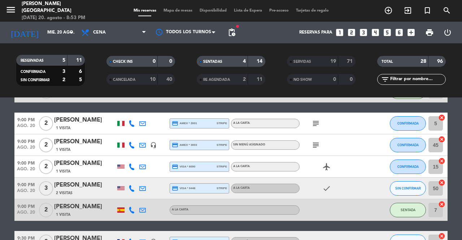
scroll to position [114, 0]
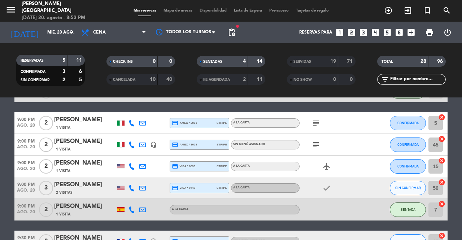
click at [315, 124] on icon "subject" at bounding box center [316, 123] width 9 height 9
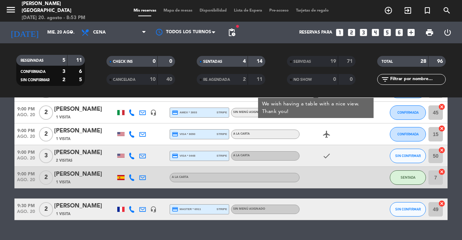
scroll to position [146, 0]
click at [408, 177] on span "SENTADA" at bounding box center [408, 178] width 15 height 4
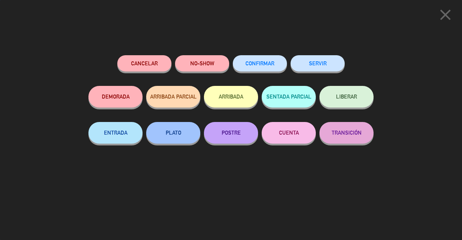
click at [315, 68] on button "SERVIR" at bounding box center [318, 63] width 54 height 16
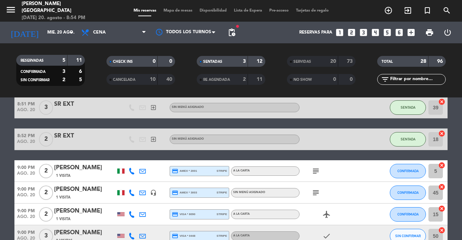
scroll to position [65, 0]
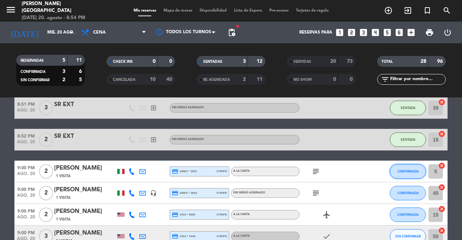
click at [400, 171] on span "CONFIRMADA" at bounding box center [408, 171] width 21 height 4
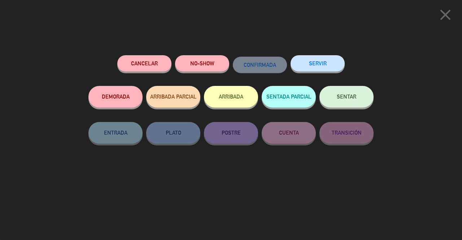
click at [345, 100] on span "SENTAR" at bounding box center [347, 97] width 20 height 6
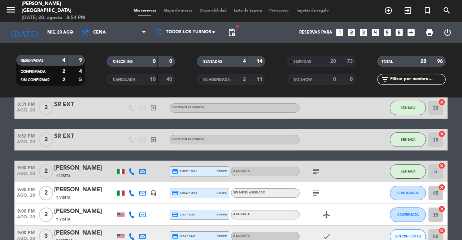
click at [131, 196] on icon at bounding box center [132, 193] width 7 height 7
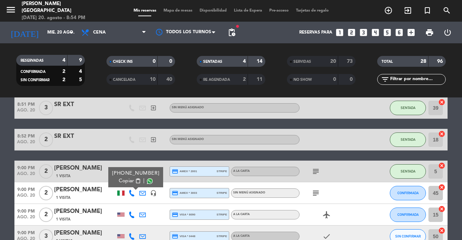
click at [124, 179] on span "Copiar" at bounding box center [126, 181] width 15 height 8
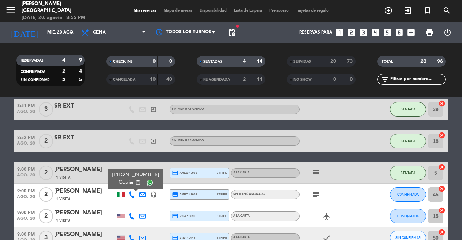
scroll to position [64, 0]
click at [176, 11] on span "Mapa de mesas" at bounding box center [178, 11] width 36 height 4
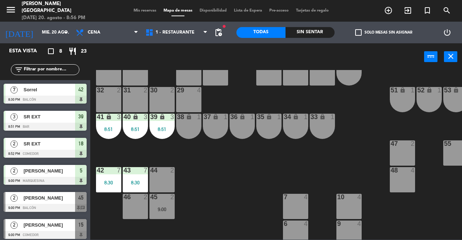
scroll to position [23, 0]
click at [205, 181] on div "25 6 26 2 27 2 28 5 R 4 C1 2 C2 2 B 1 29 4 30 2 31 2 32 2 51 lock 1 52 lock 1 5…" at bounding box center [278, 155] width 367 height 170
click at [131, 181] on div "8:30" at bounding box center [135, 182] width 25 height 5
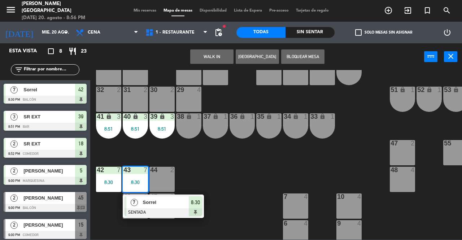
click at [144, 210] on div at bounding box center [164, 212] width 78 height 8
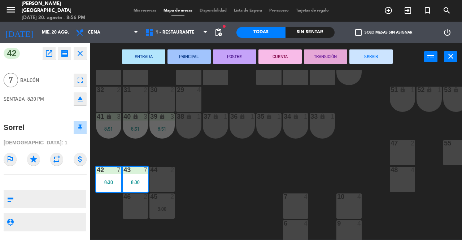
click at [367, 56] on button "SERVIR" at bounding box center [371, 56] width 43 height 14
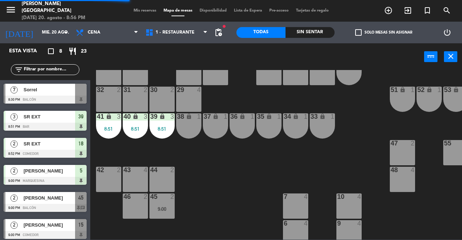
click at [173, 215] on div "45 2 9:00" at bounding box center [162, 206] width 25 height 25
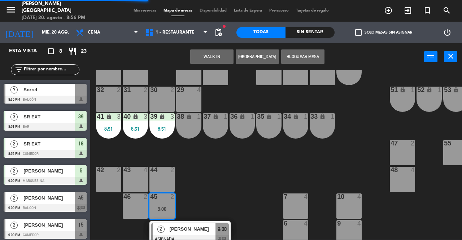
click at [117, 184] on div "42 2" at bounding box center [108, 179] width 25 height 25
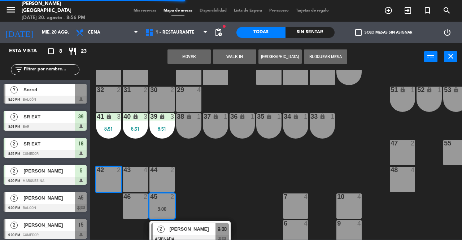
click at [192, 61] on button "Mover" at bounding box center [189, 56] width 43 height 14
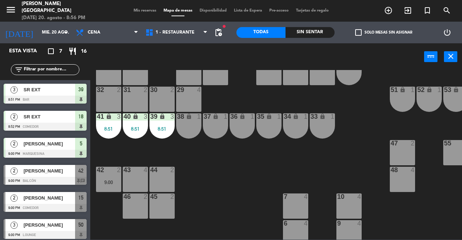
click at [190, 124] on div "38 lock 1" at bounding box center [188, 125] width 25 height 25
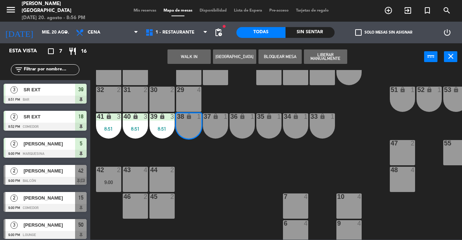
click at [213, 133] on div "37 lock 1" at bounding box center [215, 125] width 25 height 25
click at [242, 128] on div "36 lock 1" at bounding box center [242, 125] width 25 height 25
click at [186, 65] on div "WALK IN Crear Reserva Bloquear Mesa Liberar Manualmente power_input close" at bounding box center [257, 56] width 334 height 27
click at [178, 53] on button "WALK IN" at bounding box center [189, 56] width 43 height 14
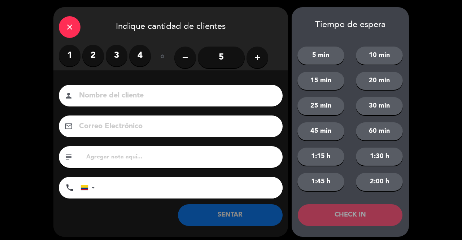
click at [109, 53] on label "3" at bounding box center [117, 56] width 22 height 22
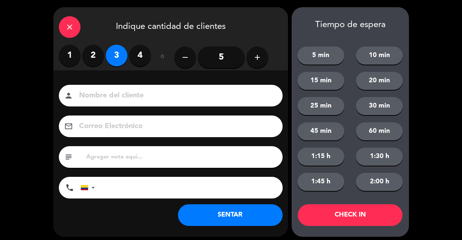
click at [133, 91] on input at bounding box center [175, 96] width 195 height 13
type input "SR LOC"
click at [236, 212] on button "SENTAR" at bounding box center [230, 215] width 105 height 22
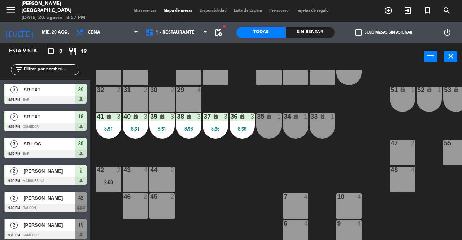
click at [133, 10] on span "Mis reservas" at bounding box center [145, 11] width 30 height 4
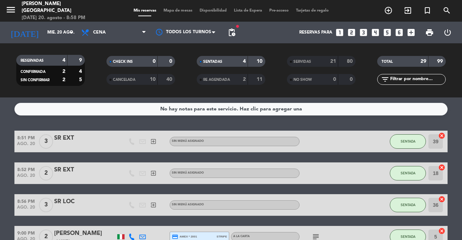
click at [36, 212] on span "ago. 20" at bounding box center [25, 209] width 23 height 8
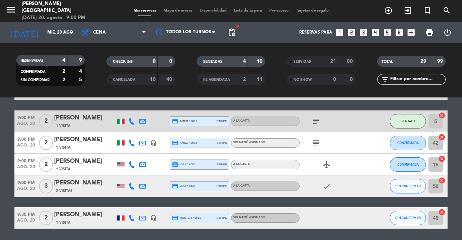
scroll to position [117, 0]
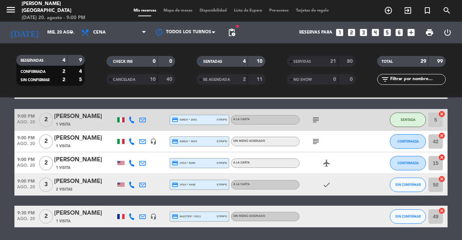
click at [315, 143] on icon "subject" at bounding box center [316, 141] width 9 height 9
click at [317, 142] on icon "subject" at bounding box center [316, 141] width 9 height 9
click at [145, 141] on icon at bounding box center [142, 141] width 7 height 7
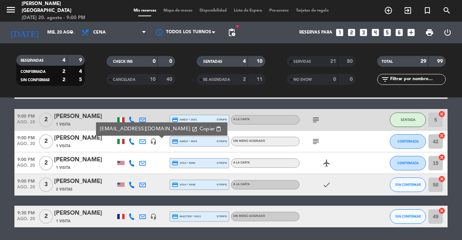
click at [144, 142] on icon at bounding box center [142, 141] width 7 height 7
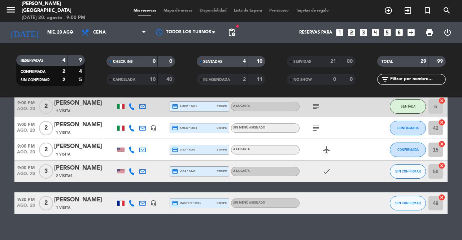
scroll to position [140, 0]
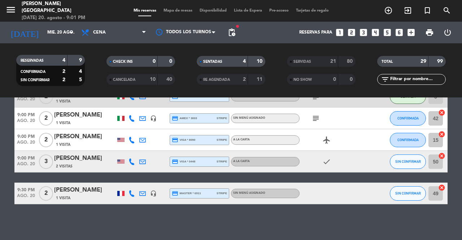
click at [314, 121] on icon "subject" at bounding box center [316, 118] width 9 height 9
click at [319, 122] on icon "subject" at bounding box center [316, 118] width 9 height 9
click at [411, 118] on span "CONFIRMADA" at bounding box center [408, 118] width 21 height 4
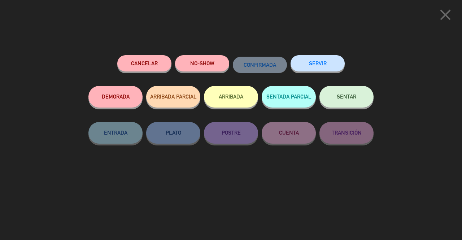
click at [349, 100] on span "SENTAR" at bounding box center [347, 97] width 20 height 6
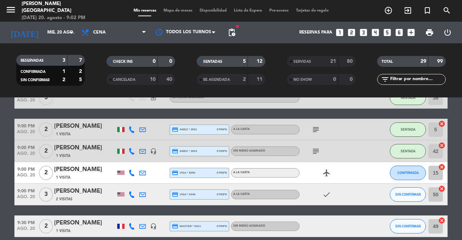
scroll to position [117, 0]
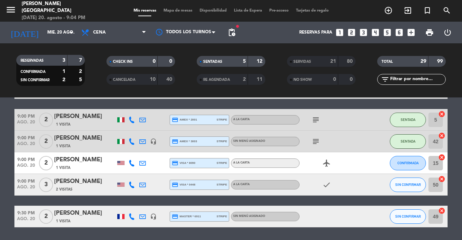
click at [402, 184] on span "SIN CONFIRMAR" at bounding box center [408, 185] width 26 height 4
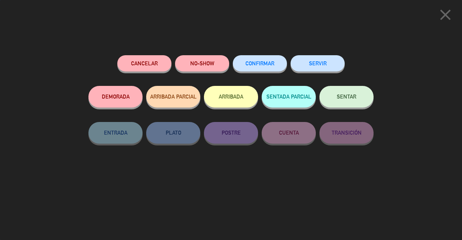
click at [346, 99] on span "SENTAR" at bounding box center [347, 97] width 20 height 6
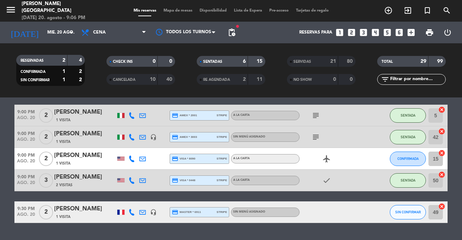
scroll to position [121, 0]
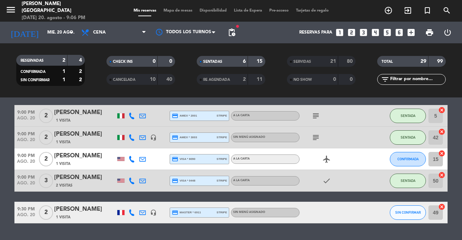
click at [171, 13] on span "Mapa de mesas" at bounding box center [178, 11] width 36 height 4
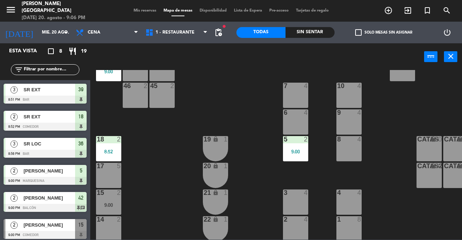
scroll to position [133, 0]
click at [108, 203] on div "9:00" at bounding box center [108, 205] width 25 height 5
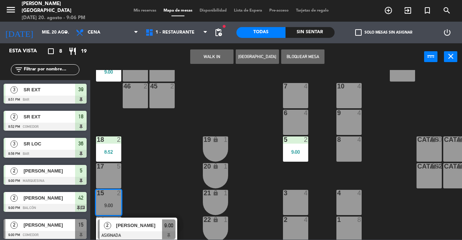
click at [138, 95] on div "46 2" at bounding box center [135, 95] width 25 height 25
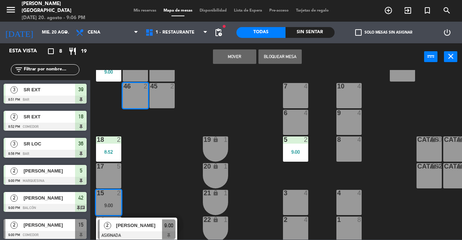
click at [231, 57] on button "Mover" at bounding box center [234, 56] width 43 height 14
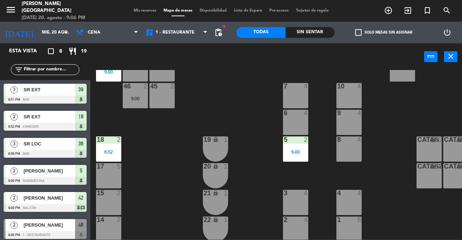
click at [137, 96] on div "9:00" at bounding box center [135, 98] width 25 height 5
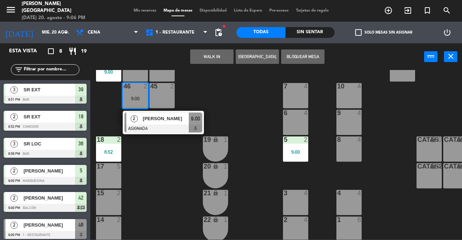
click at [149, 131] on div at bounding box center [164, 129] width 78 height 8
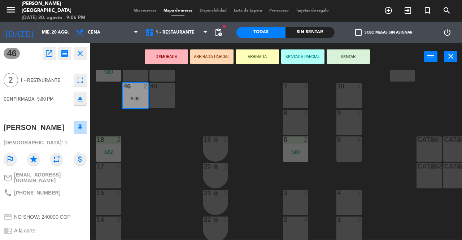
click at [348, 62] on button "SENTAR" at bounding box center [348, 56] width 43 height 14
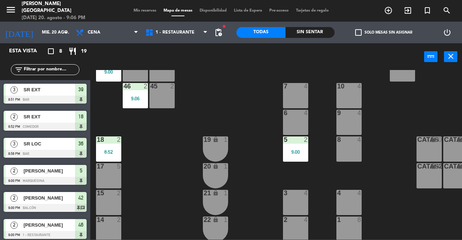
click at [138, 11] on span "Mis reservas" at bounding box center [145, 11] width 30 height 4
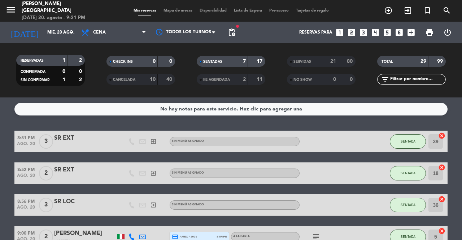
click at [408, 141] on span "SENTADA" at bounding box center [408, 141] width 15 height 4
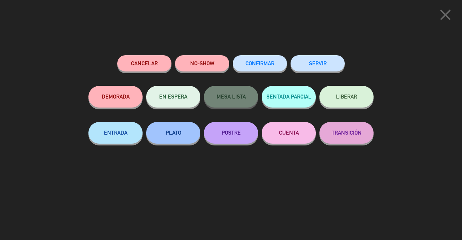
click at [320, 71] on button "SERVIR" at bounding box center [318, 63] width 54 height 16
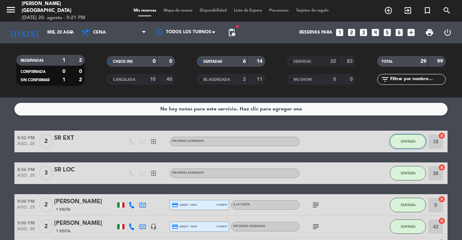
click at [404, 140] on span "SENTADA" at bounding box center [408, 141] width 15 height 4
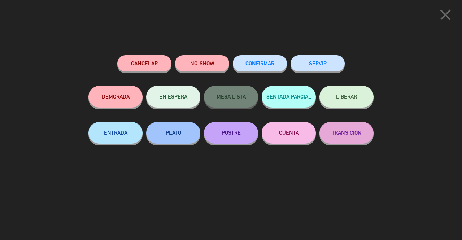
click at [320, 68] on button "SERVIR" at bounding box center [318, 63] width 54 height 16
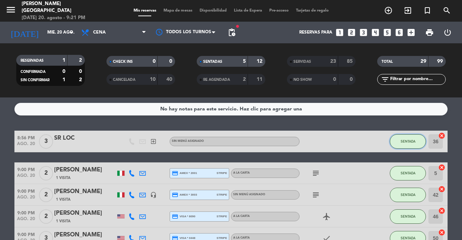
click at [404, 142] on span "SENTADA" at bounding box center [408, 141] width 15 height 4
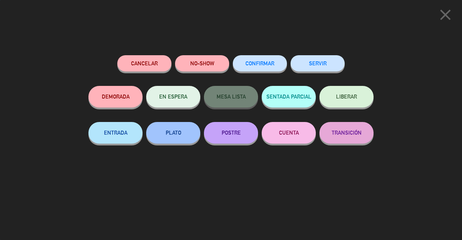
click at [339, 71] on button "SERVIR" at bounding box center [318, 63] width 54 height 16
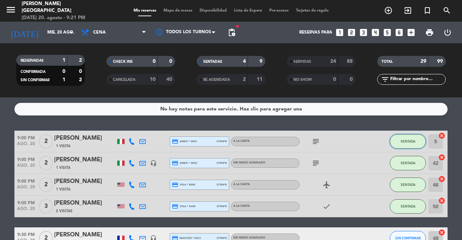
click at [405, 140] on span "SENTADA" at bounding box center [408, 141] width 15 height 4
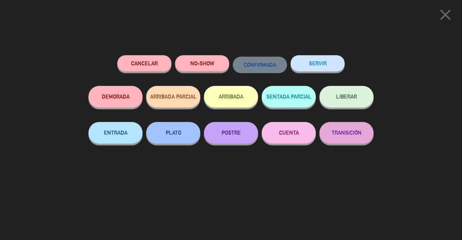
click at [337, 69] on button "SERVIR" at bounding box center [318, 63] width 54 height 16
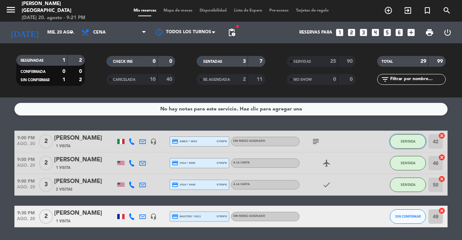
click at [402, 142] on span "SENTADA" at bounding box center [408, 141] width 15 height 4
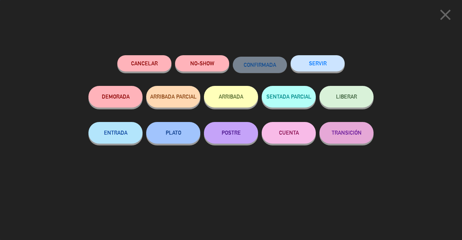
click at [326, 66] on button "SERVIR" at bounding box center [318, 63] width 54 height 16
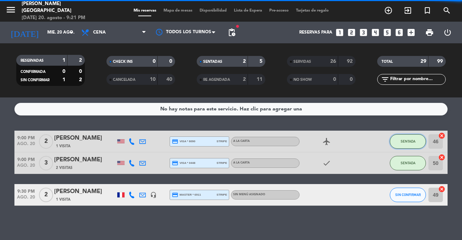
click at [414, 136] on button "SENTADA" at bounding box center [408, 141] width 36 height 14
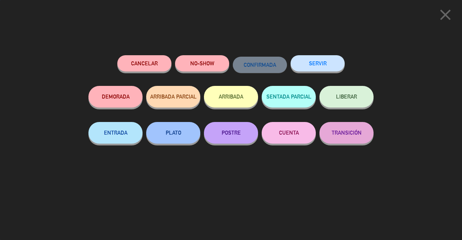
click at [323, 68] on button "SERVIR" at bounding box center [318, 63] width 54 height 16
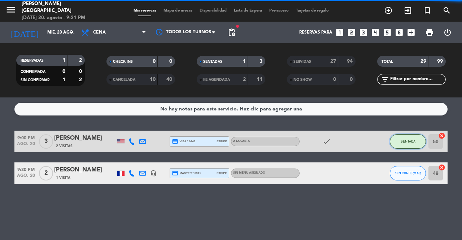
click at [411, 146] on button "SENTADA" at bounding box center [408, 141] width 36 height 14
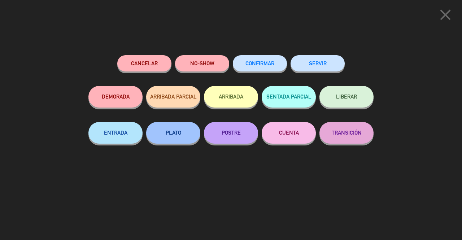
click at [320, 69] on button "SERVIR" at bounding box center [318, 63] width 54 height 16
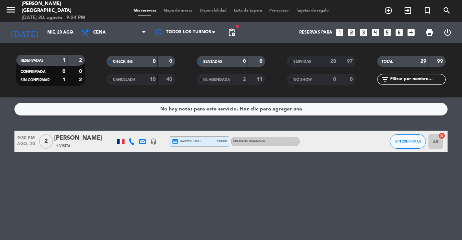
click at [169, 13] on span "Mapa de mesas" at bounding box center [178, 11] width 36 height 4
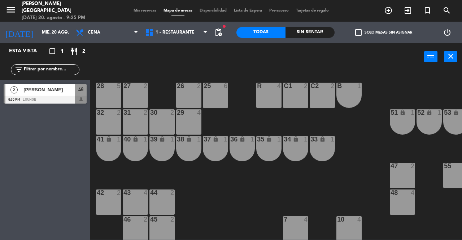
click at [139, 10] on span "Mis reservas" at bounding box center [145, 11] width 30 height 4
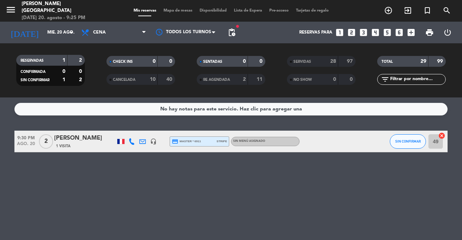
click at [169, 10] on span "Mapa de mesas" at bounding box center [178, 11] width 36 height 4
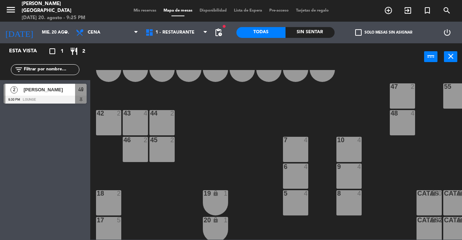
scroll to position [193, 0]
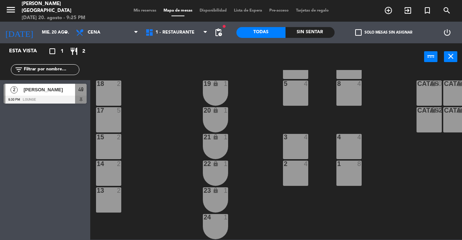
click at [66, 94] on div "[PERSON_NAME]" at bounding box center [49, 90] width 52 height 12
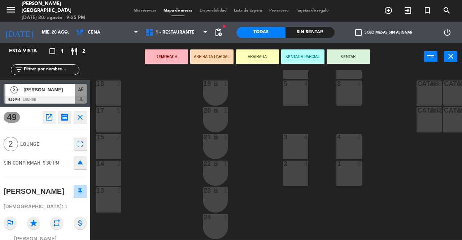
click at [103, 144] on div "15 2" at bounding box center [108, 146] width 25 height 25
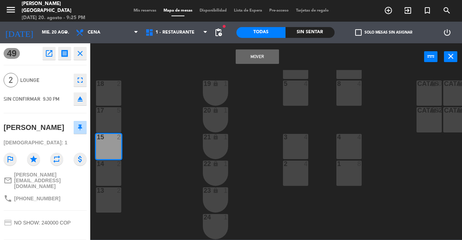
click at [254, 56] on button "Mover" at bounding box center [257, 56] width 43 height 14
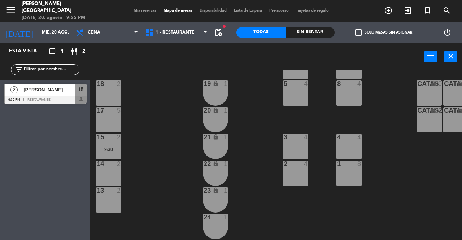
click at [107, 142] on div "15 2 9:30" at bounding box center [108, 146] width 25 height 25
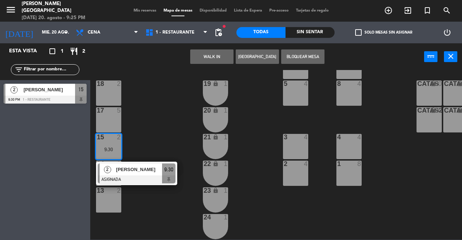
click at [138, 176] on div at bounding box center [137, 180] width 78 height 8
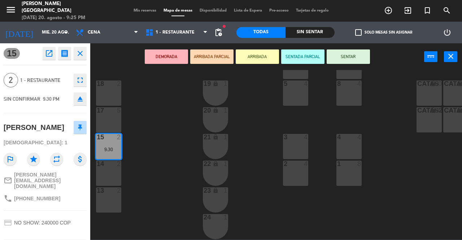
click at [346, 55] on button "SENTAR" at bounding box center [348, 56] width 43 height 14
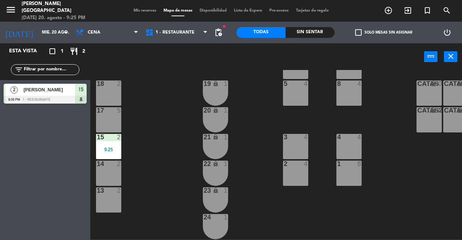
click at [132, 11] on span "Mis reservas" at bounding box center [145, 11] width 30 height 4
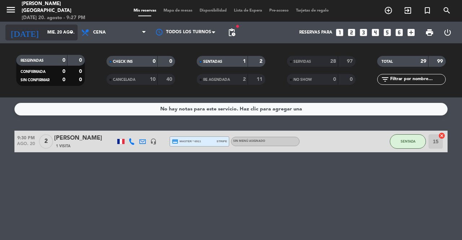
click at [53, 36] on input "mié. 20 ago." at bounding box center [72, 32] width 57 height 12
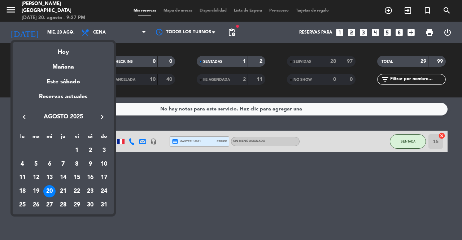
click at [395, 143] on div at bounding box center [231, 120] width 462 height 240
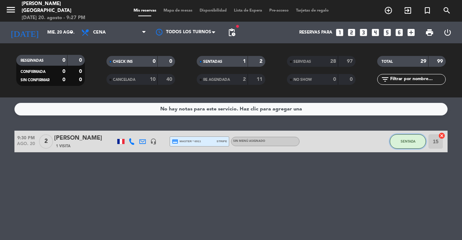
click at [411, 140] on span "SENTADA" at bounding box center [408, 141] width 15 height 4
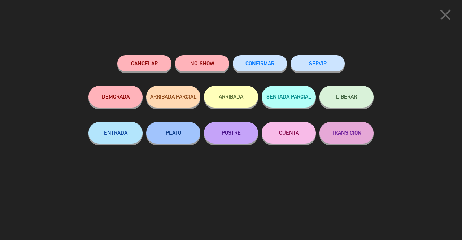
click at [317, 59] on button "SERVIR" at bounding box center [318, 63] width 54 height 16
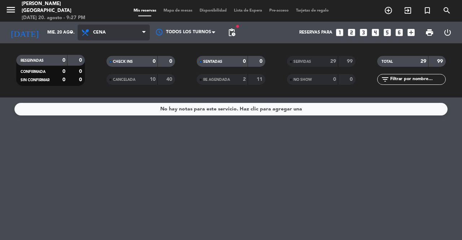
click at [133, 36] on span "Cena" at bounding box center [114, 33] width 72 height 16
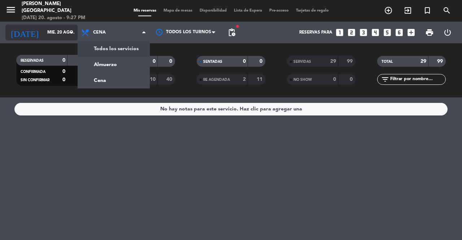
click at [69, 36] on icon "arrow_drop_down" at bounding box center [71, 32] width 9 height 9
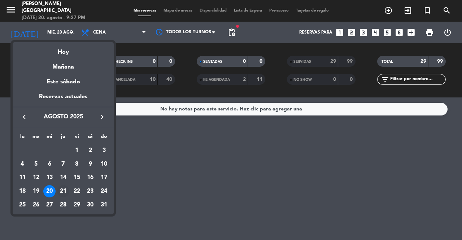
click at [63, 187] on div "21" at bounding box center [63, 191] width 12 height 12
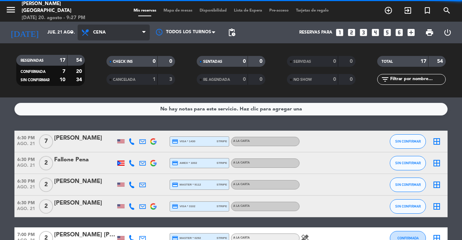
click at [129, 36] on span "Cena" at bounding box center [114, 33] width 72 height 16
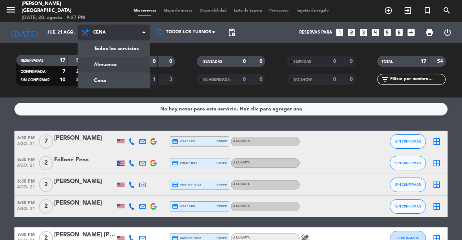
click at [129, 70] on div "menu [PERSON_NAME] [GEOGRAPHIC_DATA] [DATE] 20. agosto - 9:27 PM Mis reservas M…" at bounding box center [231, 49] width 462 height 98
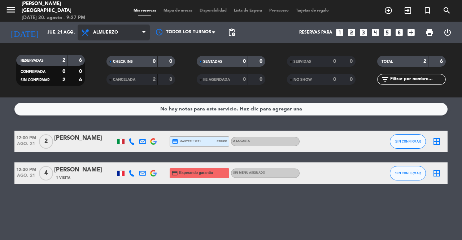
click at [109, 35] on span "Almuerzo" at bounding box center [105, 32] width 25 height 5
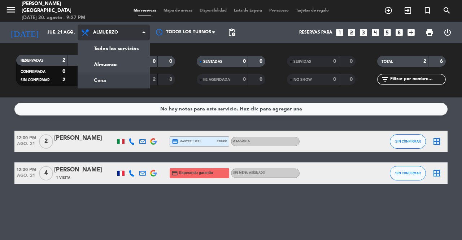
click at [118, 82] on div "menu [PERSON_NAME] [GEOGRAPHIC_DATA] [DATE] 20. agosto - 9:27 PM Mis reservas M…" at bounding box center [231, 49] width 462 height 98
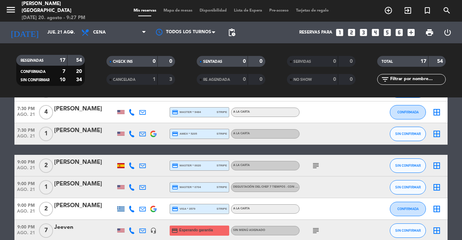
scroll to position [325, 0]
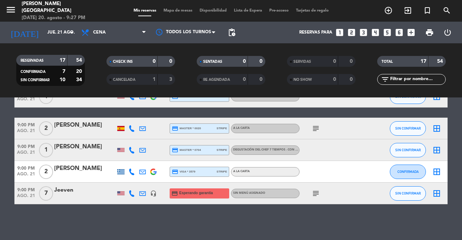
click at [316, 195] on icon "subject" at bounding box center [316, 193] width 9 height 9
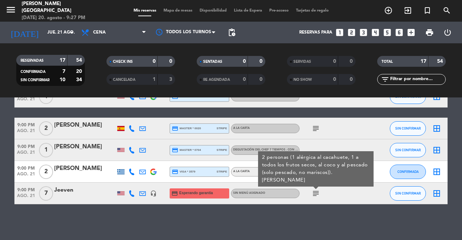
click at [308, 202] on div "subject 2 personas (1 alérgica al cacahuete, 1 a todos los frutos secos, al coc…" at bounding box center [332, 193] width 65 height 21
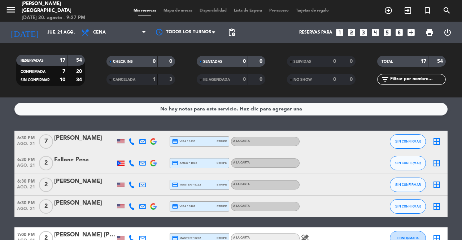
scroll to position [0, 0]
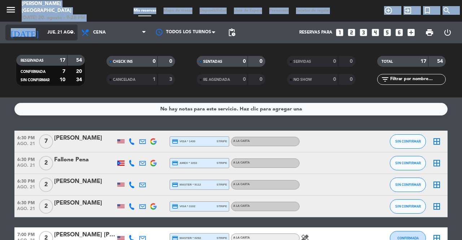
drag, startPoint x: 10, startPoint y: 18, endPoint x: 22, endPoint y: 31, distance: 17.6
click at [22, 31] on div "menu [PERSON_NAME] [GEOGRAPHIC_DATA] [DATE] 20. agosto - 9:28 PM Mis reservas M…" at bounding box center [231, 49] width 462 height 98
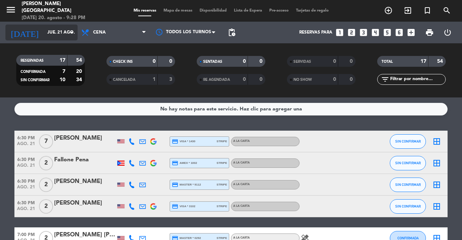
click at [44, 35] on input "jue. 21 ago." at bounding box center [72, 32] width 57 height 12
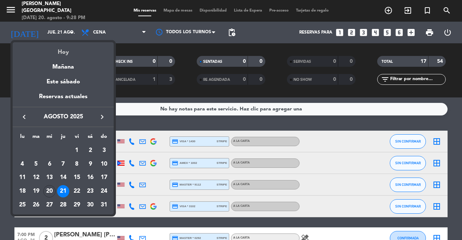
click at [56, 49] on div "Hoy" at bounding box center [63, 49] width 101 height 15
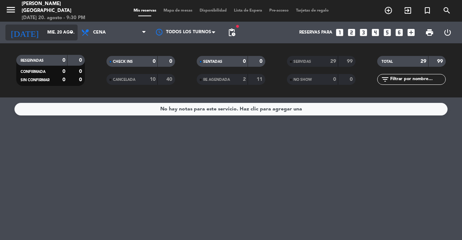
click at [59, 33] on input "mié. 20 ago." at bounding box center [72, 32] width 57 height 12
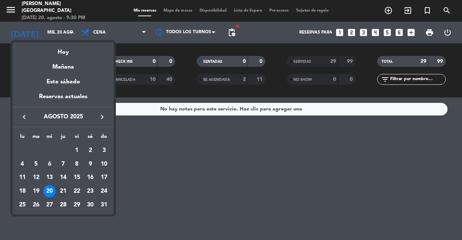
click at [63, 192] on div "21" at bounding box center [63, 191] width 12 height 12
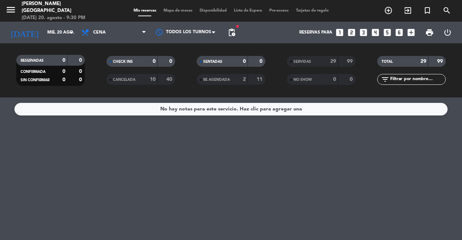
type input "jue. 21 ago."
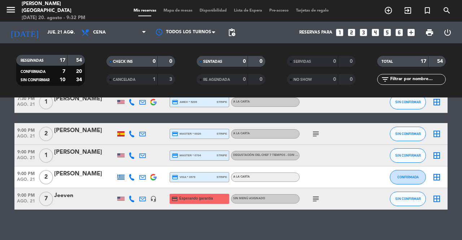
scroll to position [325, 0]
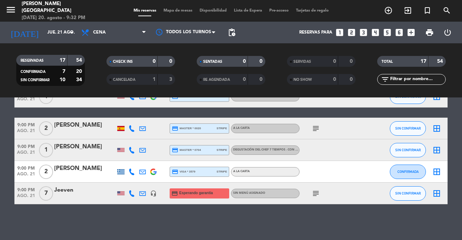
click at [319, 130] on icon "subject" at bounding box center [316, 128] width 9 height 9
click at [317, 193] on icon "subject" at bounding box center [316, 193] width 9 height 9
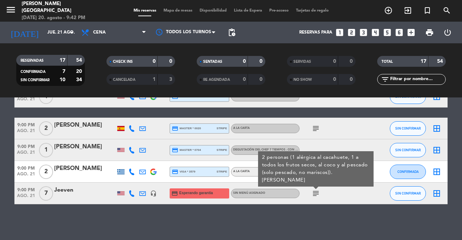
drag, startPoint x: 242, startPoint y: 201, endPoint x: 243, endPoint y: 211, distance: 9.9
click at [243, 208] on div "No hay notas para este servicio. Haz clic para agregar una 6:30 PM [DATE] 7 [PE…" at bounding box center [231, 169] width 462 height 143
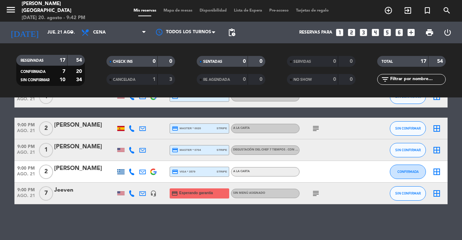
click at [243, 211] on div "No hay notas para este servicio. Haz clic para agregar una 6:30 PM [DATE] 7 [PE…" at bounding box center [231, 169] width 462 height 143
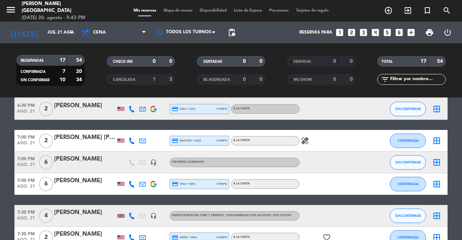
scroll to position [108, 0]
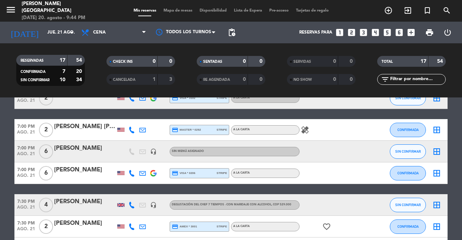
click at [308, 129] on icon "healing" at bounding box center [305, 130] width 9 height 9
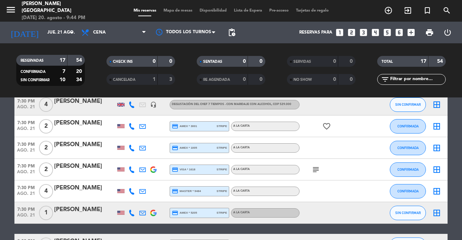
scroll to position [217, 0]
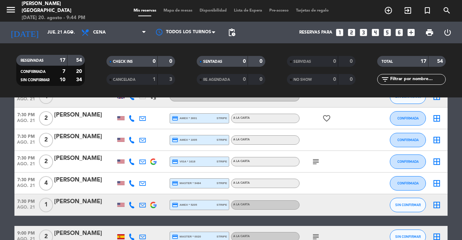
click at [320, 163] on icon "subject" at bounding box center [316, 161] width 9 height 9
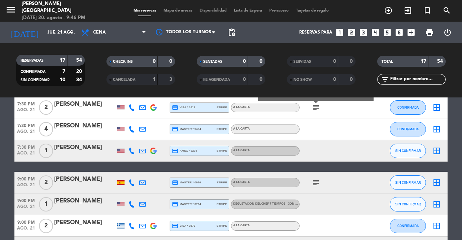
scroll to position [289, 0]
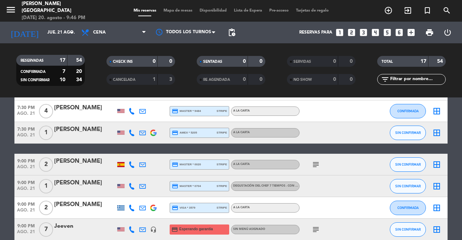
click at [317, 168] on icon "subject" at bounding box center [316, 164] width 9 height 9
click at [319, 166] on icon "subject" at bounding box center [316, 164] width 9 height 9
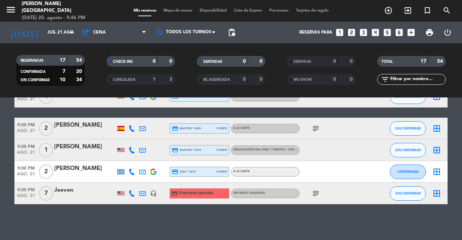
scroll to position [325, 0]
click at [400, 33] on icon "looks_6" at bounding box center [399, 32] width 9 height 9
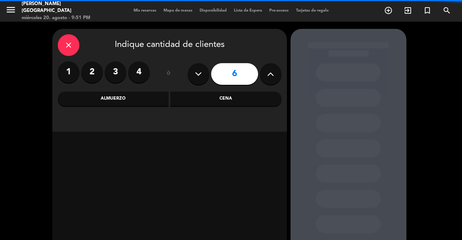
click at [229, 100] on div "Cena" at bounding box center [225, 99] width 111 height 14
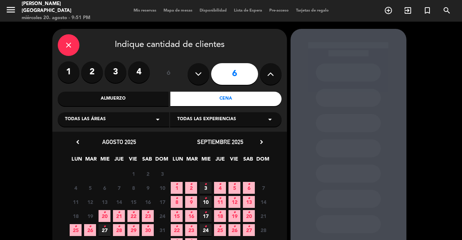
click at [120, 212] on span "21 •" at bounding box center [119, 216] width 12 height 12
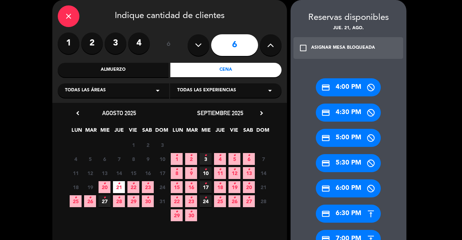
scroll to position [137, 0]
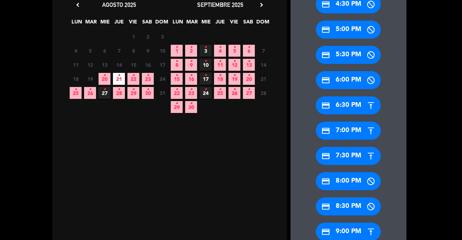
click at [356, 184] on div "credit_card 8:00 PM" at bounding box center [348, 181] width 65 height 18
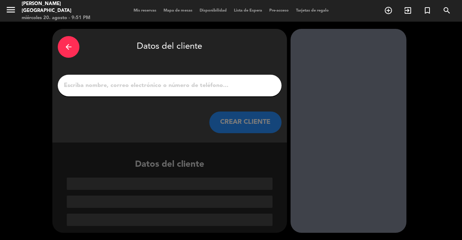
scroll to position [0, 0]
click at [208, 88] on input "1" at bounding box center [169, 86] width 213 height 10
paste input "[PERSON_NAME]"
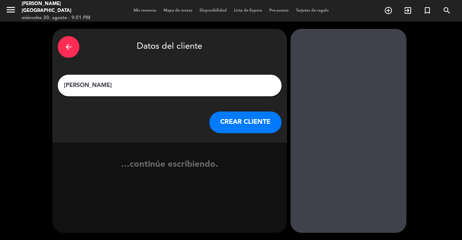
type input "[PERSON_NAME]"
click at [239, 111] on div "arrow_back Datos del cliente [PERSON_NAME] CREAR CLIENTE" at bounding box center [169, 86] width 235 height 114
click at [242, 121] on button "CREAR CLIENTE" at bounding box center [245, 123] width 72 height 22
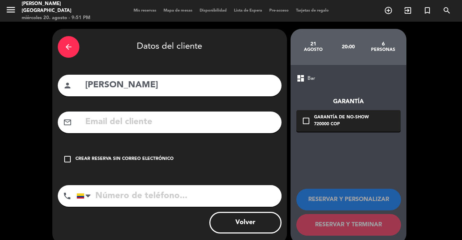
click at [217, 188] on input "tel" at bounding box center [179, 196] width 205 height 22
paste input "3158032560"
type input "3158032560"
click at [233, 118] on input "text" at bounding box center [181, 122] width 192 height 15
paste input "[PERSON_NAME][EMAIL_ADDRESS][PERSON_NAME][DOMAIN_NAME]"
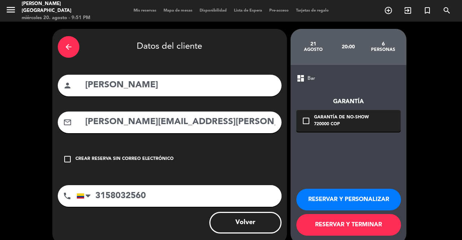
type input "[PERSON_NAME][EMAIL_ADDRESS][PERSON_NAME][DOMAIN_NAME]"
click at [350, 131] on div "check_box_outline_blank Garantía de no-show 720000 COP" at bounding box center [348, 121] width 104 height 22
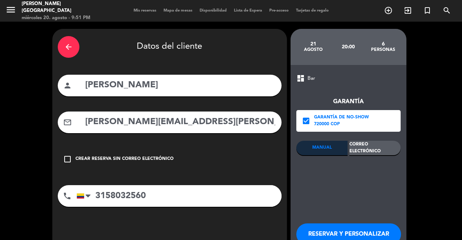
click at [374, 147] on div "Correo Electrónico" at bounding box center [375, 148] width 51 height 14
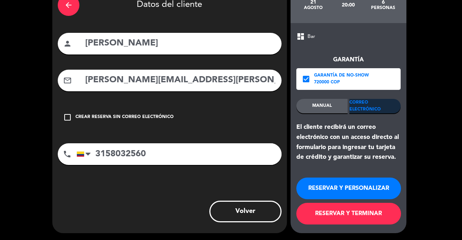
click at [346, 212] on button "RESERVAR Y TERMINAR" at bounding box center [348, 214] width 105 height 22
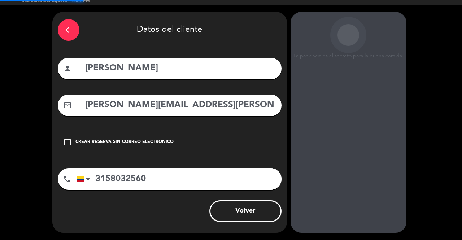
scroll to position [17, 0]
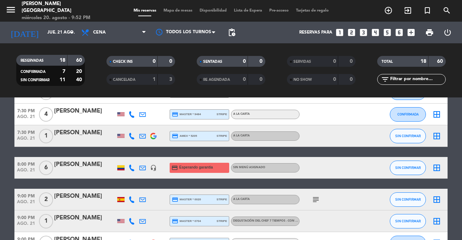
scroll to position [325, 0]
